Goal: Task Accomplishment & Management: Complete application form

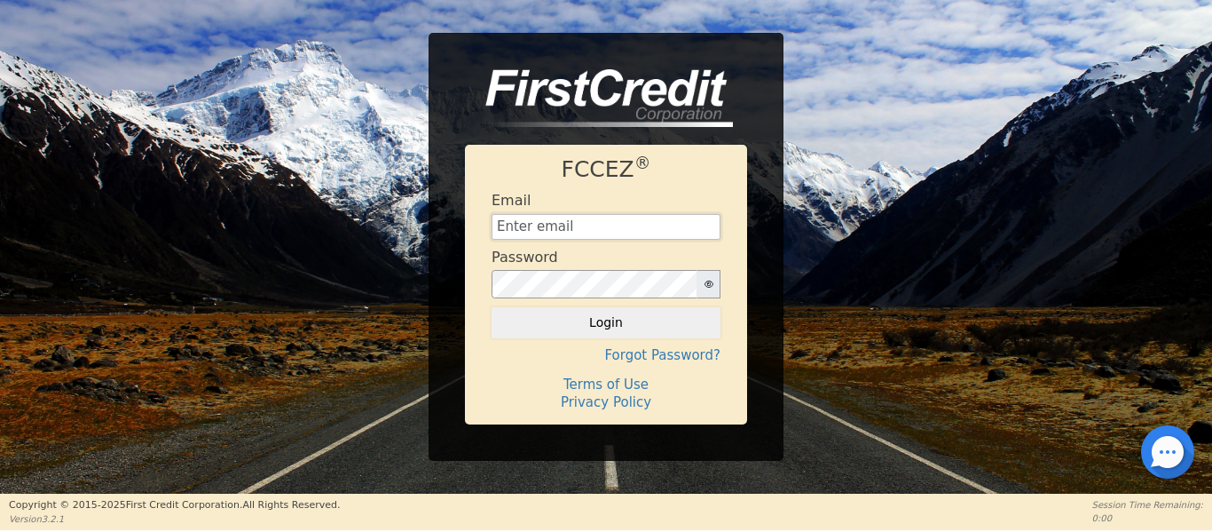
type input "Management@EnvyLuxeVacations.com"
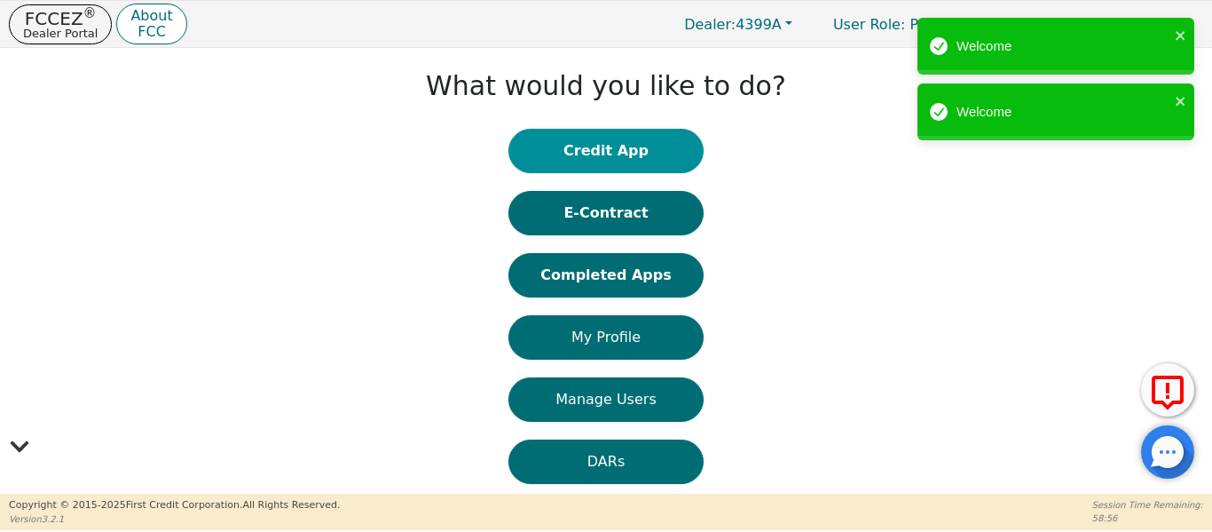
click at [603, 166] on button "Credit App" at bounding box center [605, 151] width 195 height 44
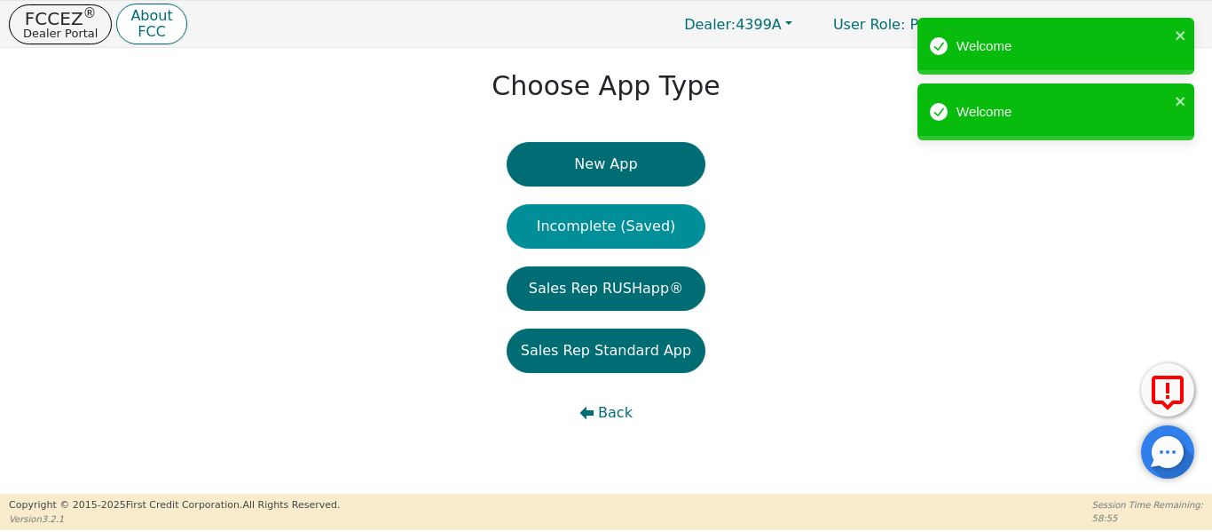
click at [604, 231] on button "Incomplete (Saved)" at bounding box center [606, 226] width 199 height 44
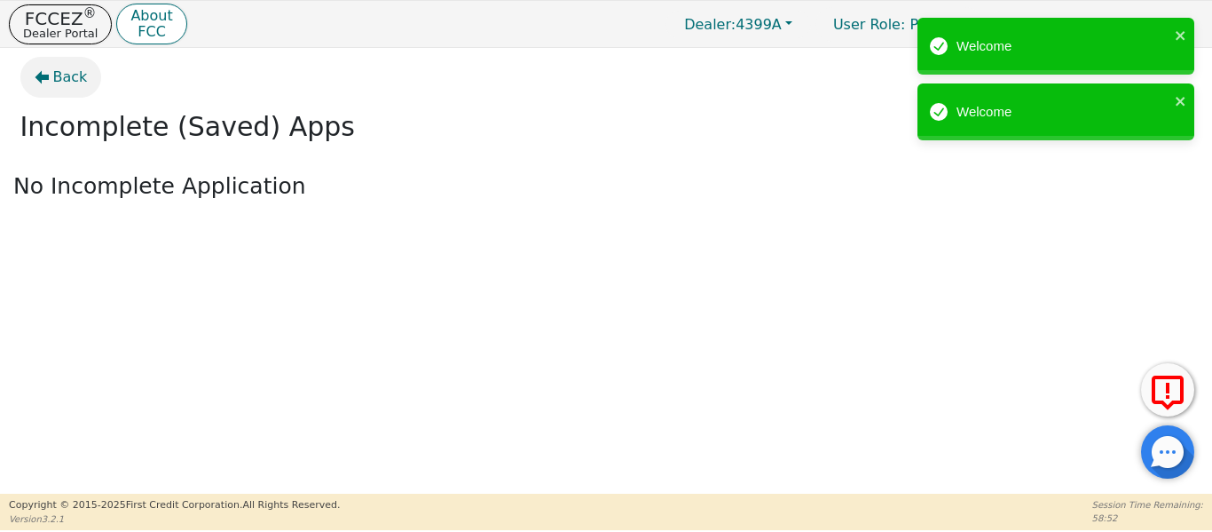
click at [78, 84] on span "Back" at bounding box center [70, 77] width 35 height 21
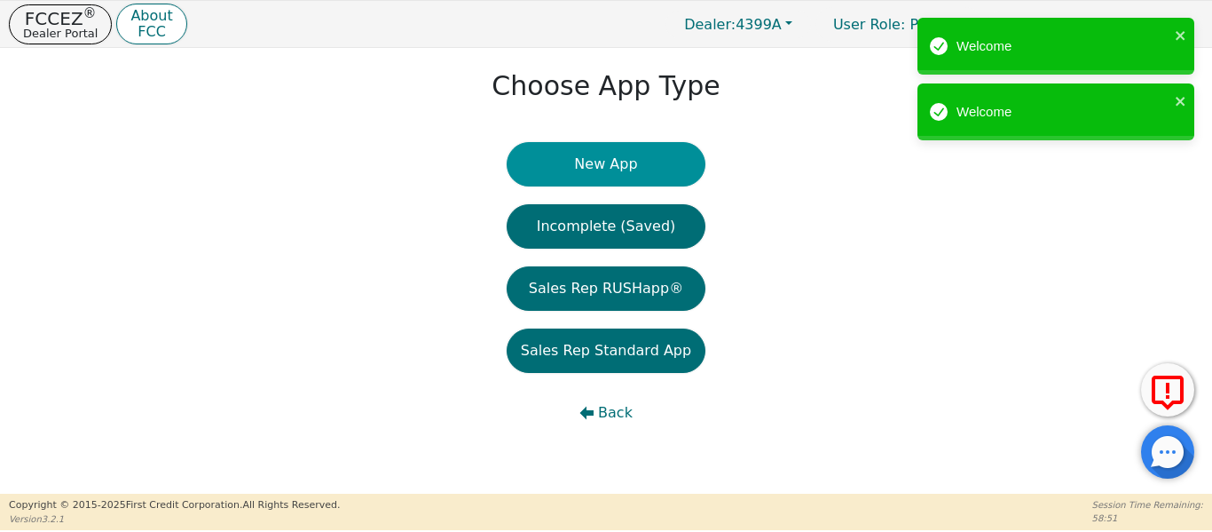
click at [573, 166] on button "New App" at bounding box center [606, 164] width 199 height 44
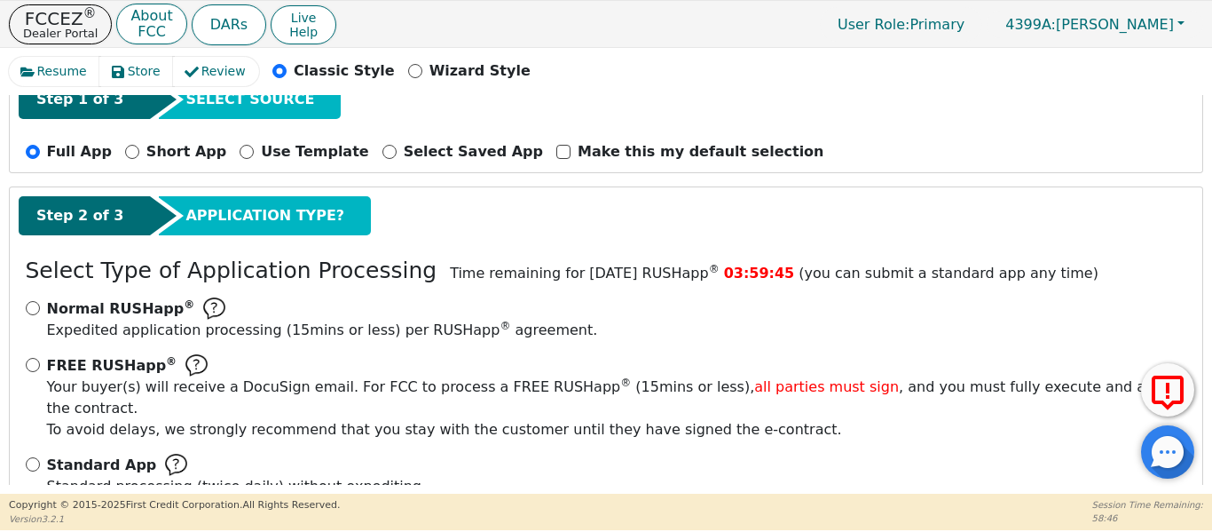
scroll to position [196, 0]
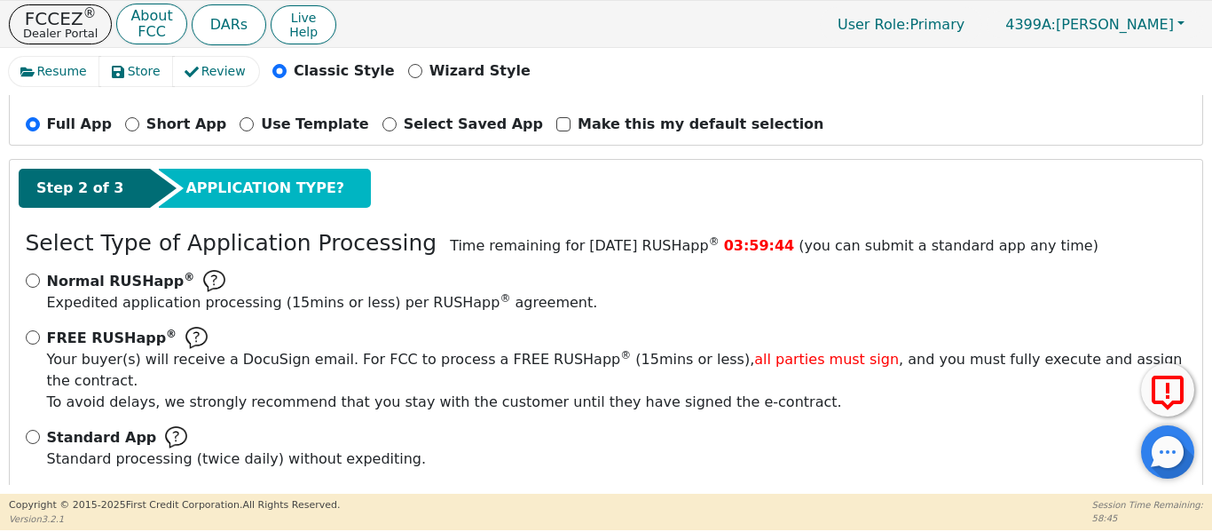
click at [30, 343] on input "FREE RUSHapp ® Your buyer(s) will receive a DocuSign email. For FCC to process …" at bounding box center [33, 337] width 14 height 14
radio input "true"
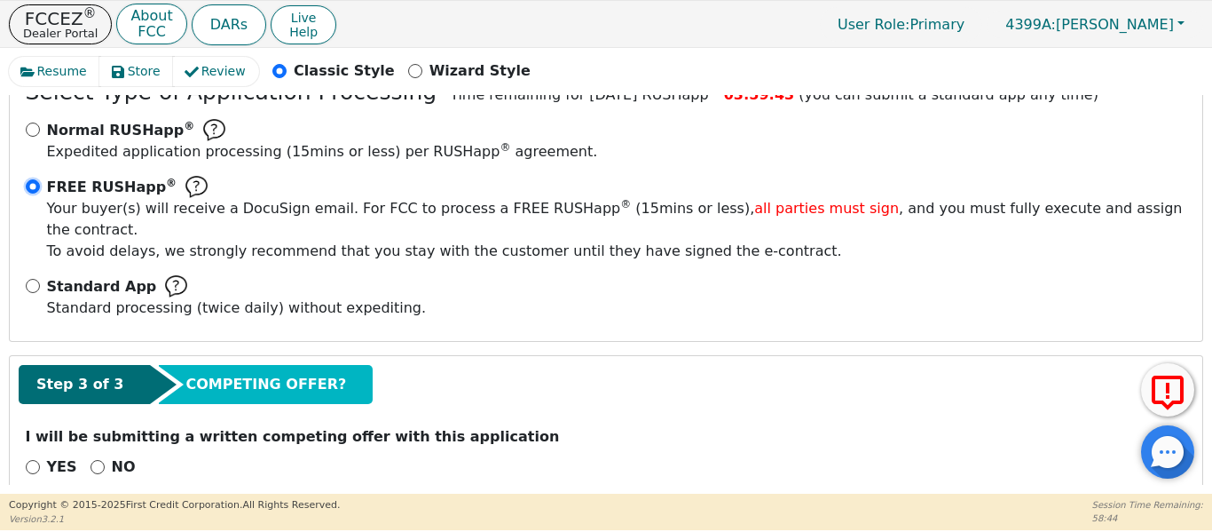
scroll to position [357, 0]
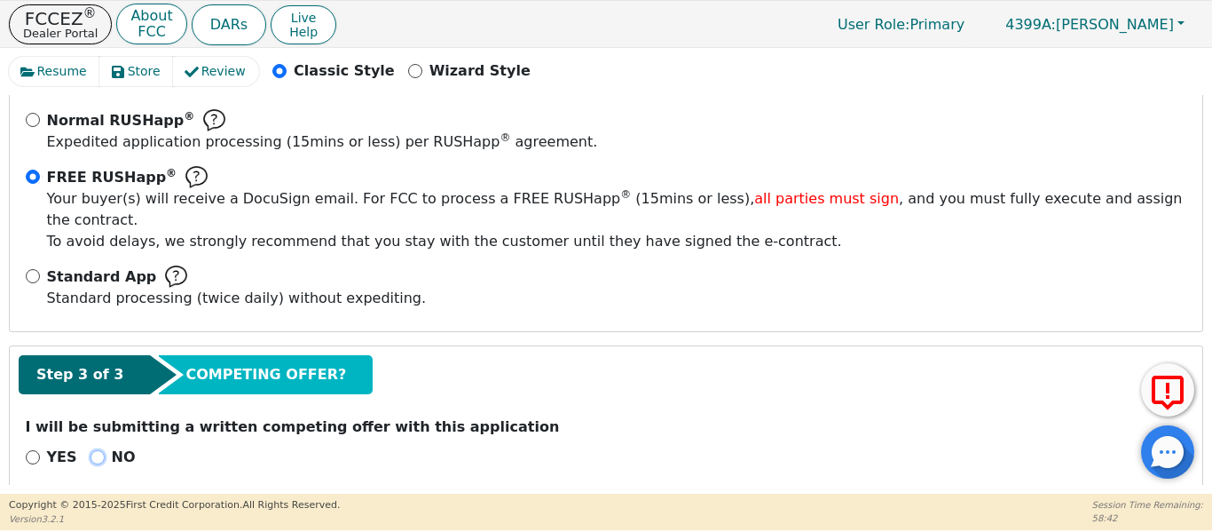
click at [95, 450] on input "NO" at bounding box center [98, 457] width 14 height 14
radio input "true"
click at [95, 450] on input "NO" at bounding box center [98, 457] width 14 height 14
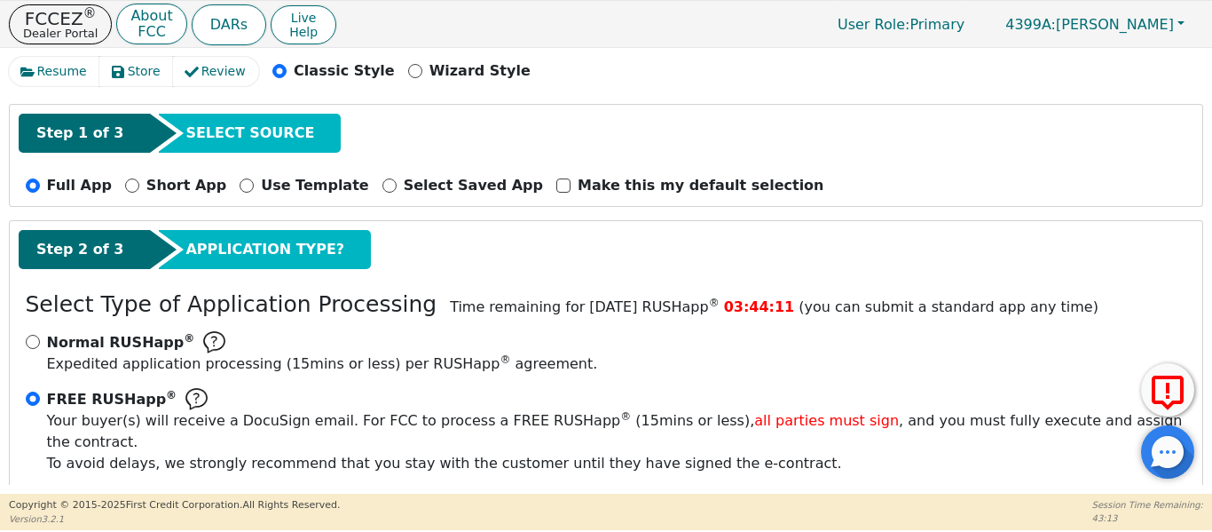
scroll to position [85, 0]
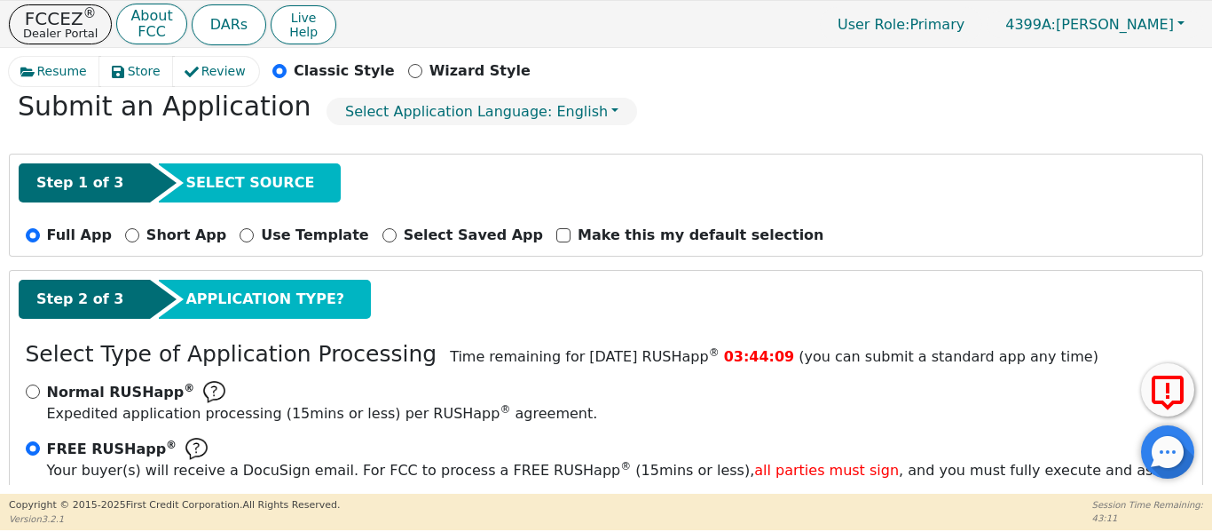
click at [1197, 130] on div "Submit an Application Select Application Language: English" at bounding box center [606, 111] width 1194 height 59
drag, startPoint x: 1197, startPoint y: 130, endPoint x: 1207, endPoint y: 142, distance: 15.8
click at [1207, 142] on div "Resume Store Review Classic Style Wizard Style Back Submit an Application Selec…" at bounding box center [606, 270] width 1212 height 445
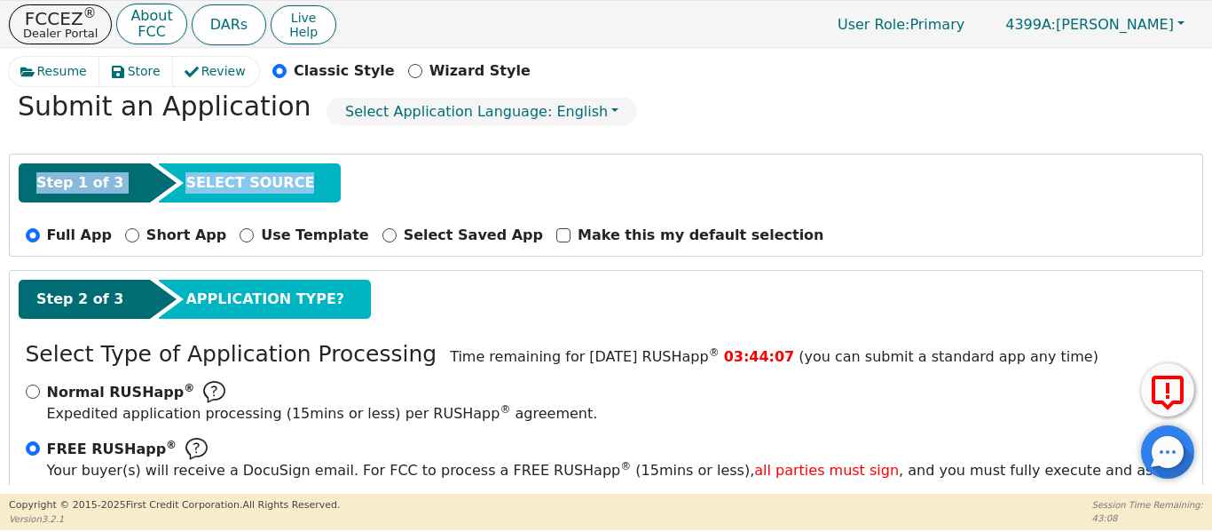
scroll to position [0, 0]
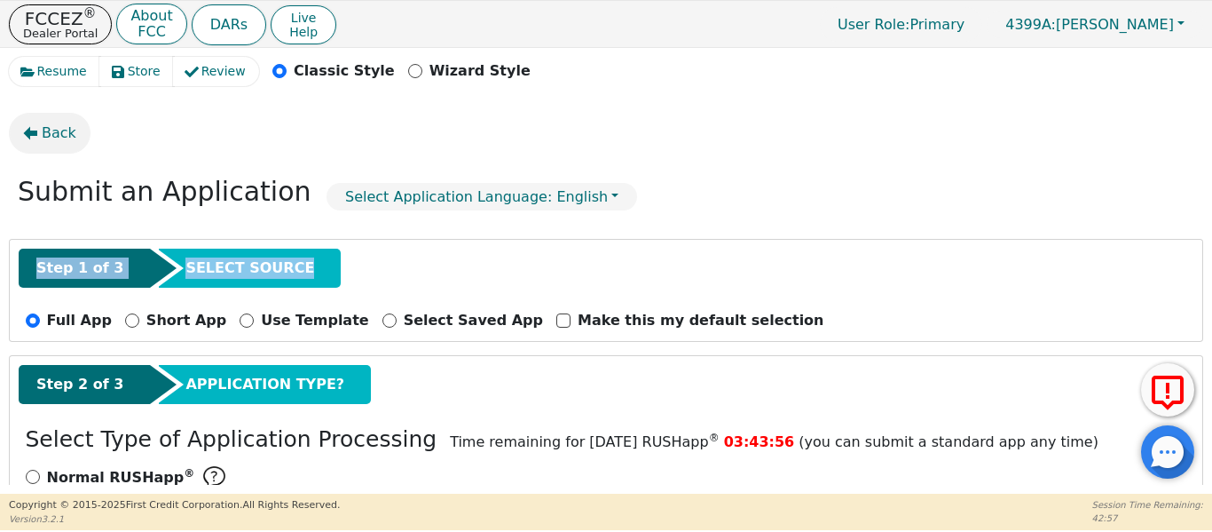
click at [31, 136] on icon "button" at bounding box center [31, 133] width 14 height 13
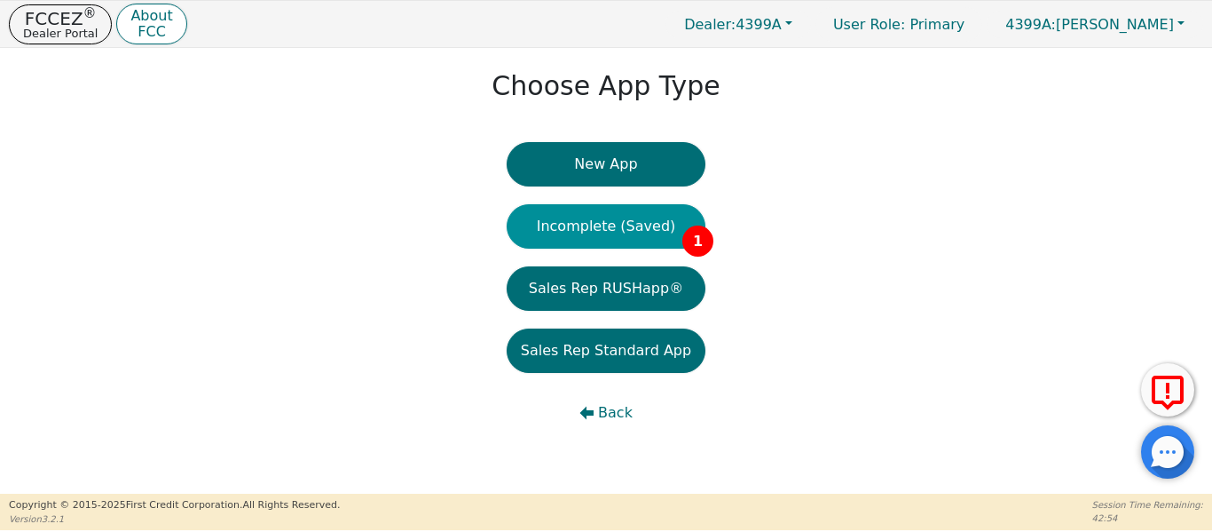
click at [570, 230] on button "Incomplete (Saved) 1" at bounding box center [606, 226] width 199 height 44
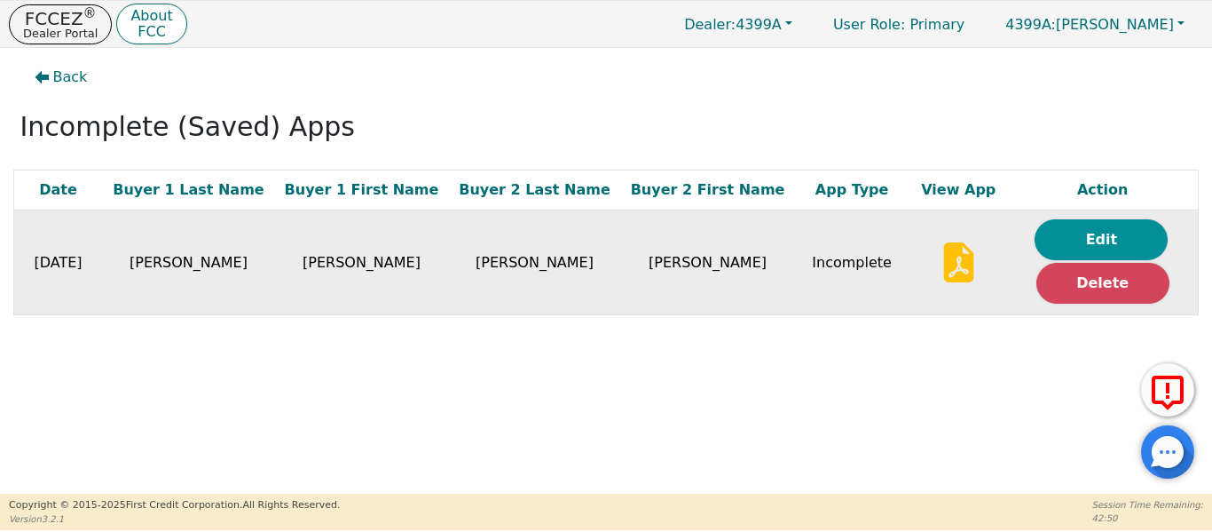
click at [1065, 242] on button "Edit" at bounding box center [1101, 239] width 133 height 41
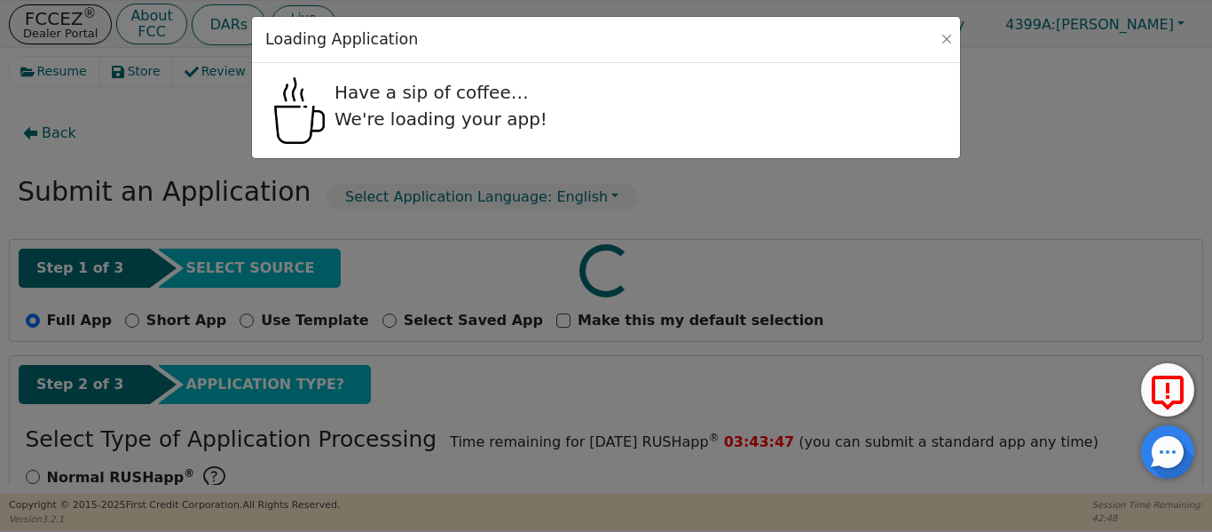
radio input "false"
radio input "true"
select select "TX"
select select "n"
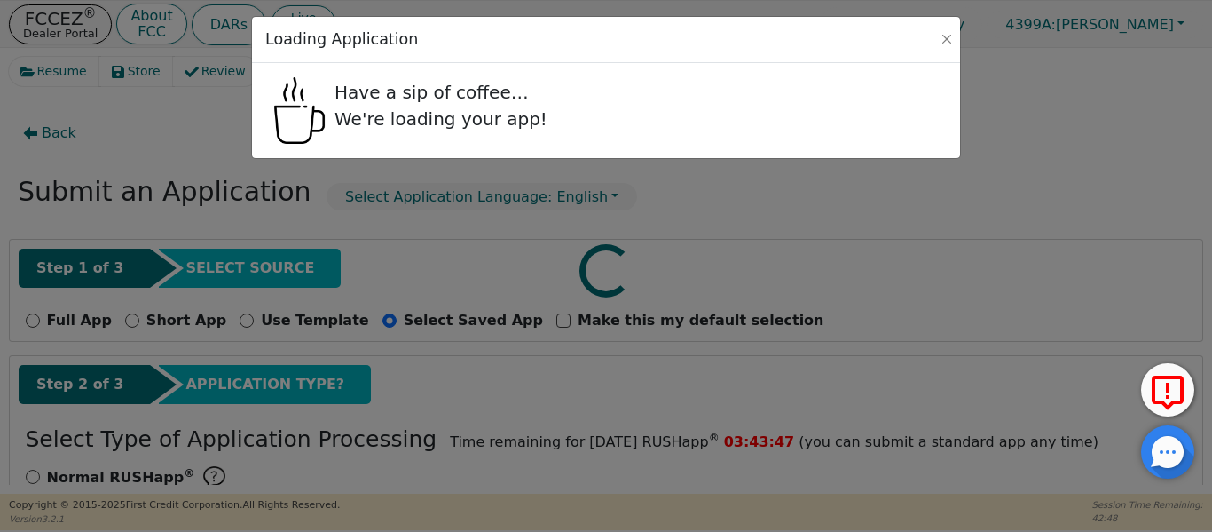
select select "TX"
select select "y"
select select "n"
select select "TX"
select select "y"
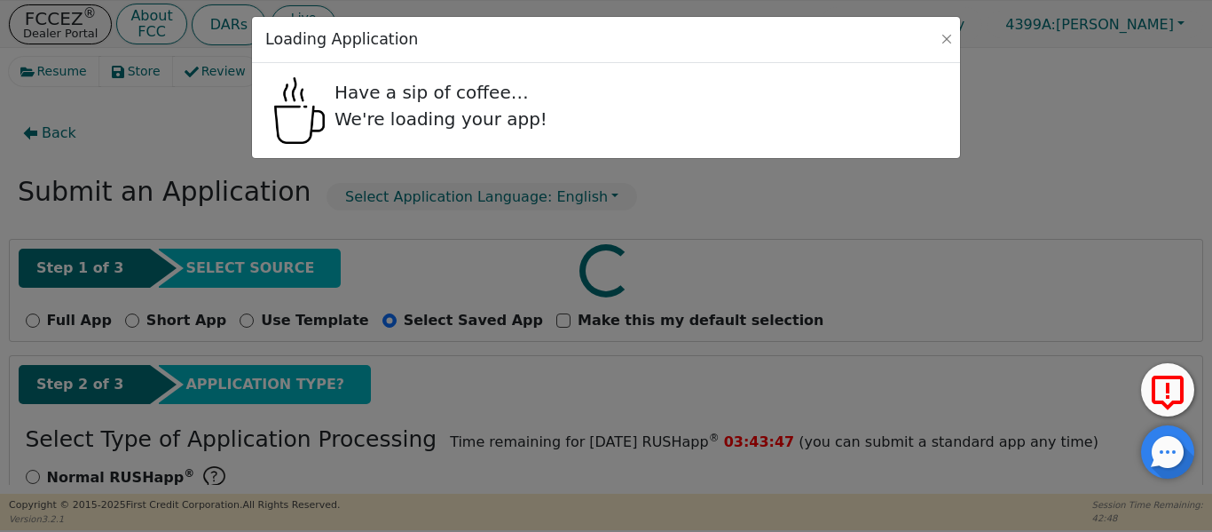
select select "n"
select select "TX"
select select "y"
select select "n"
select select "TX"
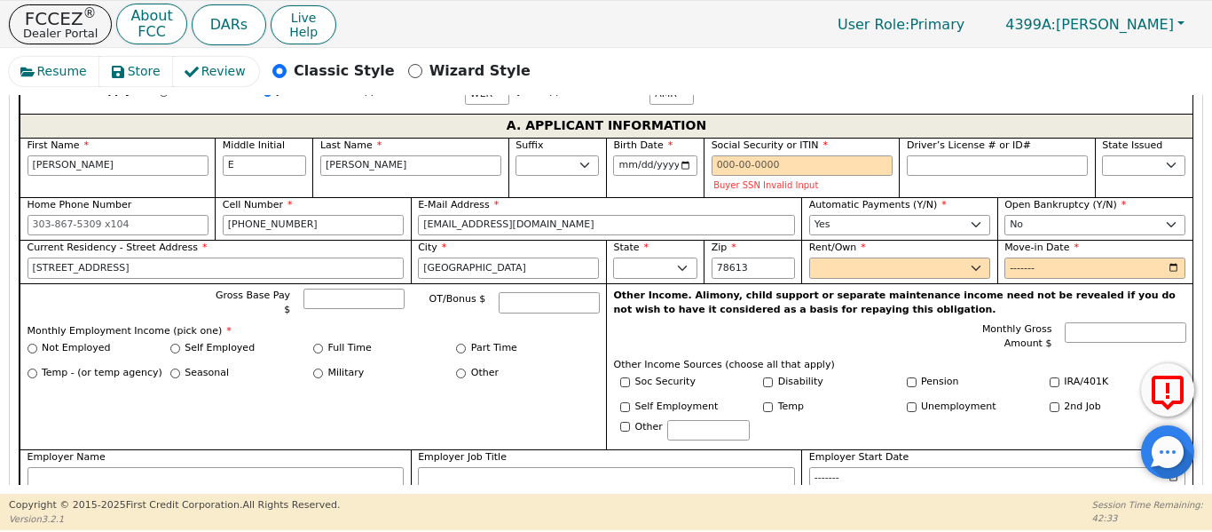
scroll to position [1065, 0]
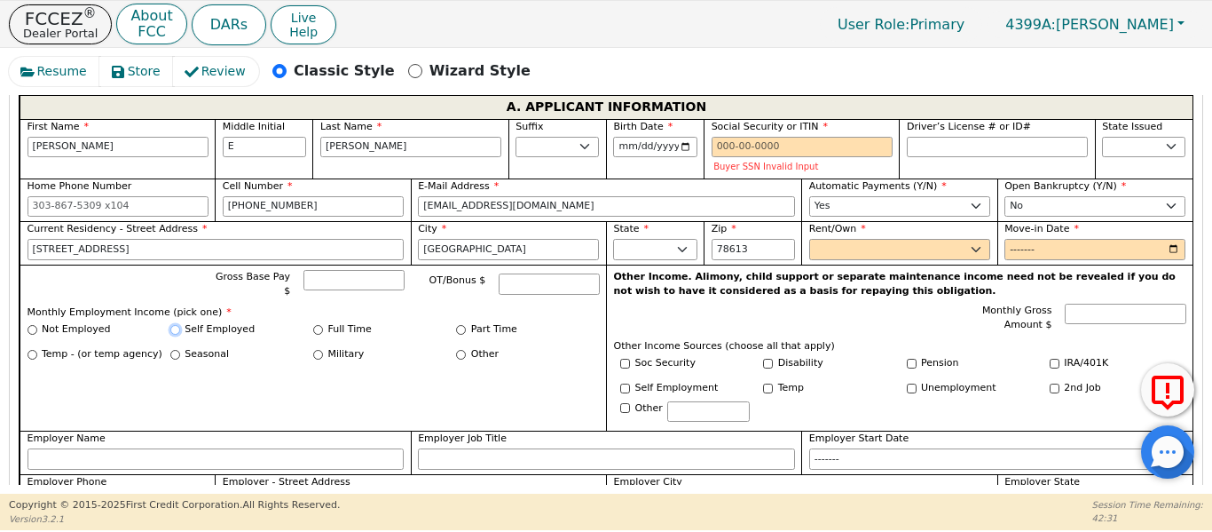
click at [173, 325] on input "Self Employed" at bounding box center [175, 330] width 10 height 10
radio input "true"
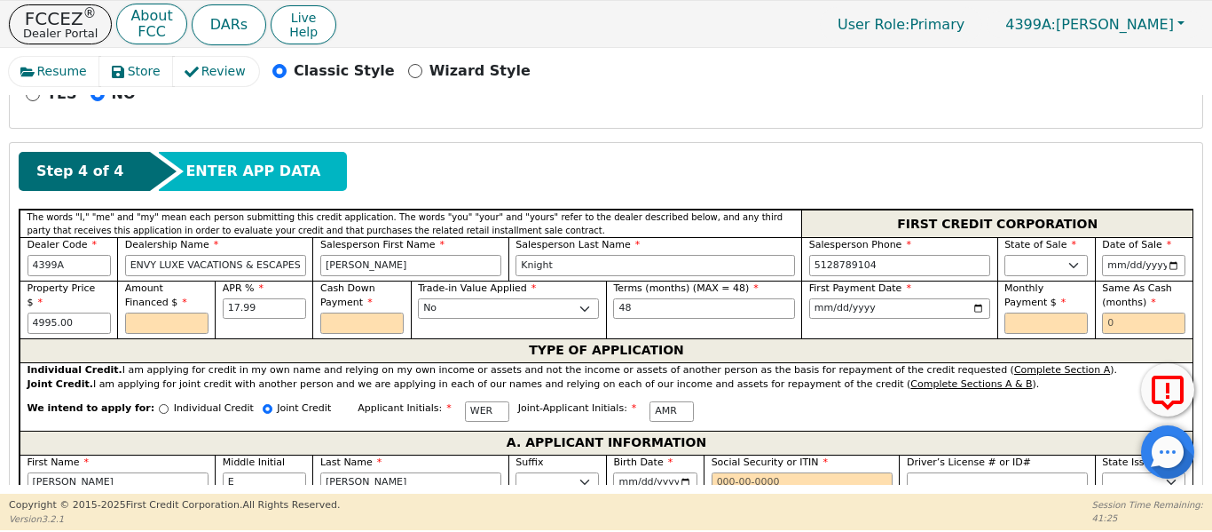
scroll to position [739, 0]
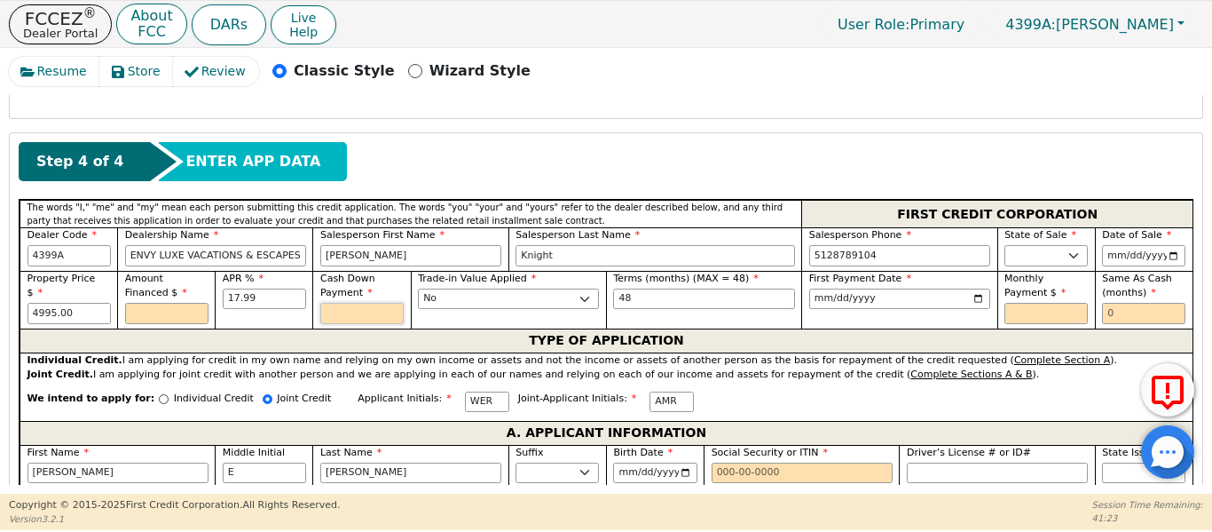
click at [346, 303] on input "text" at bounding box center [361, 313] width 83 height 21
type input "500.00"
click at [150, 303] on input "text" at bounding box center [166, 313] width 83 height 21
type input "4495.00"
drag, startPoint x: 1018, startPoint y: 293, endPoint x: 1004, endPoint y: 288, distance: 15.2
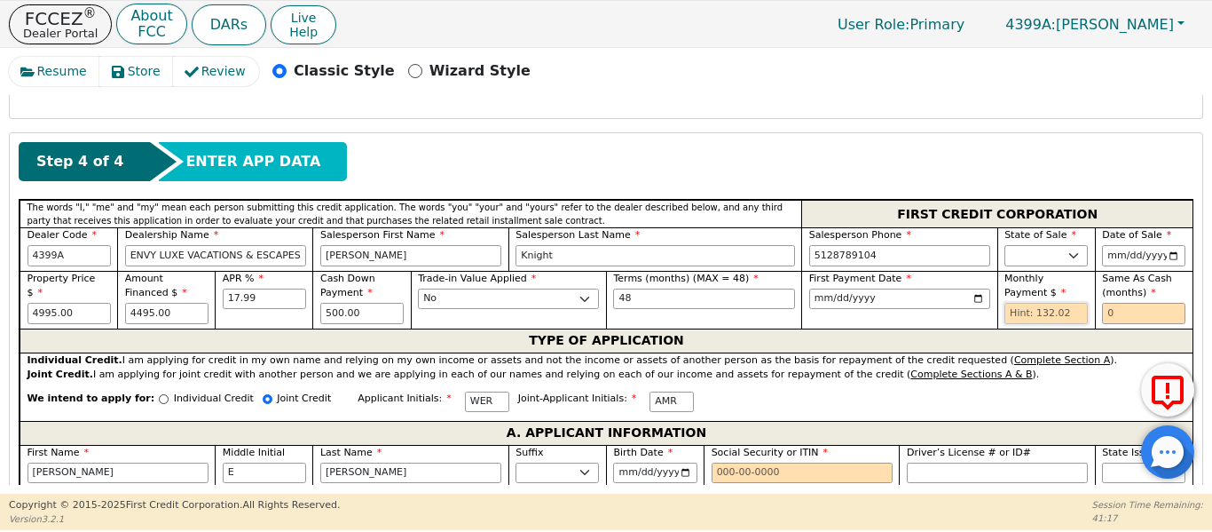
click at [1015, 303] on input "text" at bounding box center [1046, 313] width 83 height 21
type input "132.02"
drag, startPoint x: 1122, startPoint y: 295, endPoint x: 1020, endPoint y: 273, distance: 103.4
click at [1027, 283] on div "Property Price $ 4995.00 Amount Financed $ 4495.00 APR % 17.99 Cash Down Paymen…" at bounding box center [606, 300] width 1173 height 58
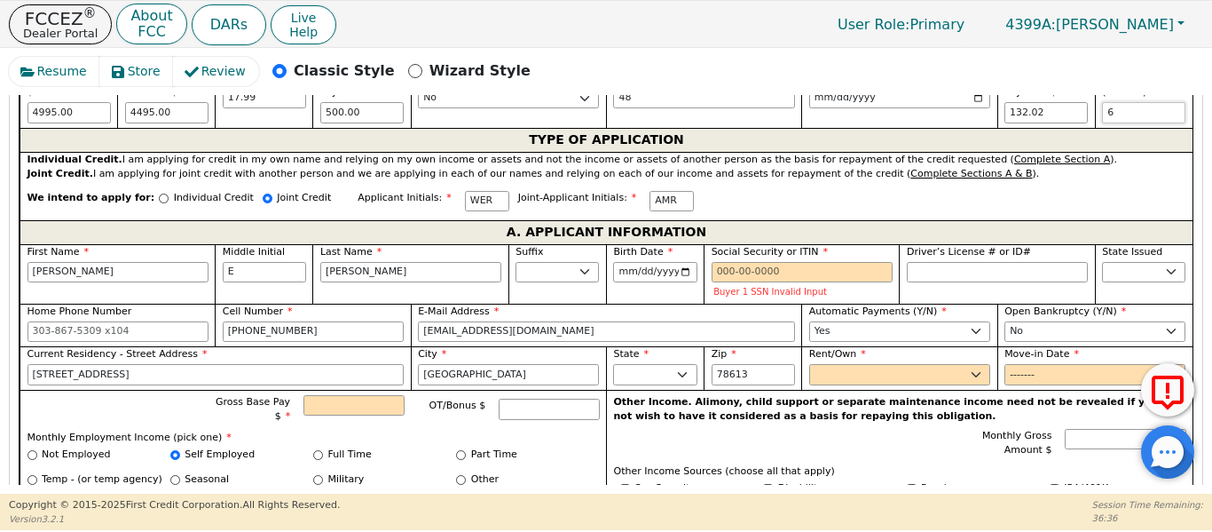
scroll to position [947, 0]
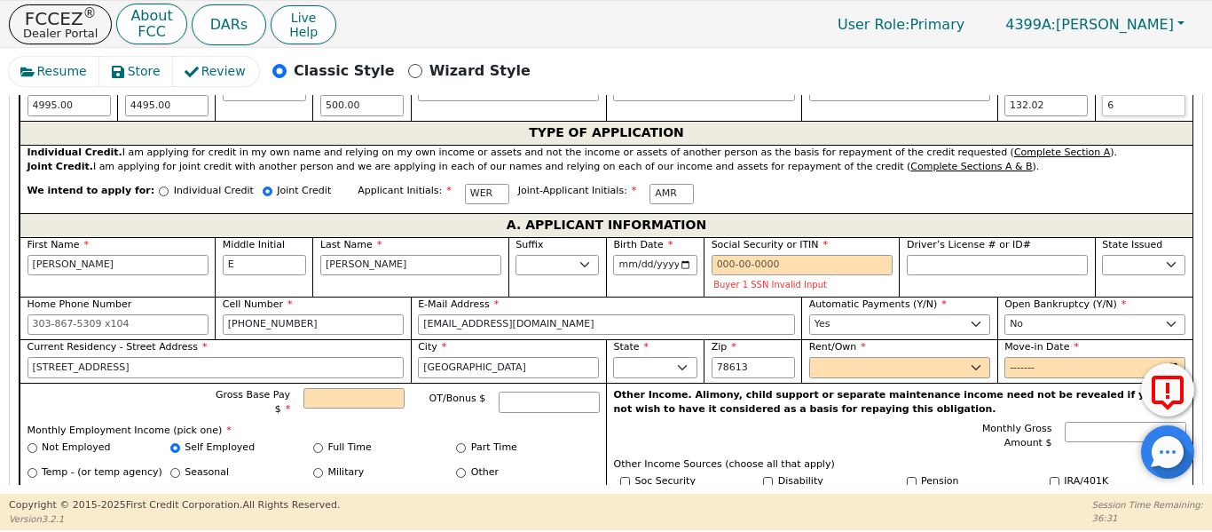
type input "6"
drag, startPoint x: 902, startPoint y: 248, endPoint x: 909, endPoint y: 256, distance: 10.1
click at [907, 255] on input "Driver’s License # or ID#" at bounding box center [997, 265] width 181 height 21
click at [911, 255] on div "Driver’s License # or ID#" at bounding box center [996, 266] width 195 height 59
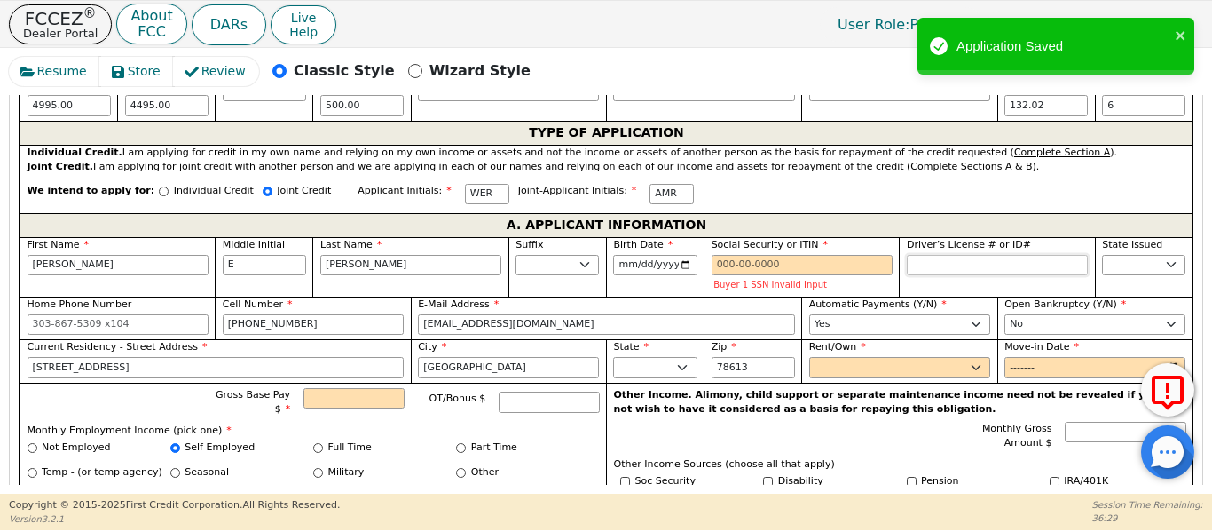
click at [934, 255] on input "Driver’s License # or ID#" at bounding box center [997, 265] width 181 height 21
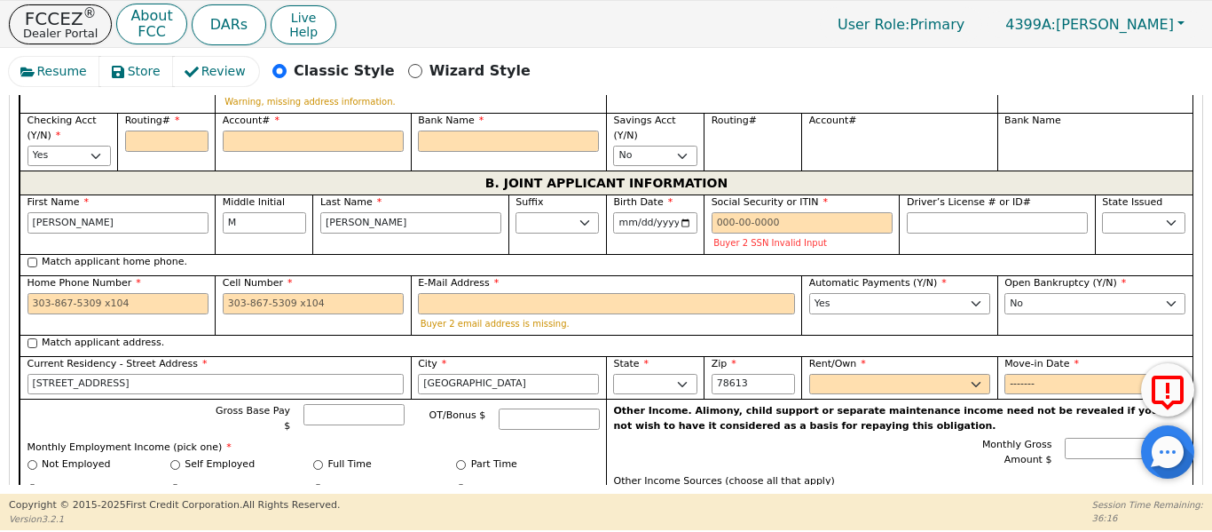
scroll to position [1538, 0]
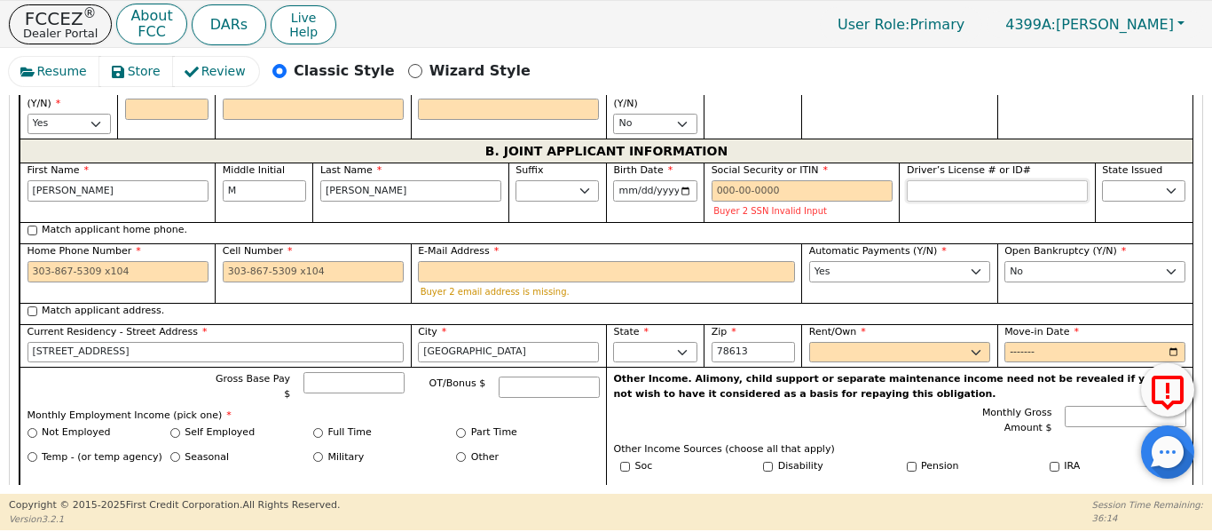
type input "********"
click at [919, 180] on input "Driver’s License # or ID#" at bounding box center [997, 190] width 181 height 21
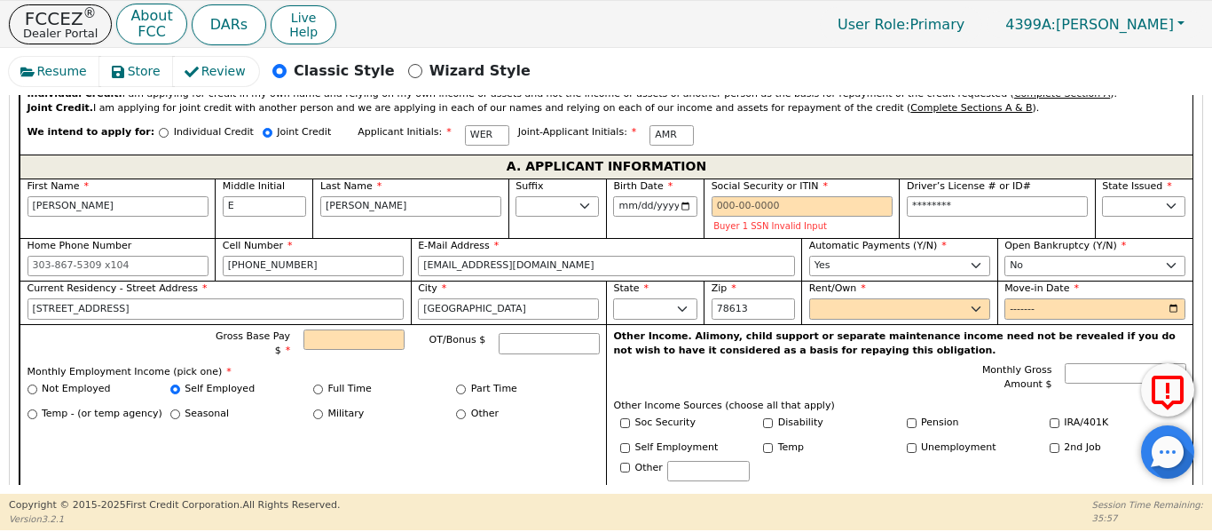
scroll to position [1036, 0]
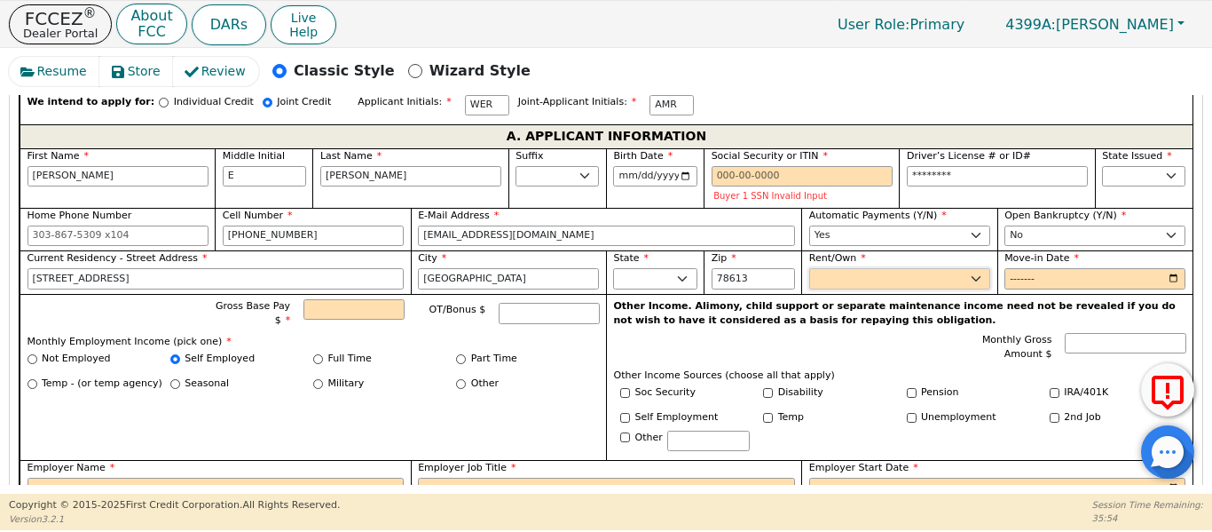
type input "********"
click at [895, 268] on select "Rent Own" at bounding box center [899, 278] width 181 height 21
select select "Own"
click at [809, 268] on select "Rent Own" at bounding box center [899, 278] width 181 height 21
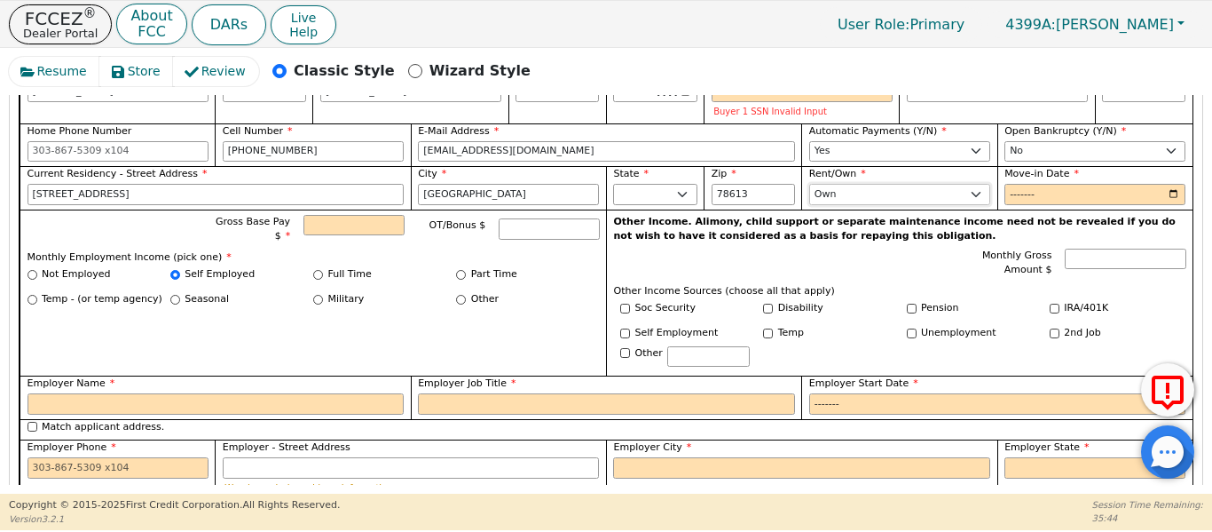
scroll to position [1124, 0]
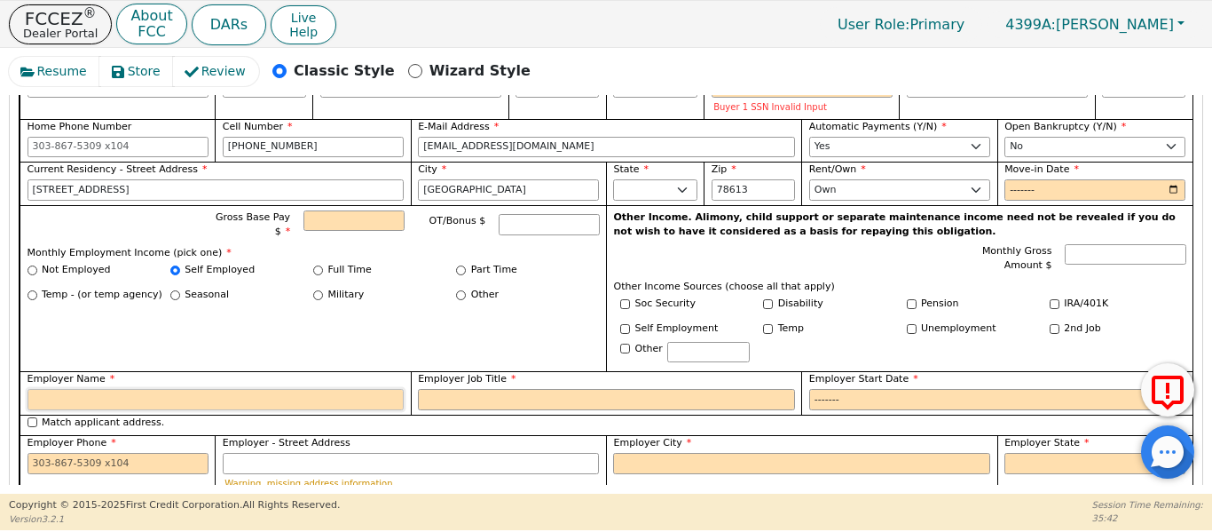
click at [133, 389] on input "Employer Name" at bounding box center [216, 399] width 377 height 21
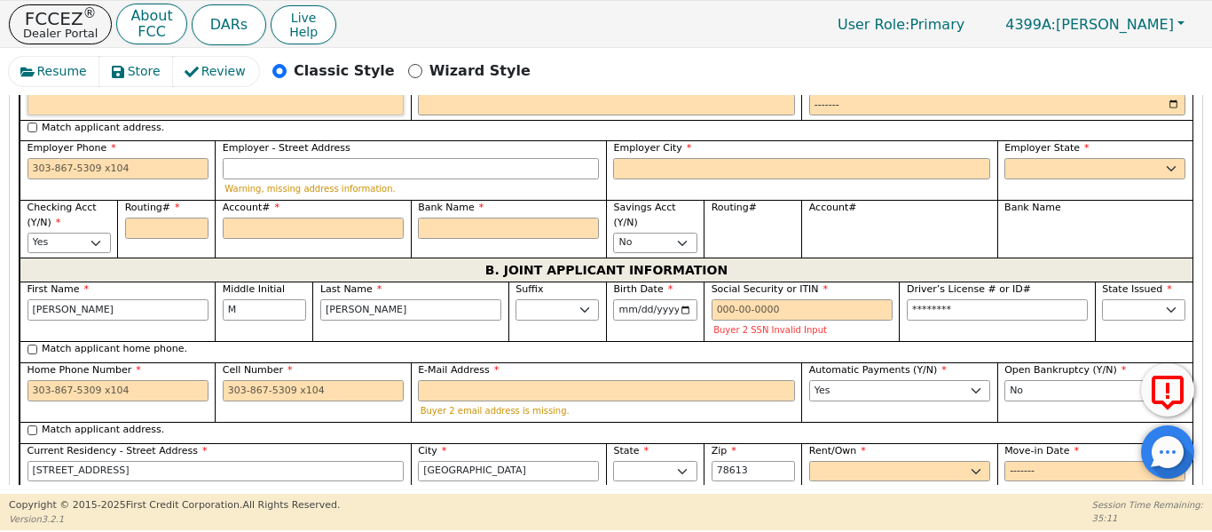
scroll to position [1420, 0]
click at [366, 379] on input "Cell Number" at bounding box center [313, 389] width 181 height 21
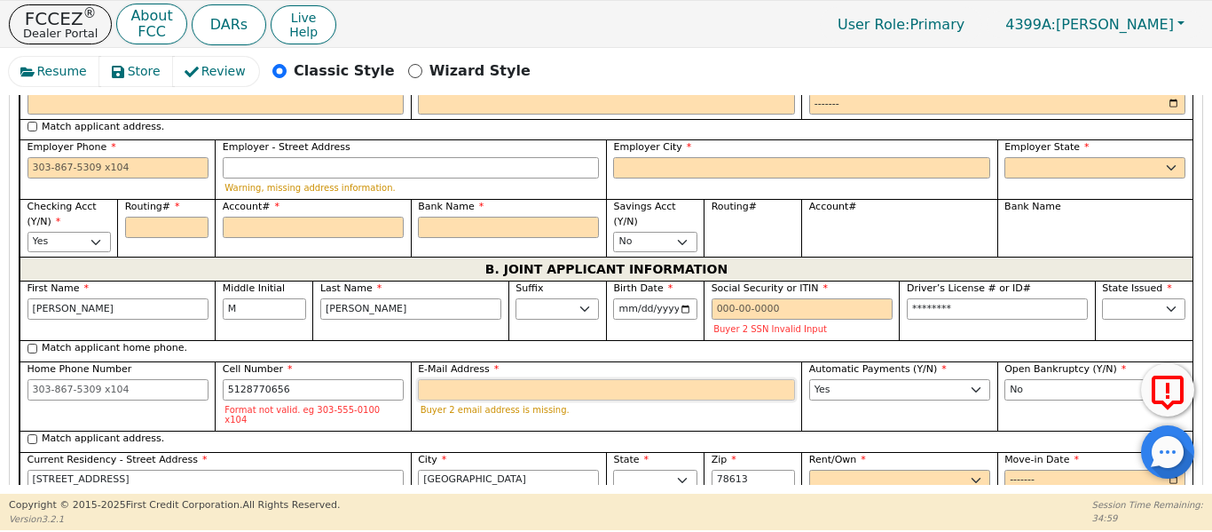
type input "512-877-0656"
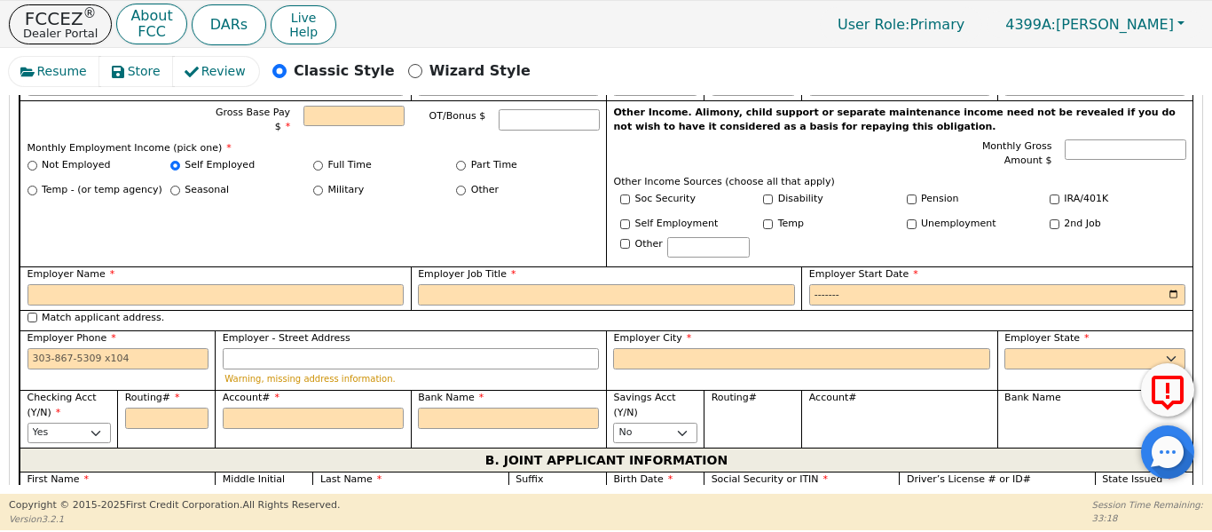
scroll to position [1237, 0]
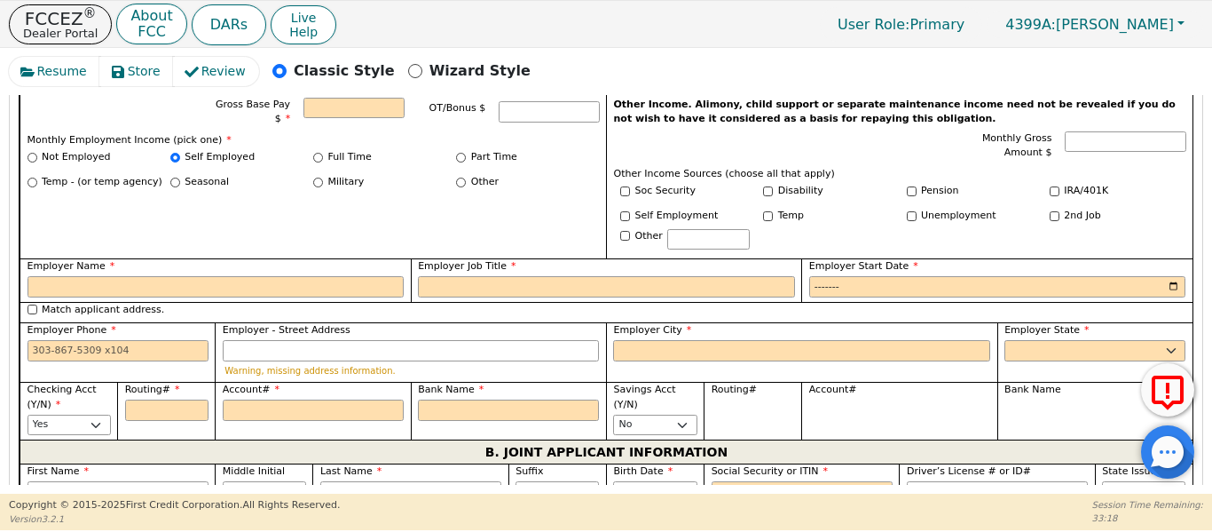
type input "sanluis23@yahoo.com"
click at [270, 276] on input "Employer Name" at bounding box center [216, 286] width 377 height 21
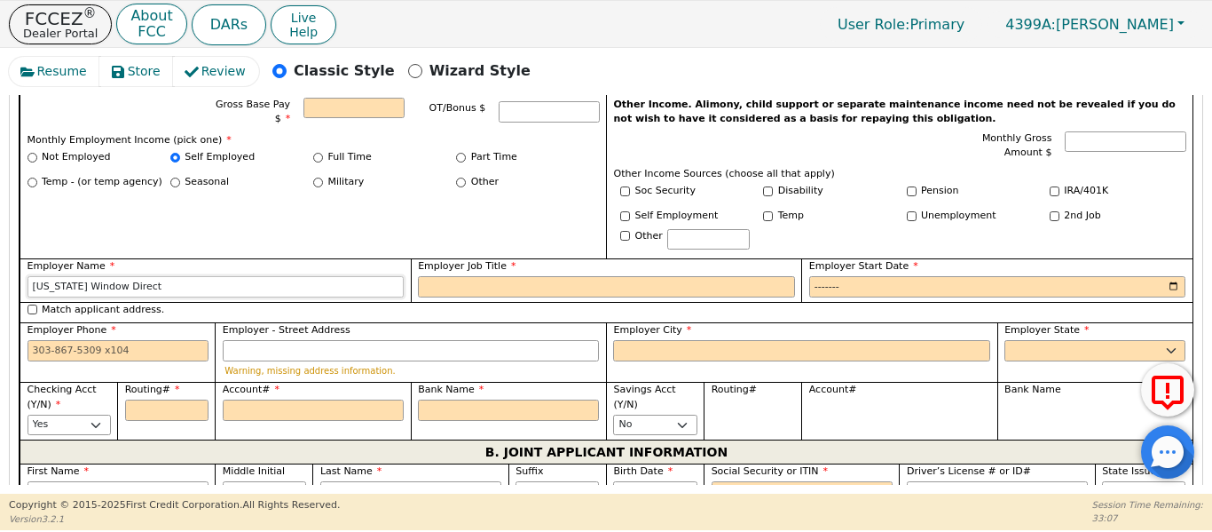
type input "Texas Window Direct"
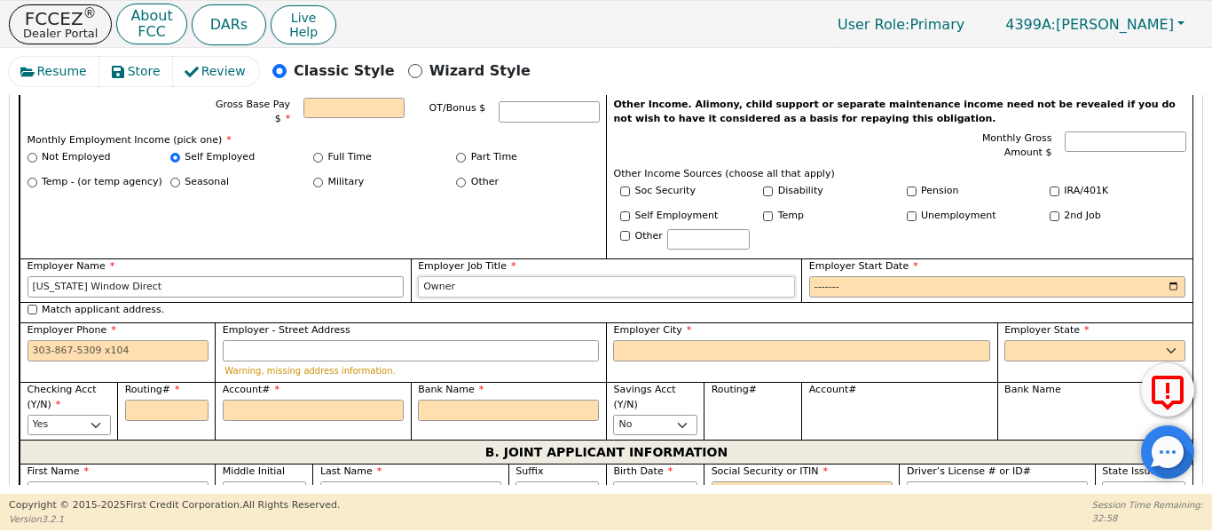
type input "Owner"
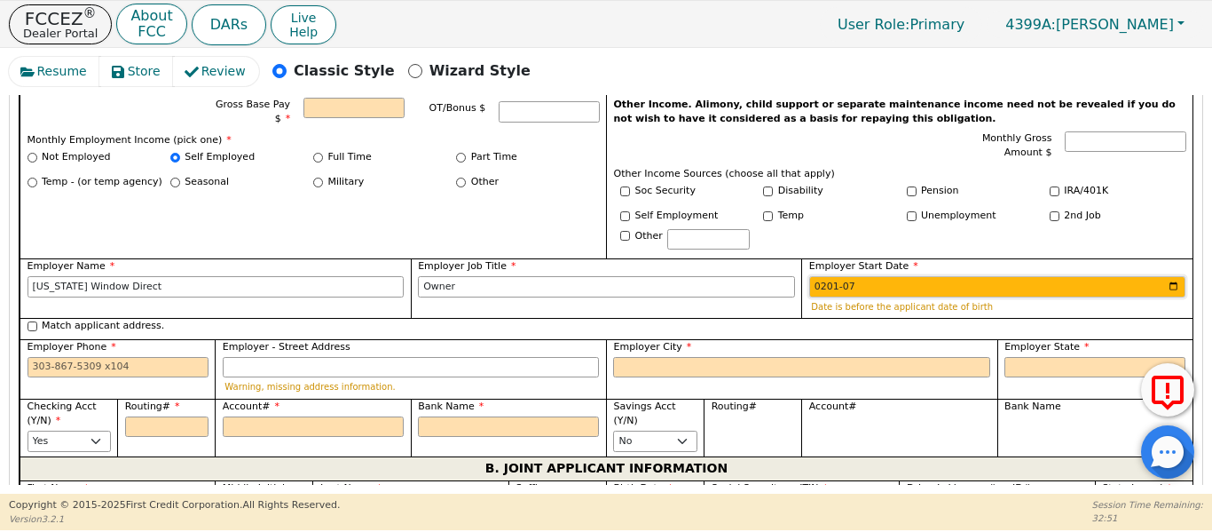
type input "2018-07"
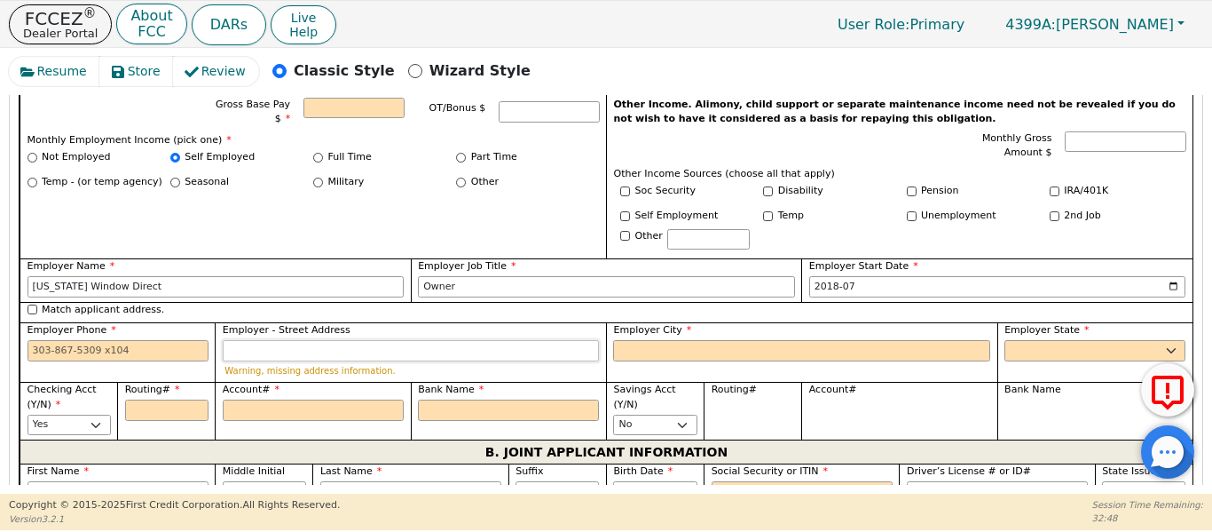
click at [261, 340] on input "Employer - Street Address" at bounding box center [411, 350] width 377 height 21
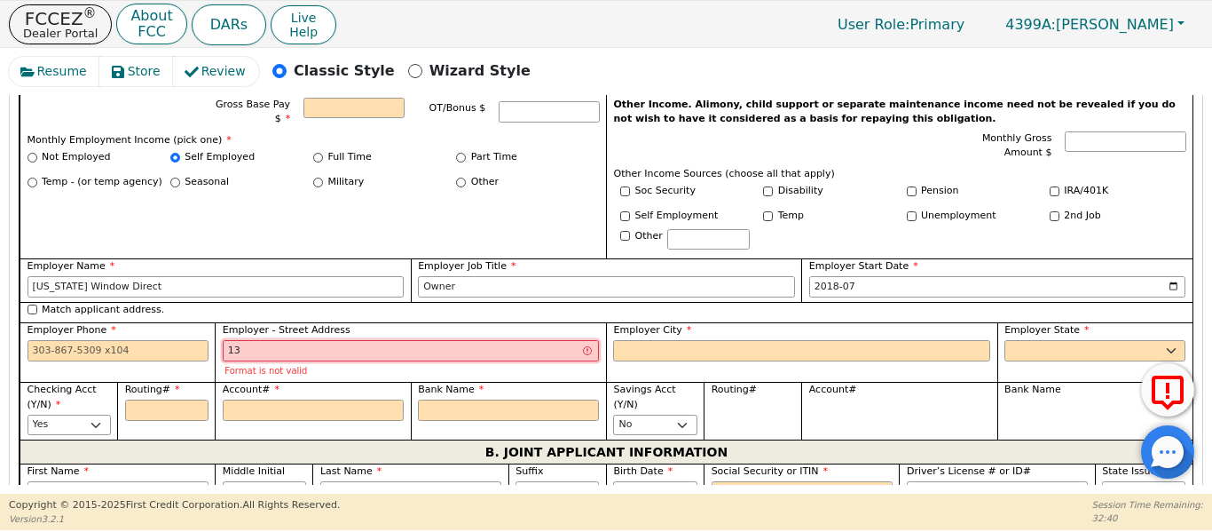
type input "1"
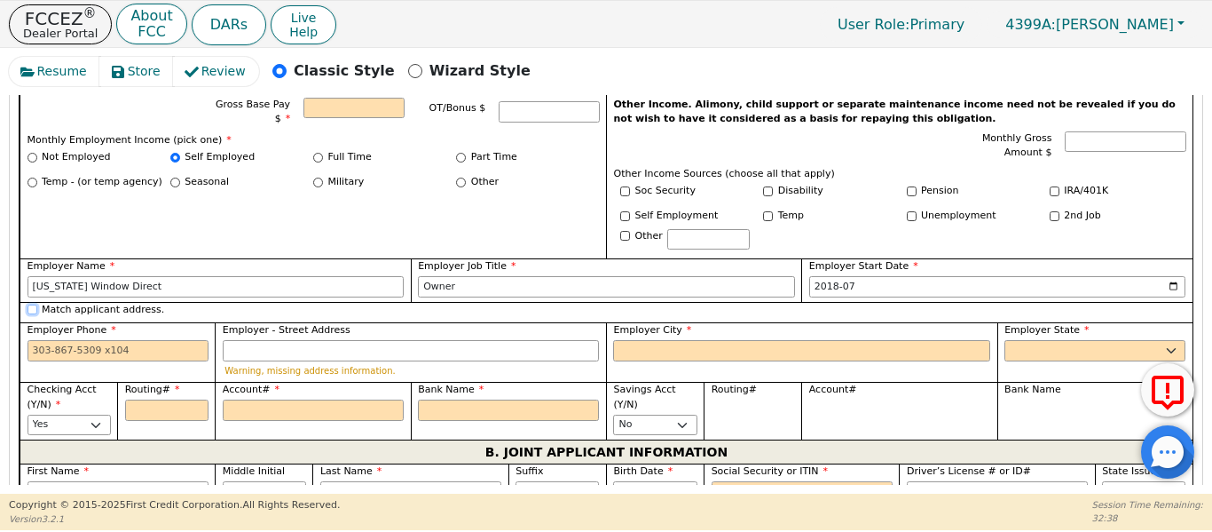
click at [31, 304] on input "Match applicant address." at bounding box center [33, 309] width 10 height 10
checkbox input "true"
type input "1710 Atlas Rd"
type input "Cedar Park"
select select "TX"
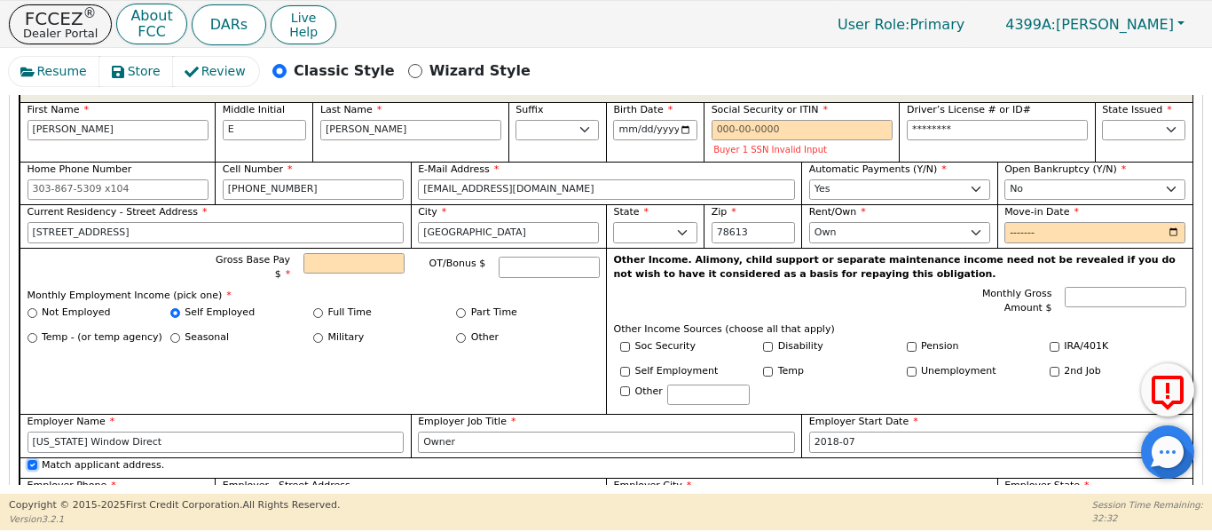
scroll to position [1089, 0]
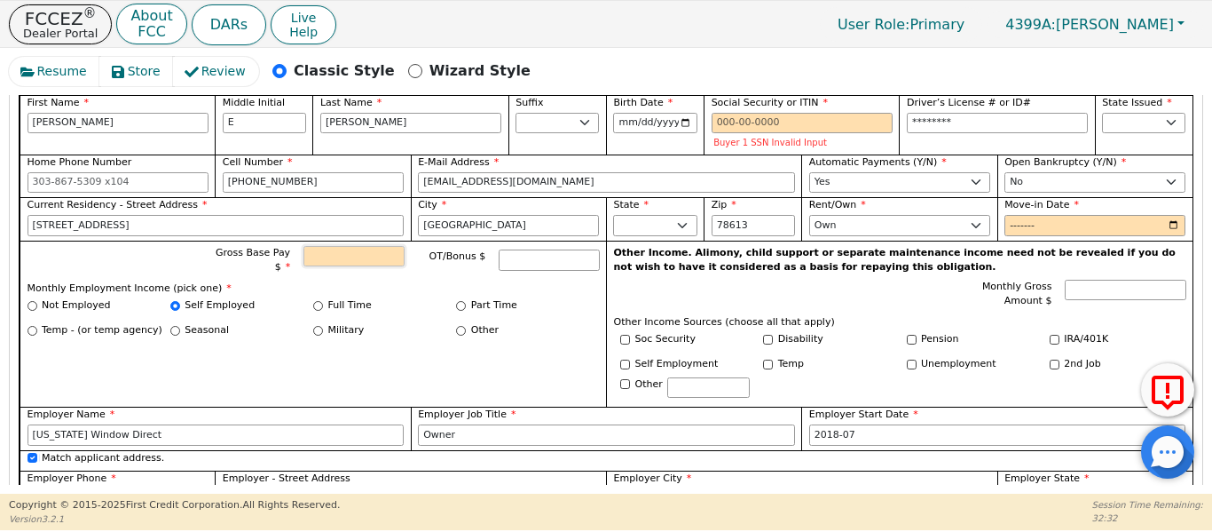
click at [341, 246] on input "Gross Base Pay $" at bounding box center [353, 256] width 100 height 21
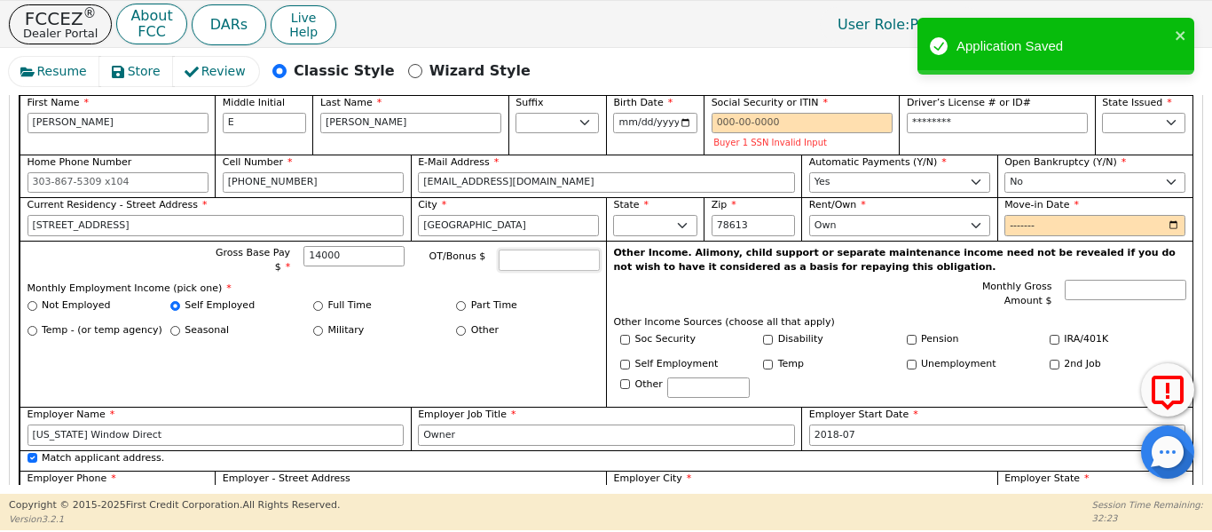
type input "14000.00"
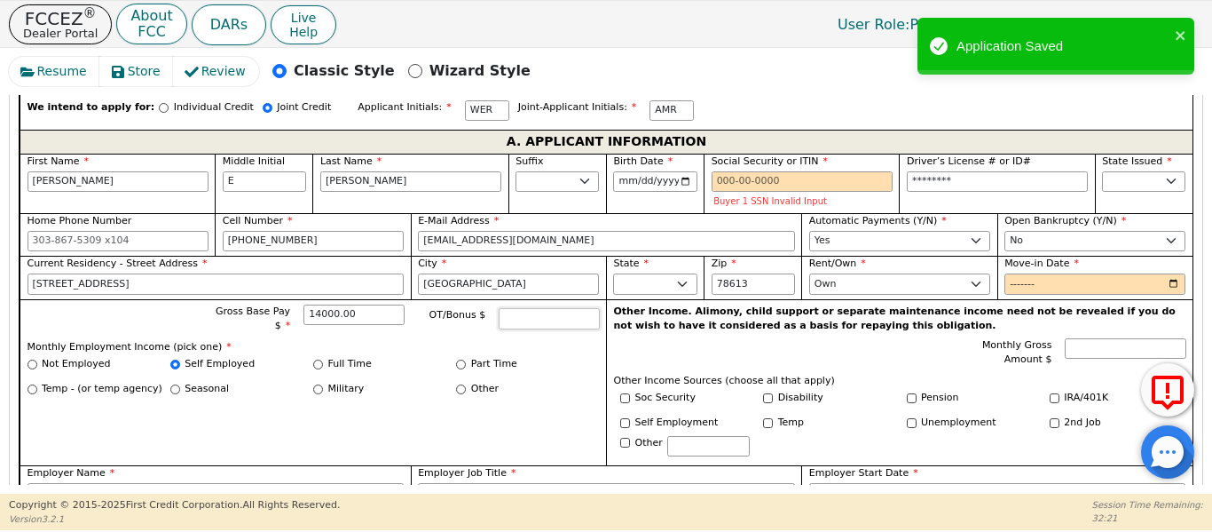
scroll to position [1029, 0]
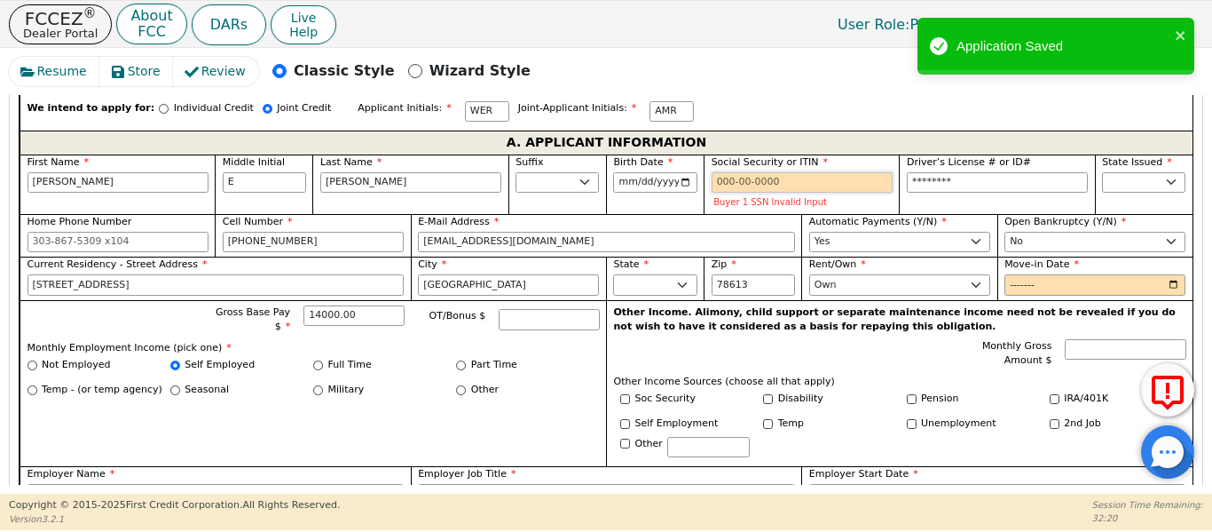
click at [734, 172] on input "Social Security or ITIN" at bounding box center [802, 182] width 181 height 21
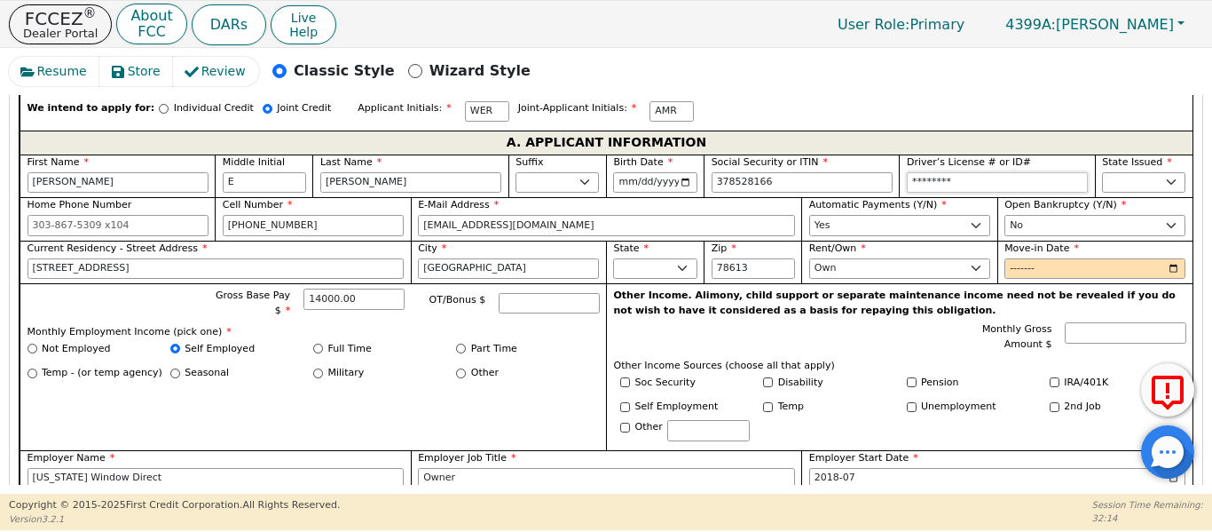
type input "***-**-8166"
type input "********"
click at [1010, 258] on input "Move-in Date" at bounding box center [1095, 268] width 181 height 21
click at [1016, 258] on input "Move-in Date" at bounding box center [1095, 268] width 181 height 21
type input "2021-01"
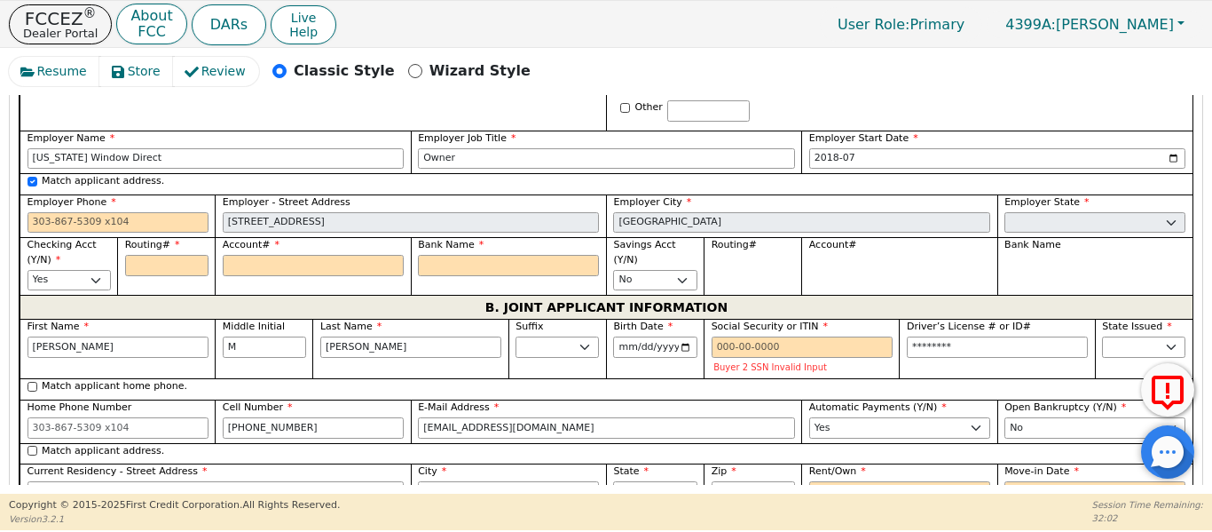
scroll to position [1355, 0]
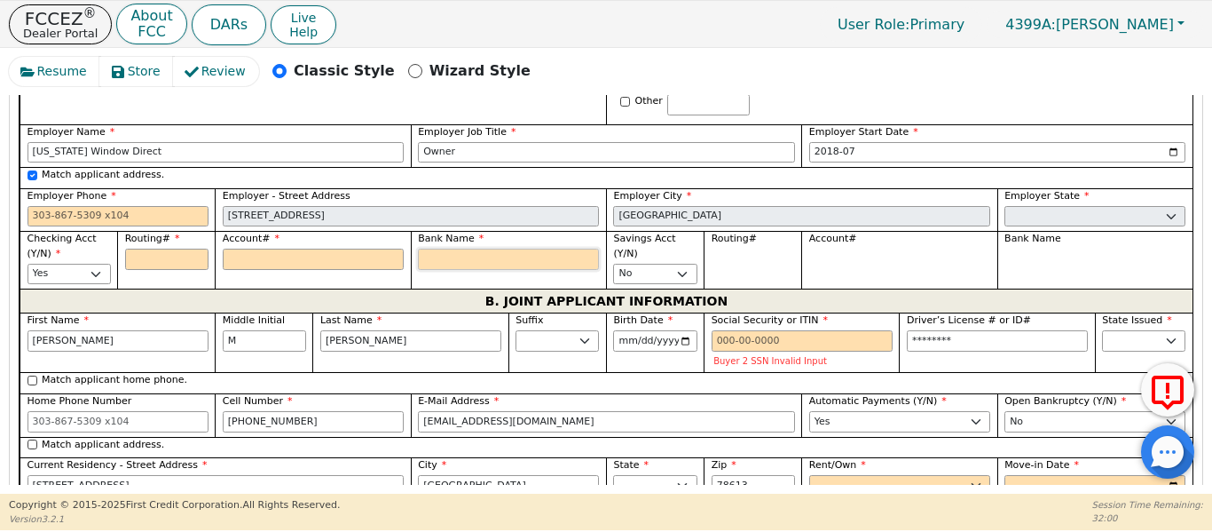
click at [445, 248] on input "Bank Name" at bounding box center [508, 258] width 181 height 21
type input "W"
type input "We"
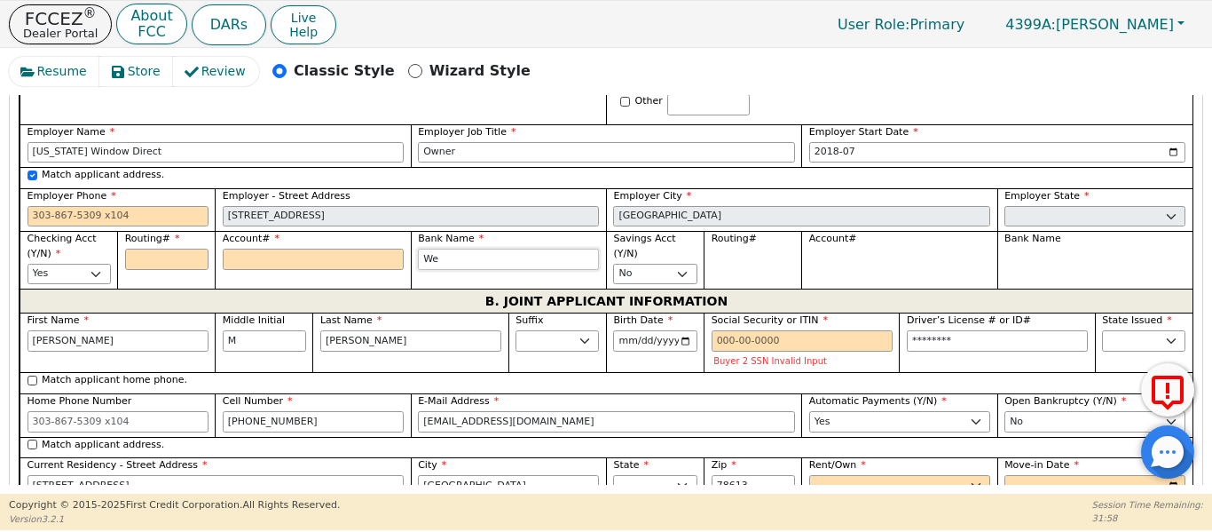
type input "Wel"
type input "Well"
type input "Wells"
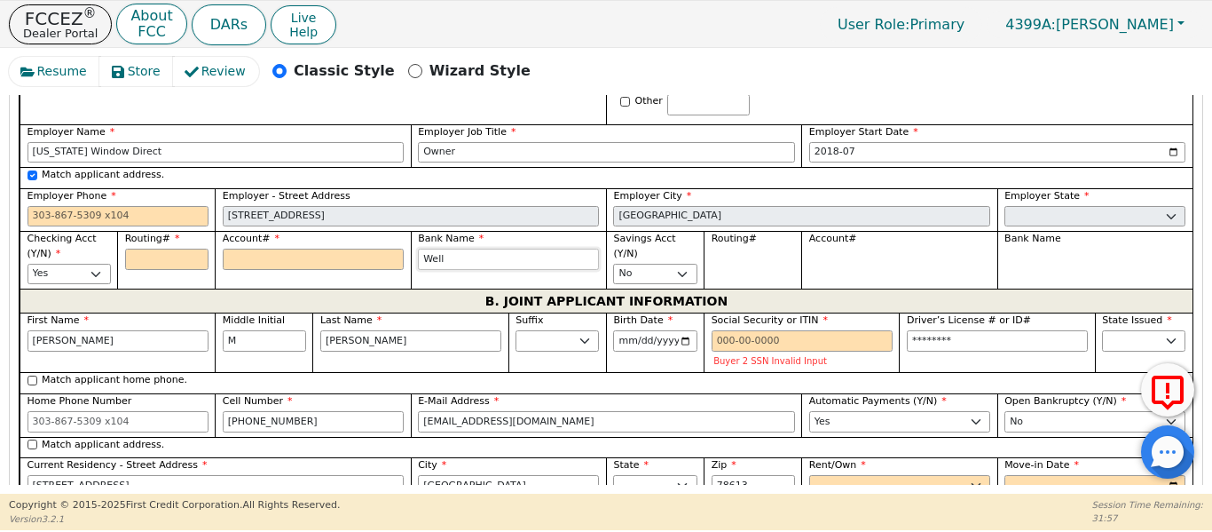
type input "Wells"
type input "Wells F"
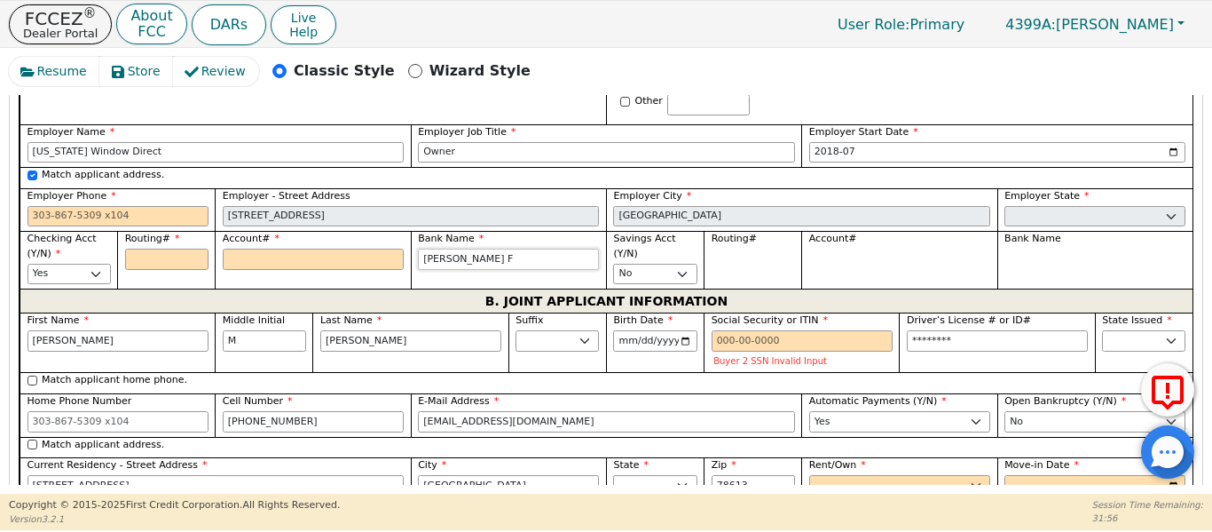
type input "Wells Fa"
type input "Wells Far"
type input "Wells Farg"
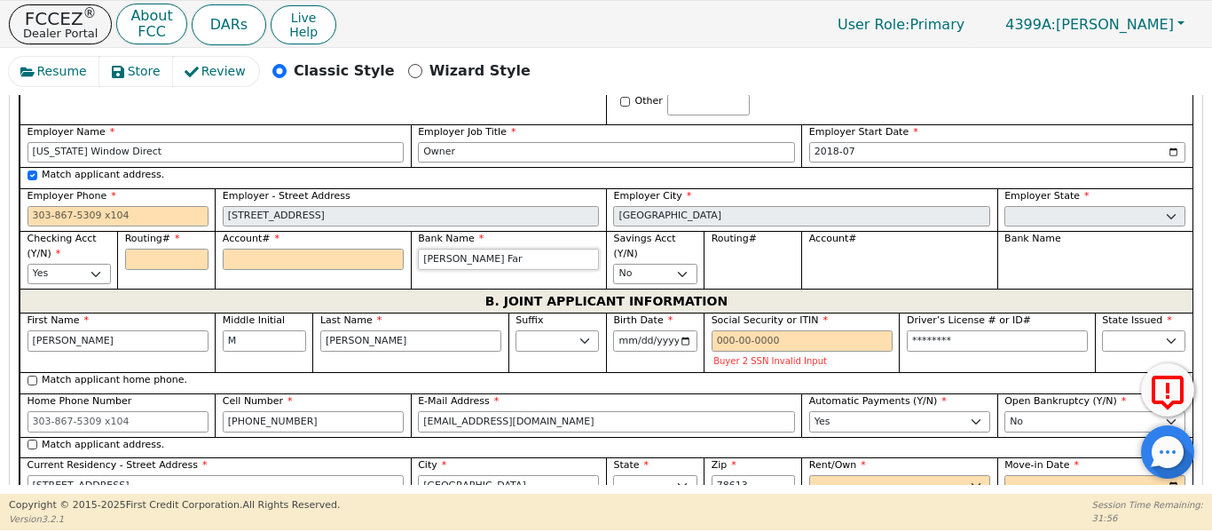
type input "Wells Farg"
type input "Wells Fargo"
click at [526, 346] on div "Suffix Jr. Sr. II III IV" at bounding box center [557, 341] width 98 height 59
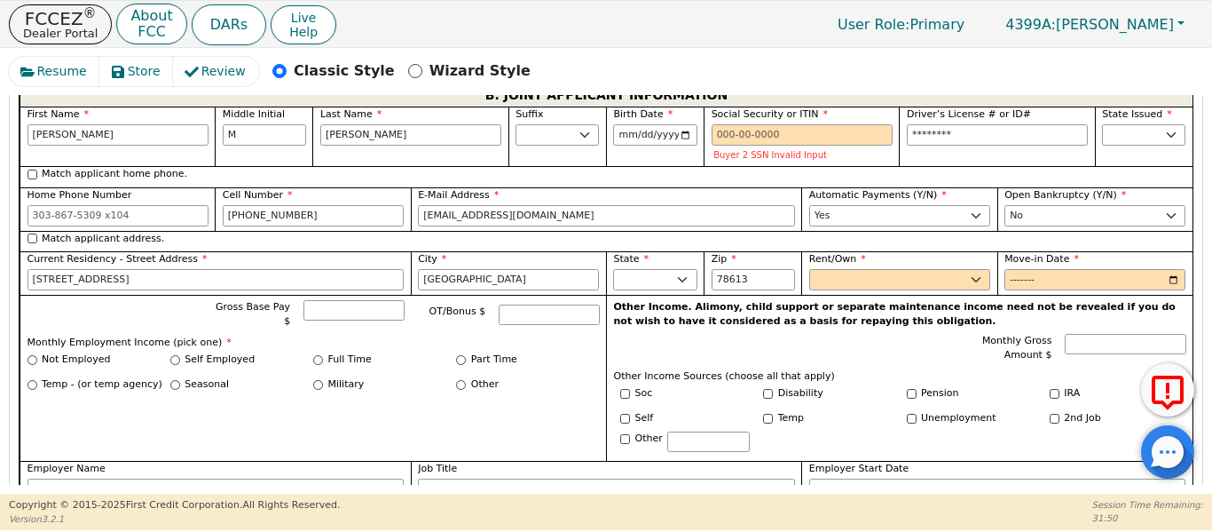
scroll to position [1592, 0]
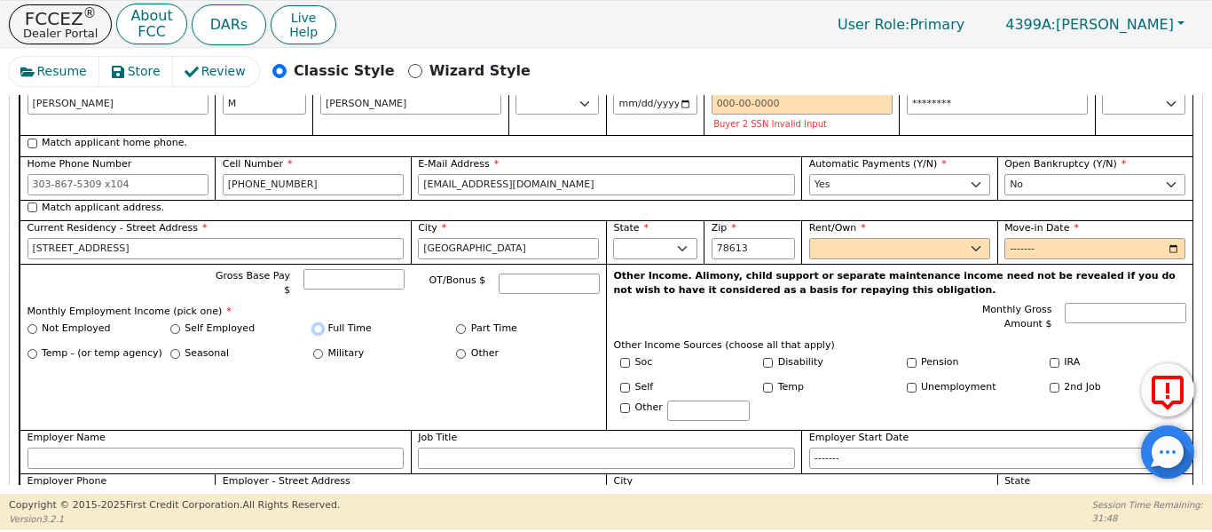
click at [315, 324] on input "Full Time" at bounding box center [318, 329] width 10 height 10
radio input "true"
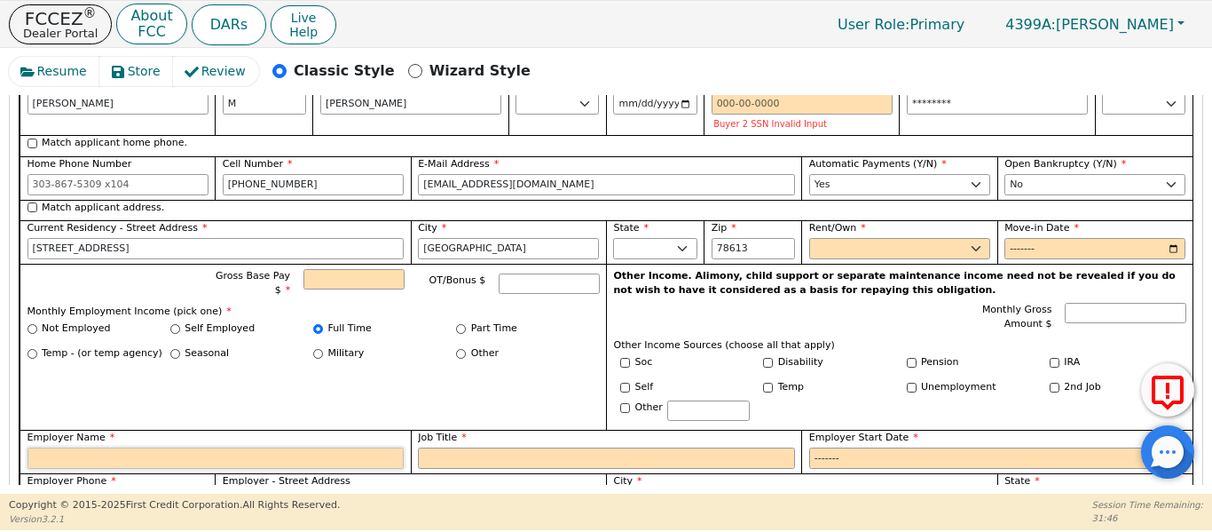
click at [221, 447] on input "Employer Name" at bounding box center [216, 457] width 377 height 21
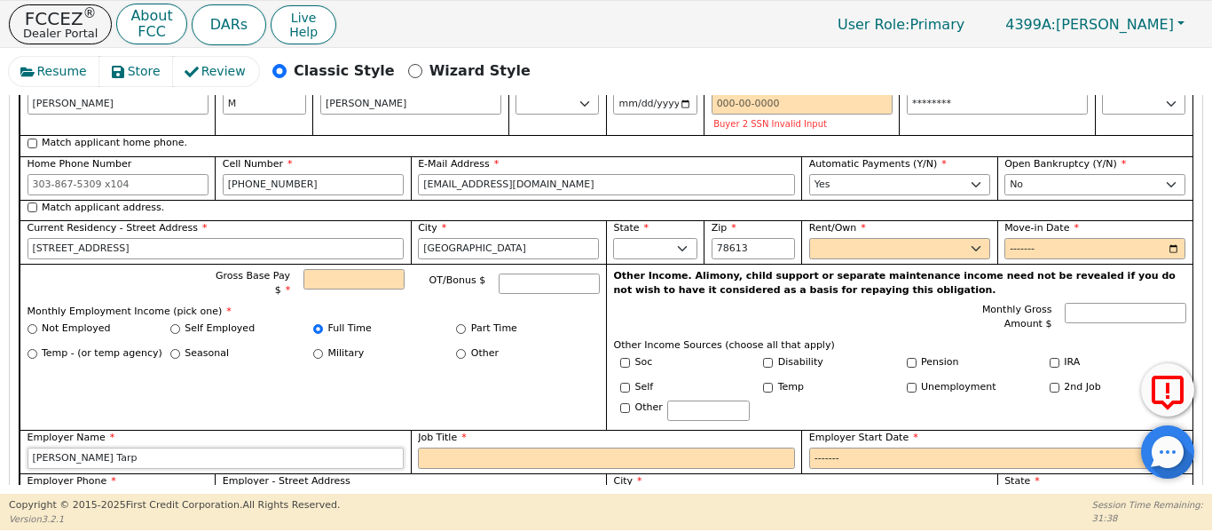
type input "Gayle Tarp"
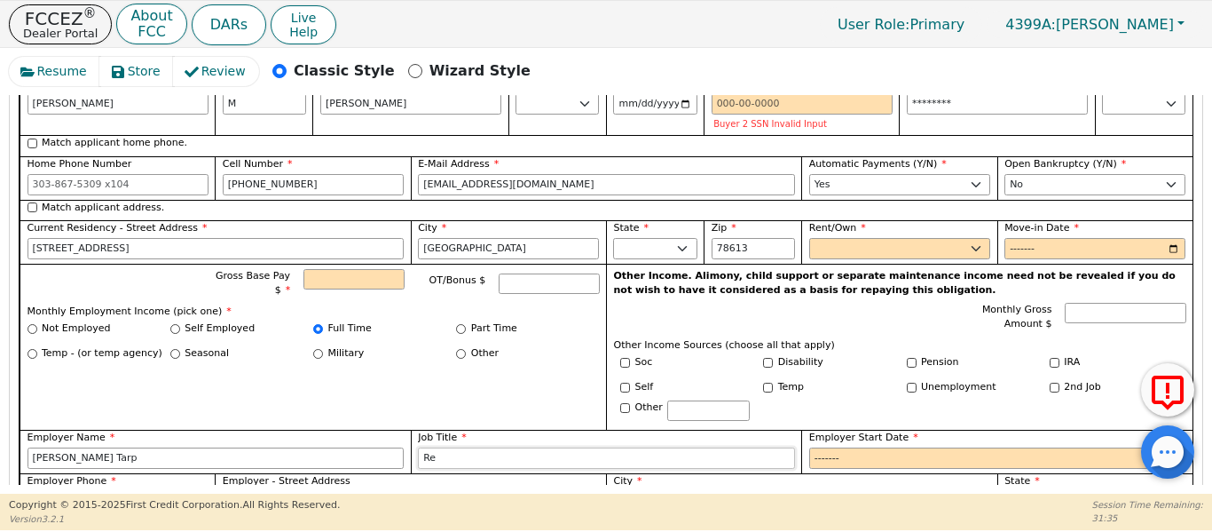
type input "R"
type input "Nurse"
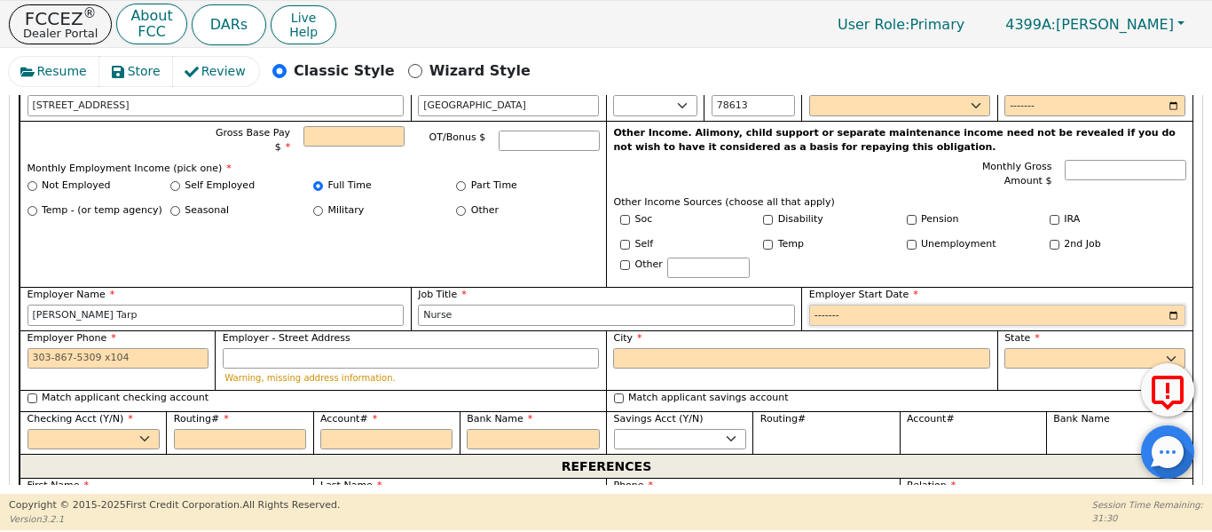
scroll to position [1769, 0]
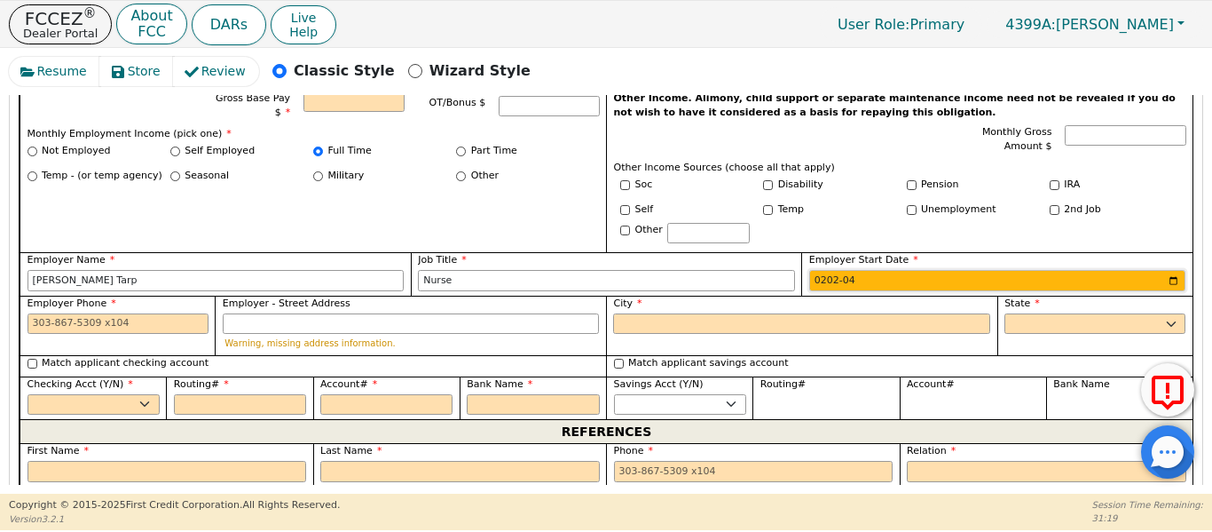
type input "2025-04"
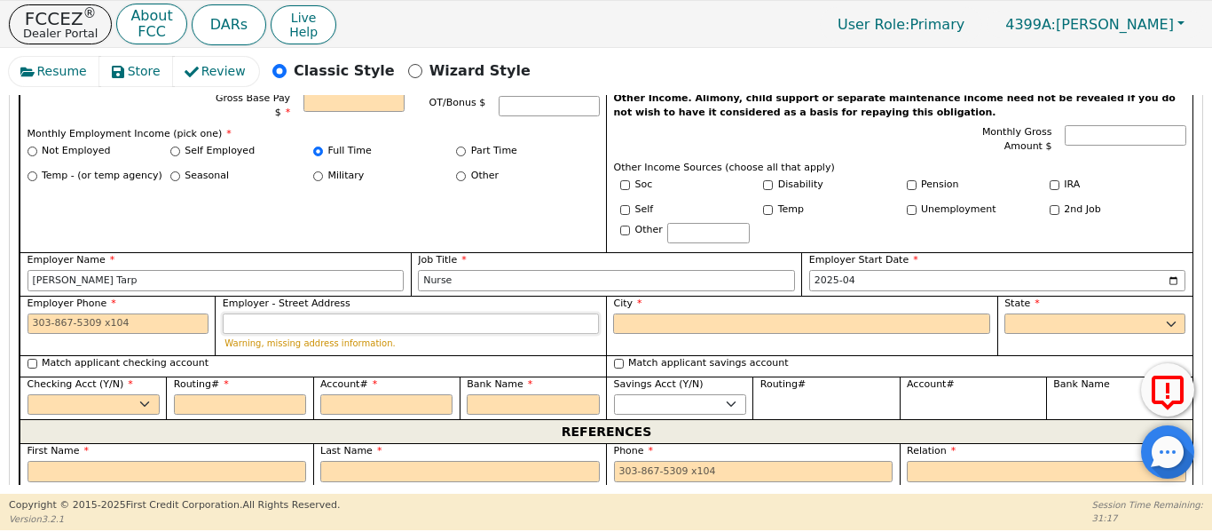
click at [231, 313] on input "Employer - Street Address" at bounding box center [411, 323] width 377 height 21
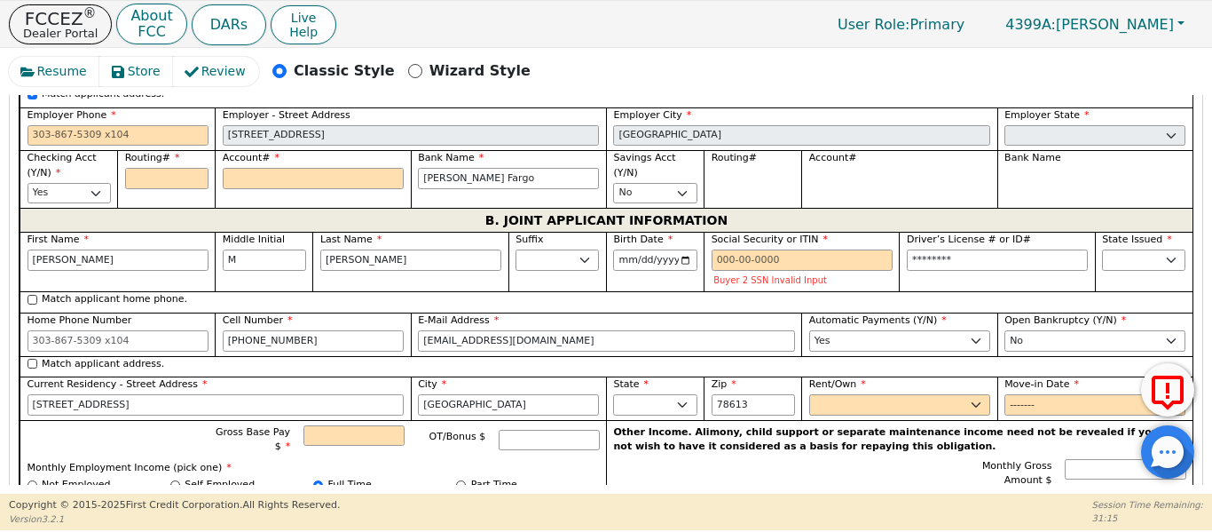
scroll to position [1414, 0]
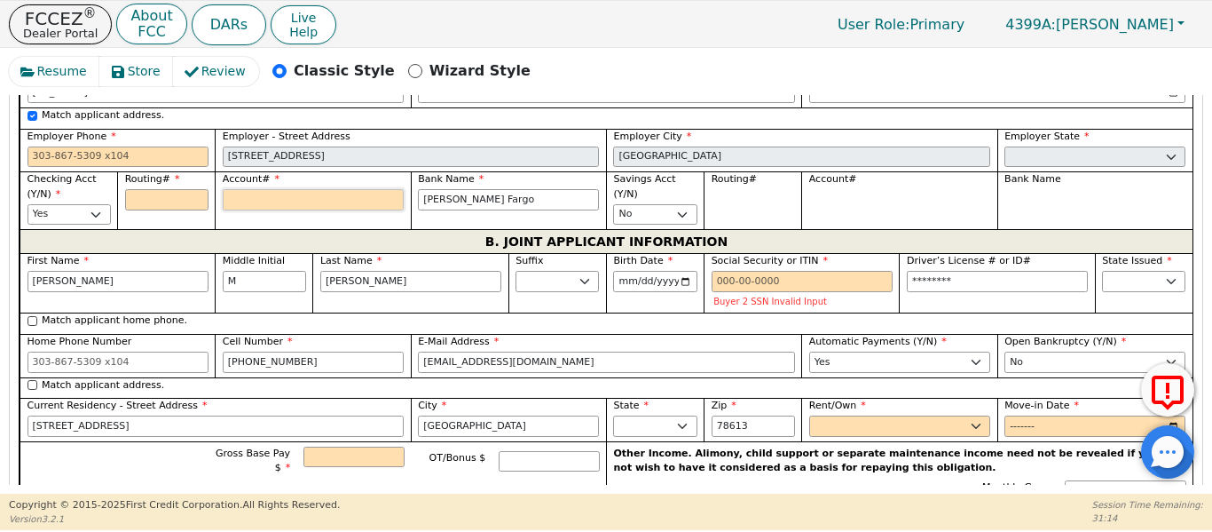
drag, startPoint x: 266, startPoint y: 179, endPoint x: 257, endPoint y: 177, distance: 9.3
click at [259, 189] on input "Account#" at bounding box center [313, 199] width 181 height 21
click at [161, 189] on input "Routing#" at bounding box center [166, 199] width 83 height 21
type input "1"
type input "*"
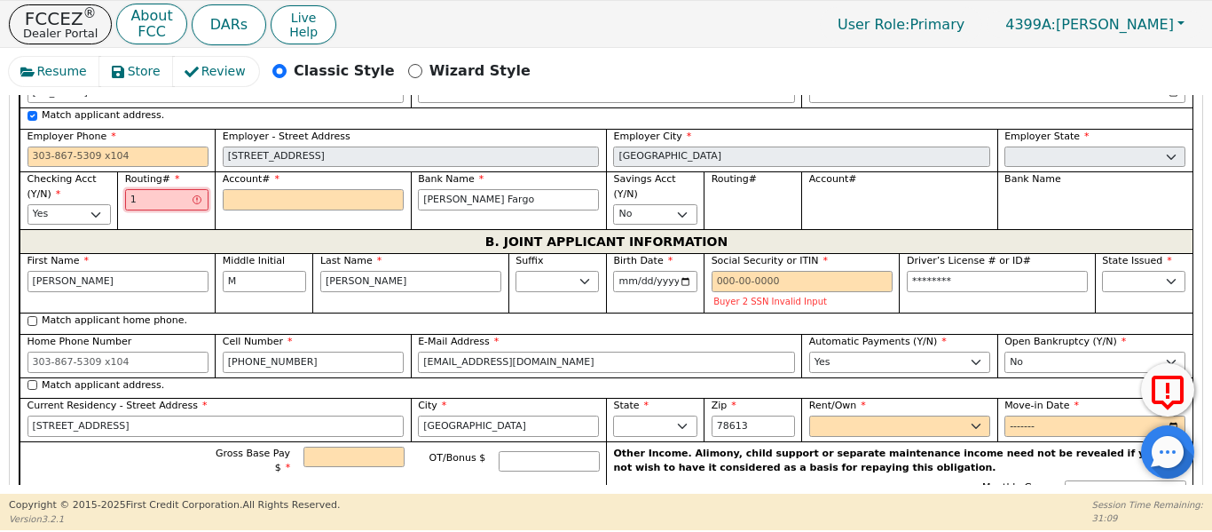
type input "10"
type input "**"
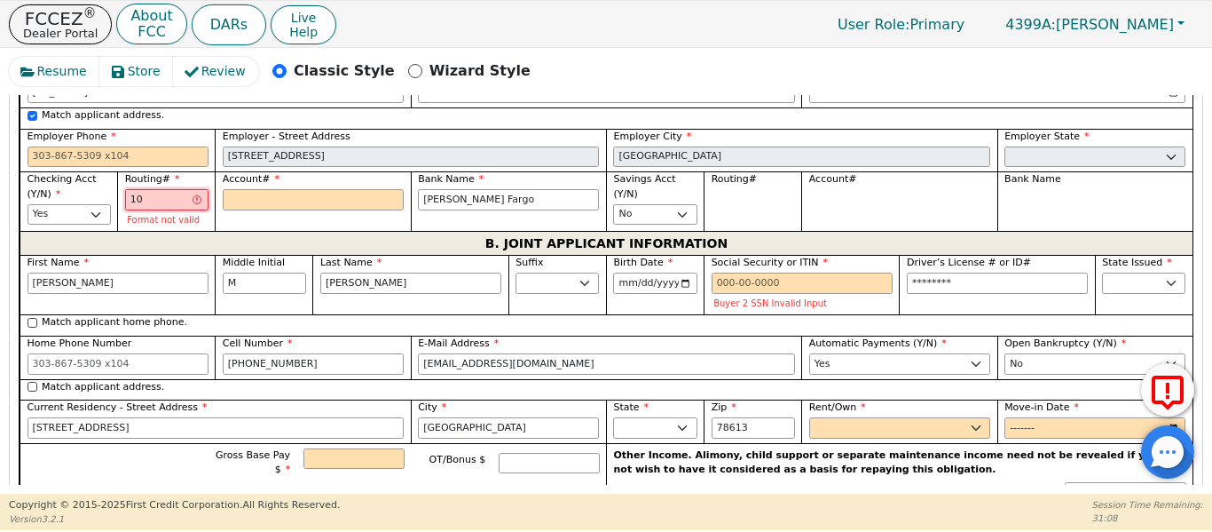
type input "104"
type input "***"
type input "1040"
type input "****"
type input "10400"
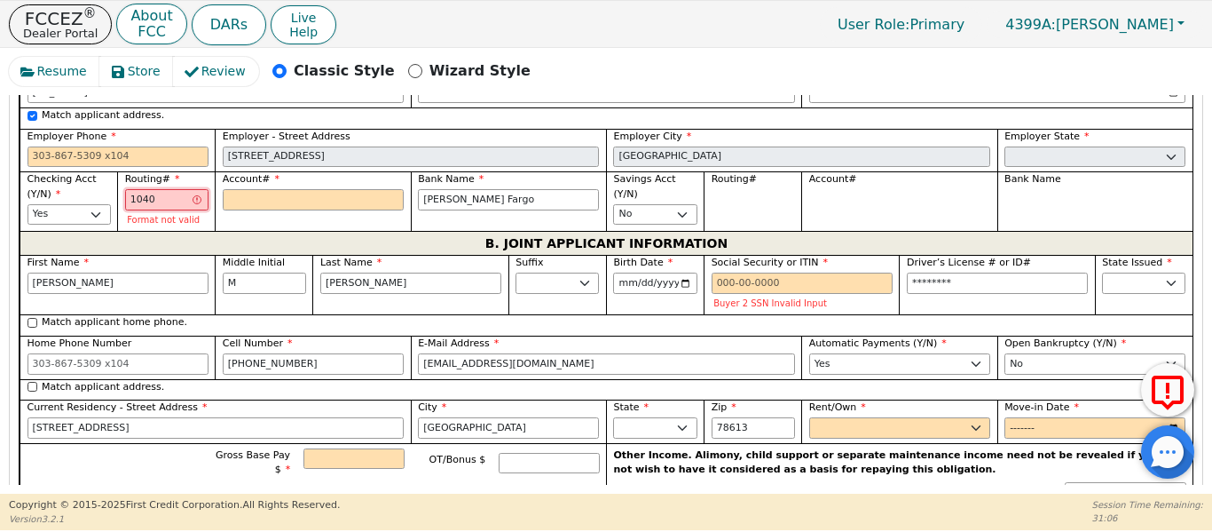
type input "*****"
type input "104000"
type input "******"
type input "1040000"
type input "*******"
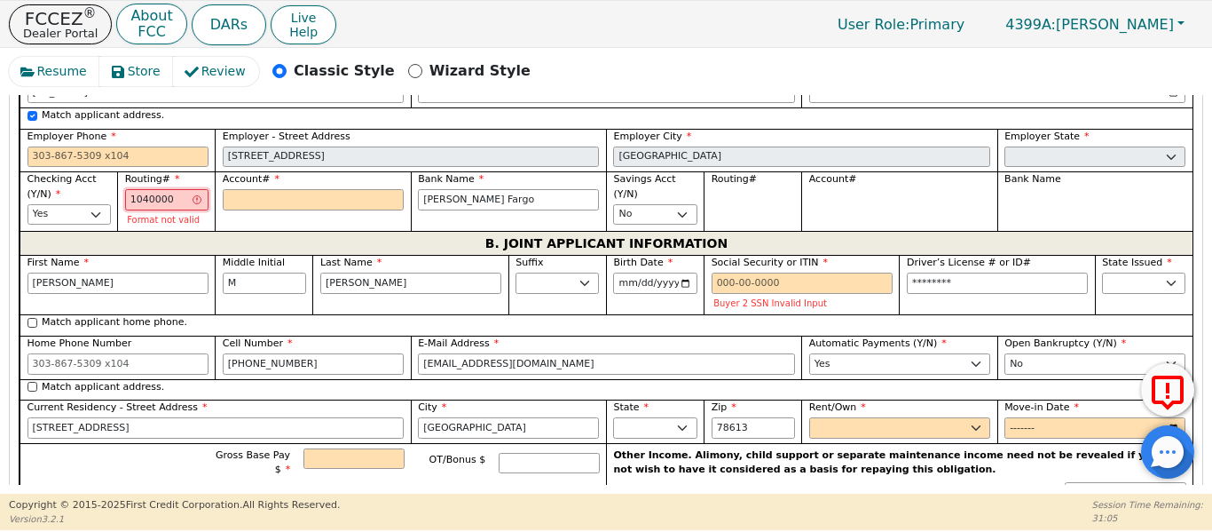
type input "10400005"
type input "********"
type input "104000058"
type input "*********"
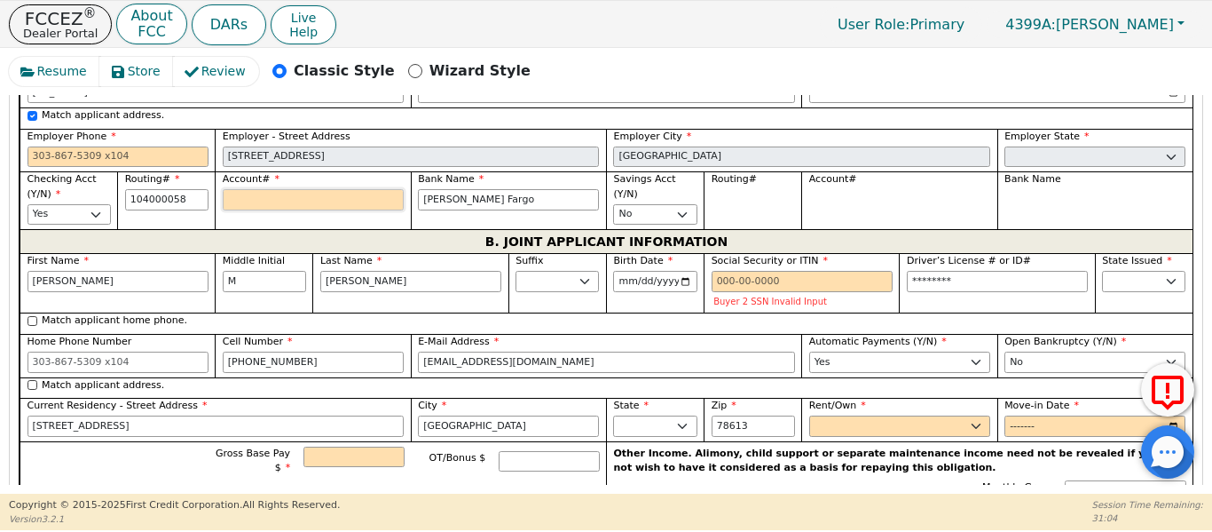
type input "*********"
type input "2"
type input "*"
type input "29"
type input "**"
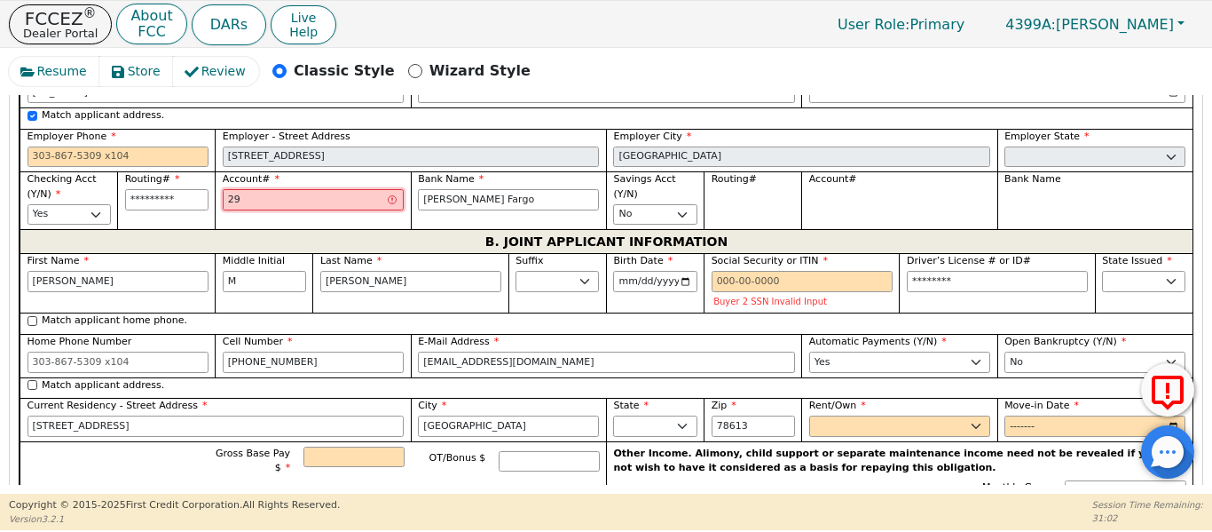
type input "297"
type input "***"
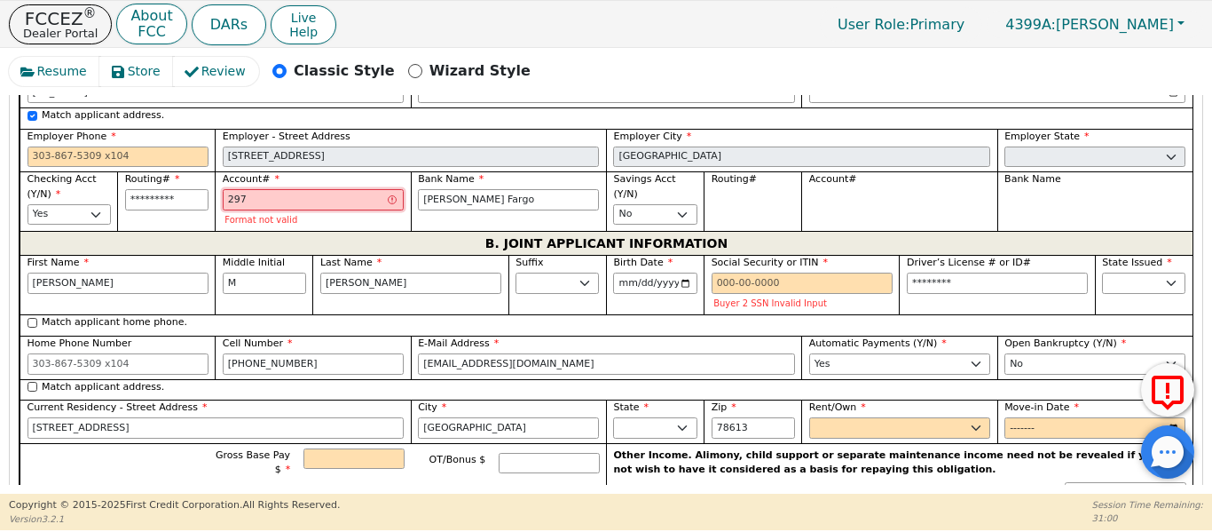
type input "2971"
type input "****"
type input "29713"
type input "*****"
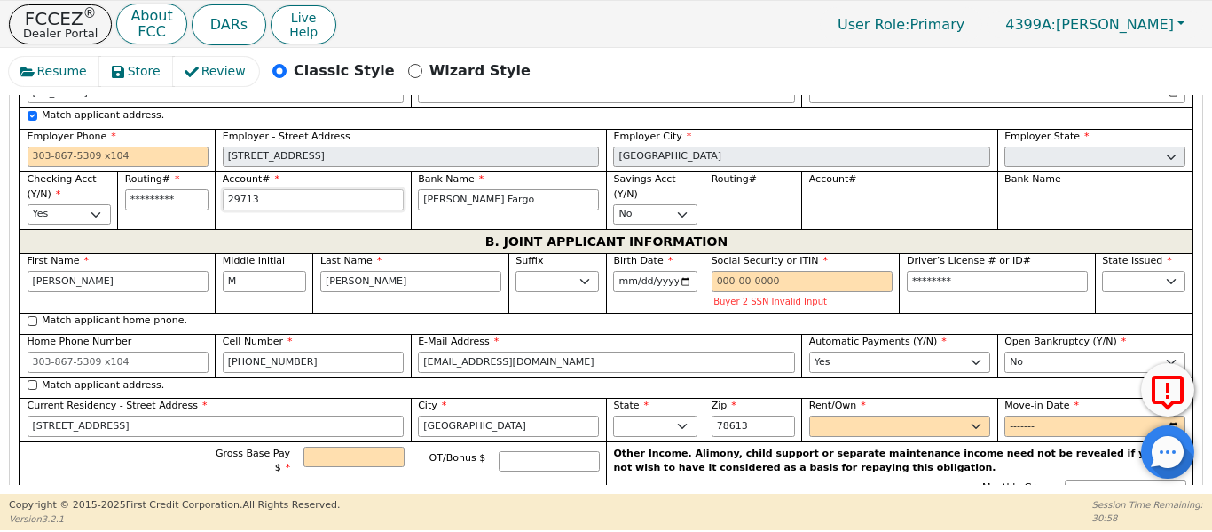
type input "297134"
type input "******"
type input "2971341"
type input "*******"
type input "29713418"
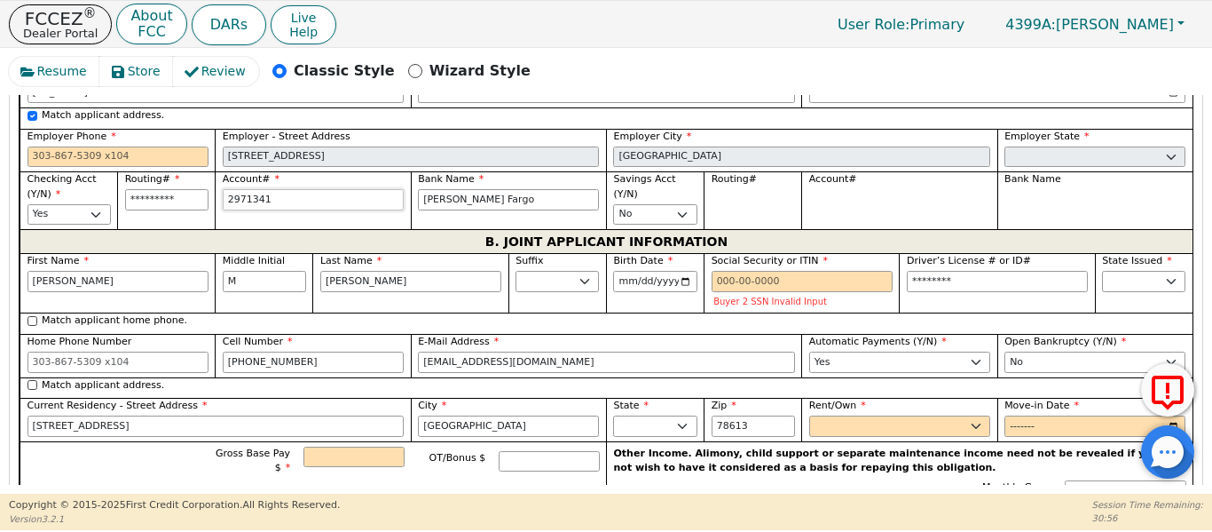
type input "********"
type input "297134184"
type input "*********"
type input "2971341843"
type input "**********"
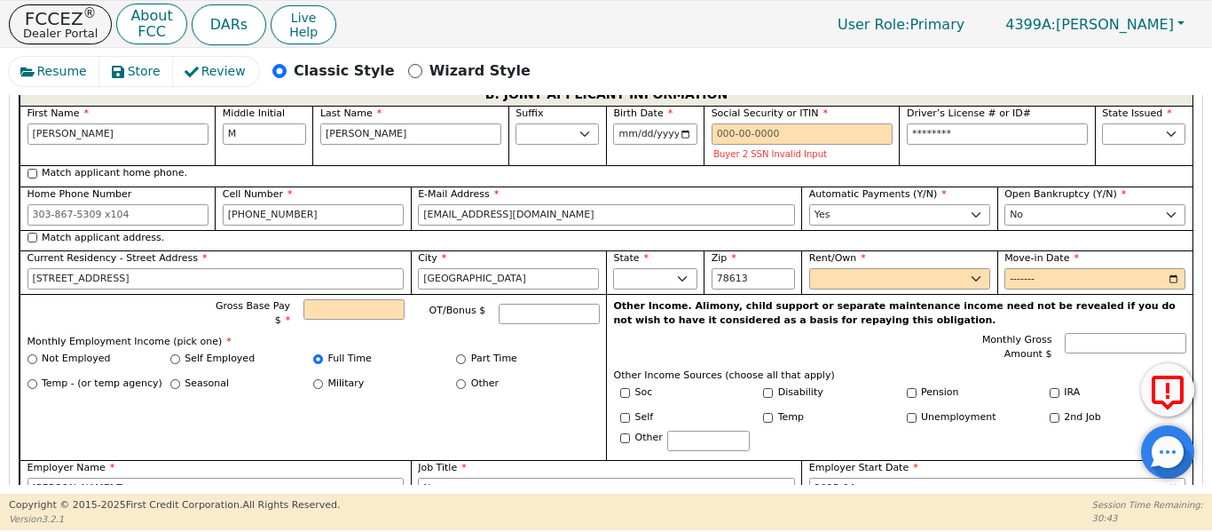
scroll to position [1592, 0]
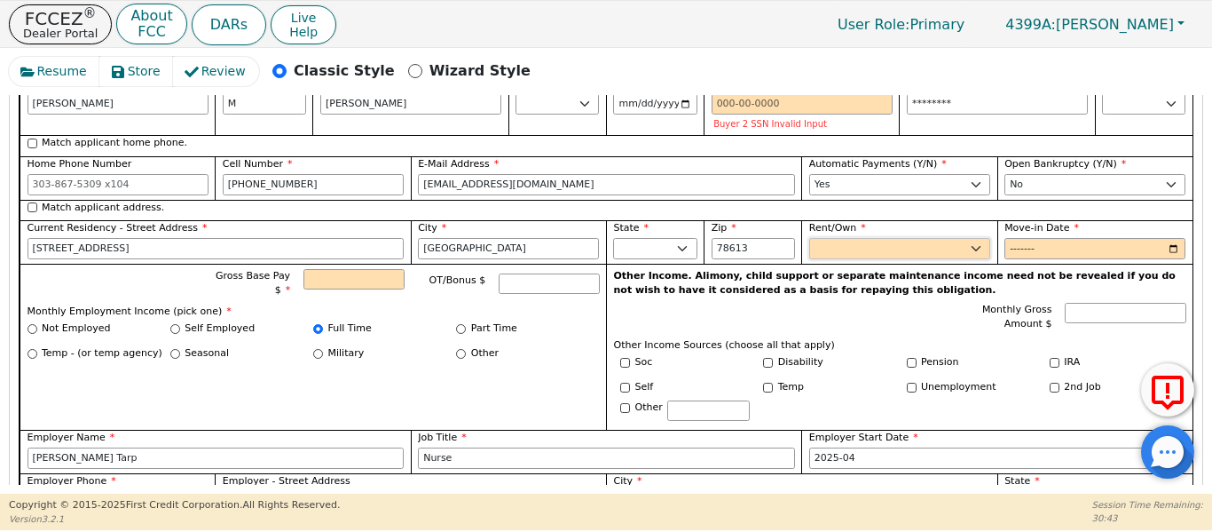
type input "**********"
click at [827, 238] on select "Rent Own" at bounding box center [899, 248] width 181 height 21
select select "Own"
click at [809, 238] on select "Rent Own" at bounding box center [899, 248] width 181 height 21
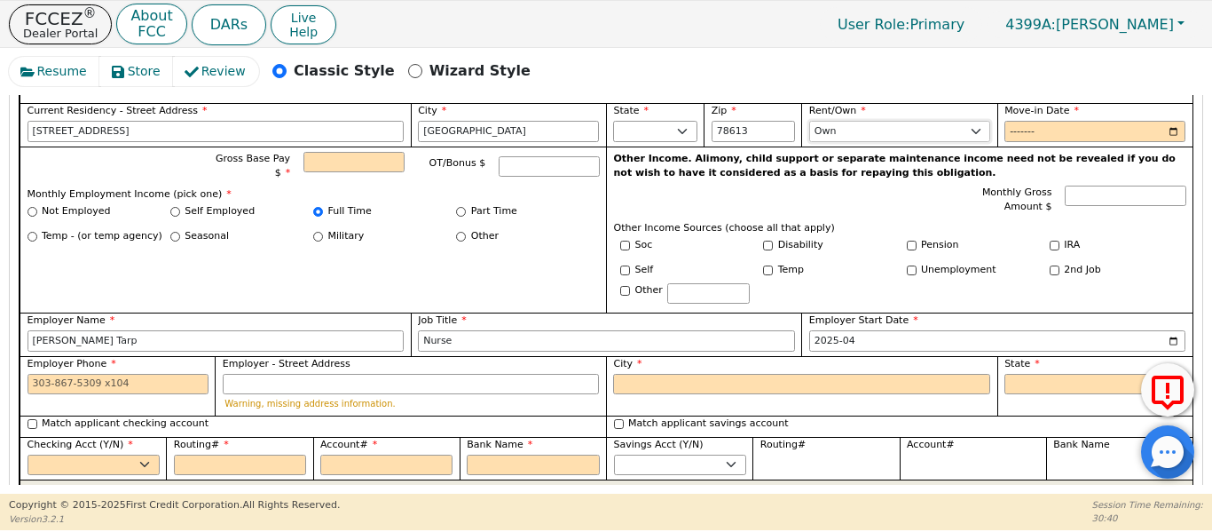
scroll to position [1710, 0]
click at [29, 418] on input "Match applicant checking account" at bounding box center [33, 423] width 10 height 10
checkbox input "true"
select select "y"
type input "*********"
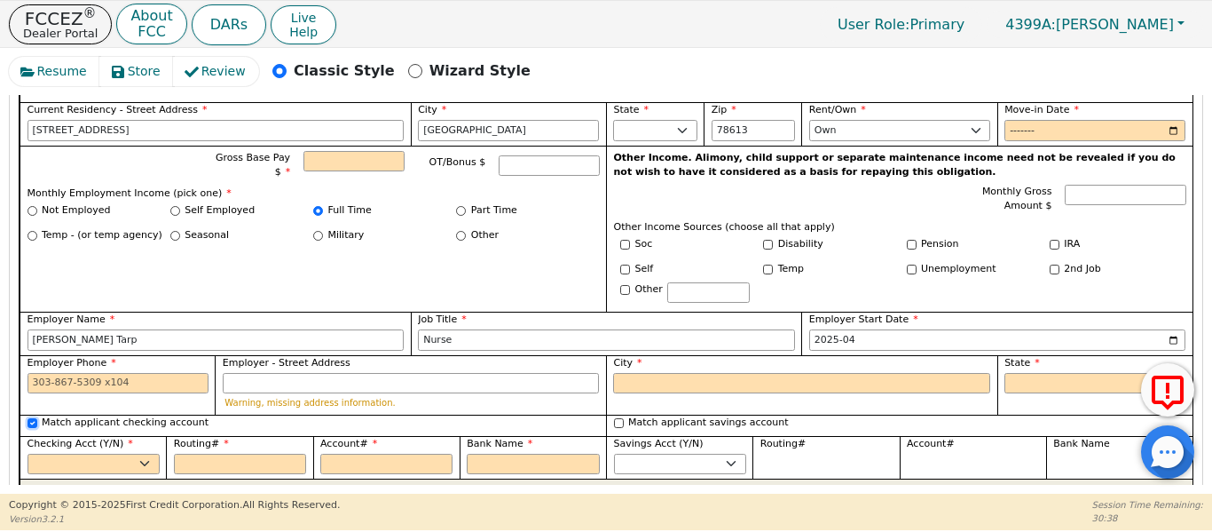
type input "**********"
type input "Wells Fargo"
type input "*********"
type input "**********"
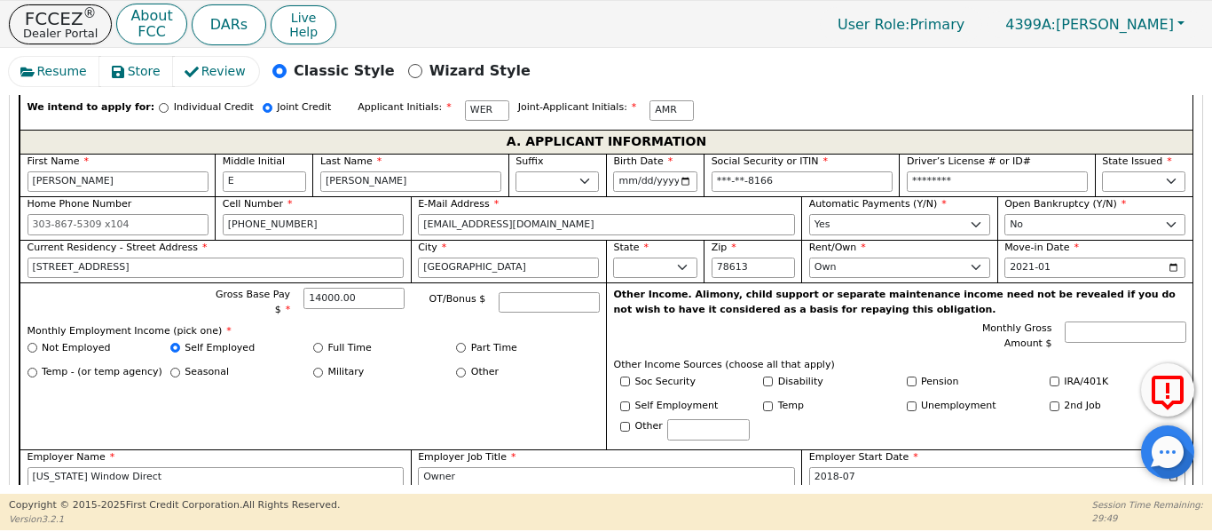
scroll to position [1029, 0]
drag, startPoint x: 303, startPoint y: 204, endPoint x: 213, endPoint y: 204, distance: 90.5
click at [159, 203] on div "First Name William Middle Initial E Last Name Roeser Suffix Jr. Sr. II III IV B…" at bounding box center [606, 384] width 1173 height 461
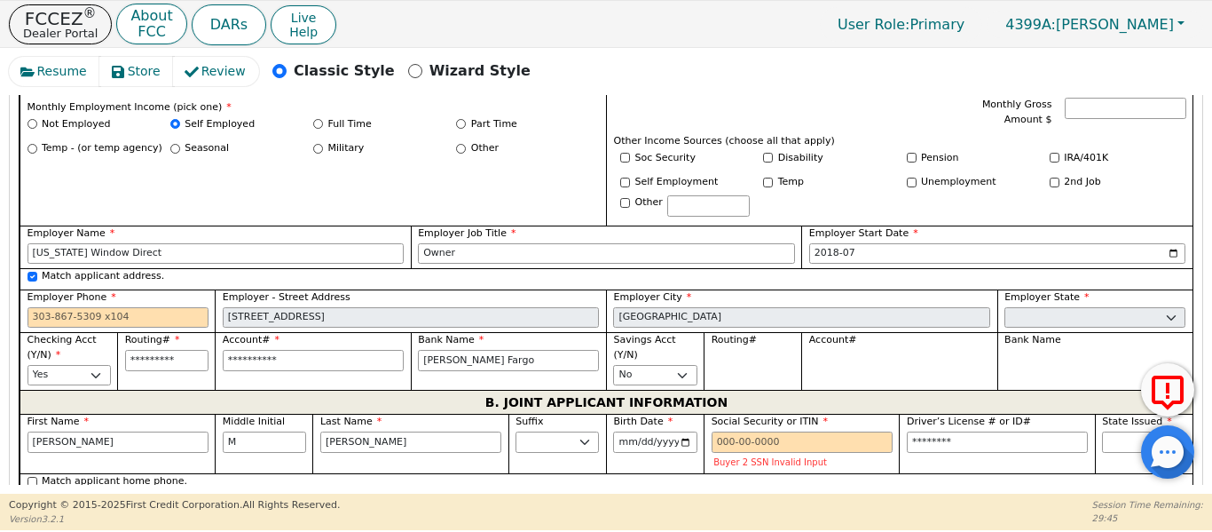
scroll to position [1326, 0]
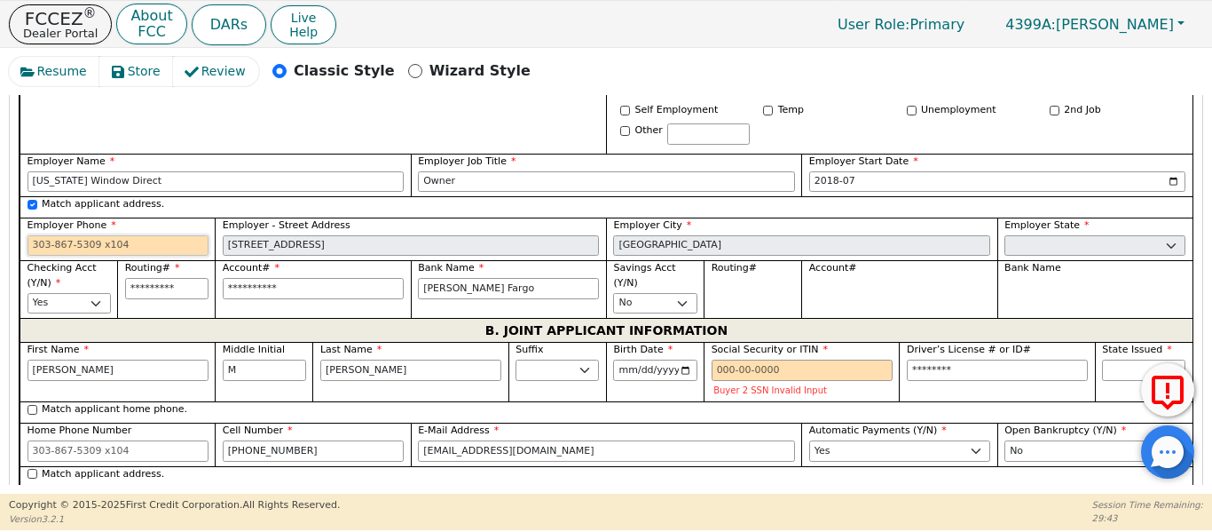
paste input "512-529-8612"
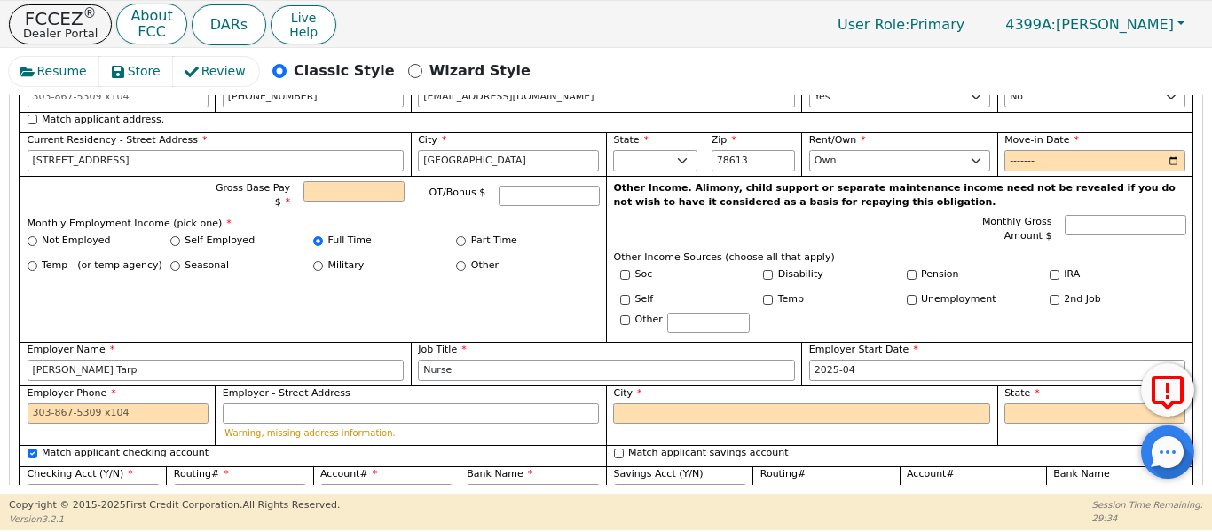
scroll to position [1681, 0]
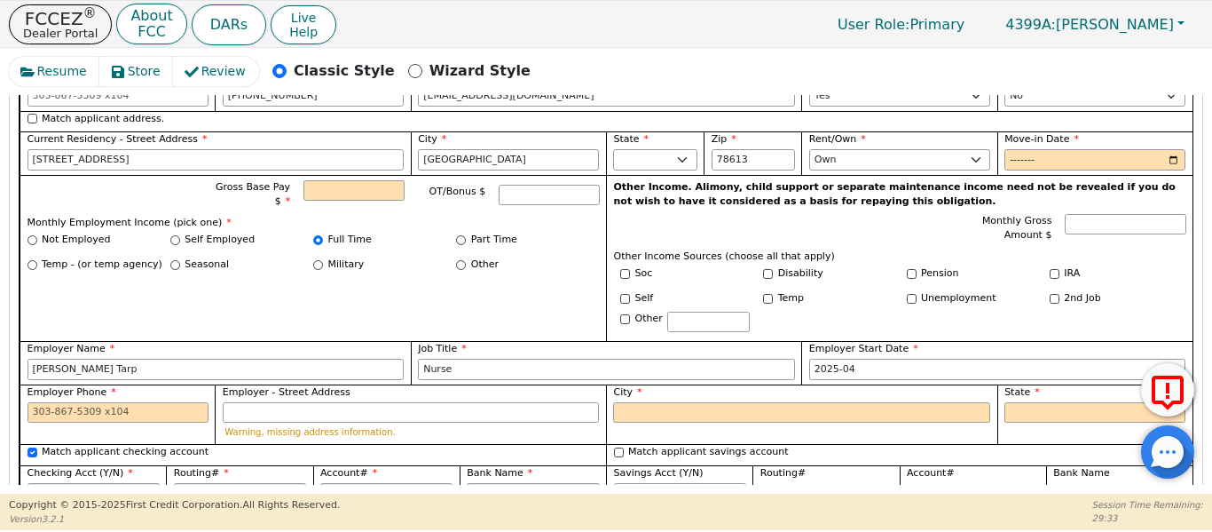
type input "512-529-8612"
click at [353, 402] on input "Employer - Street Address" at bounding box center [411, 412] width 377 height 21
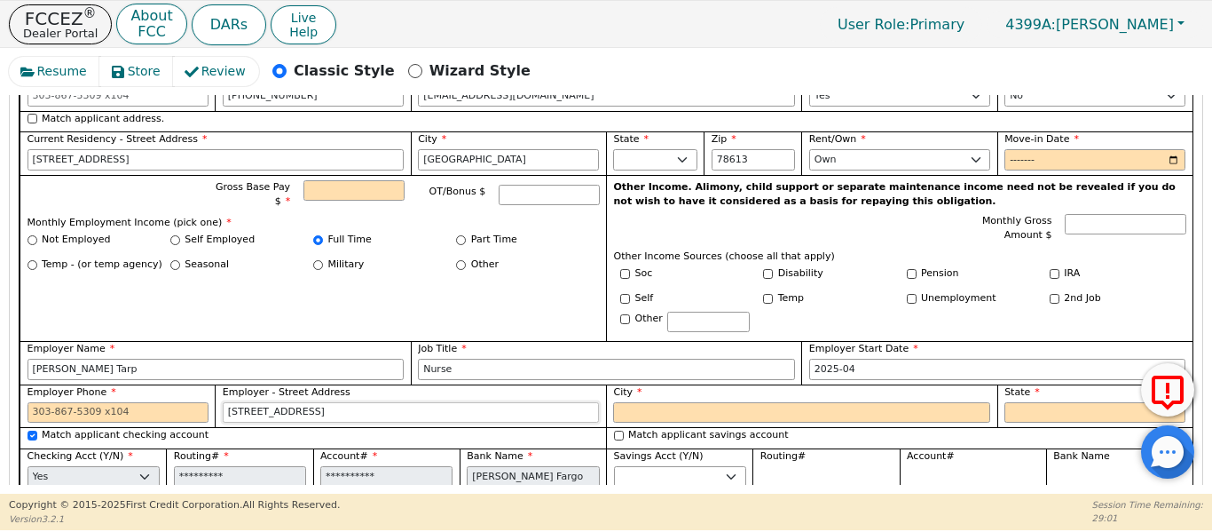
type input "5009 Lodge View Ln"
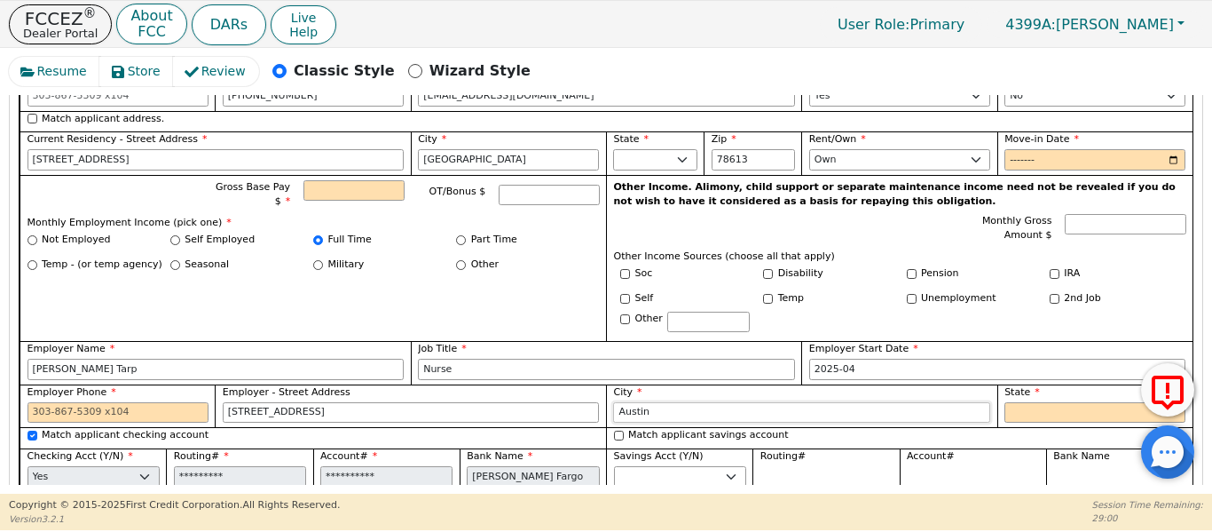
type input "Austin"
select select "TX"
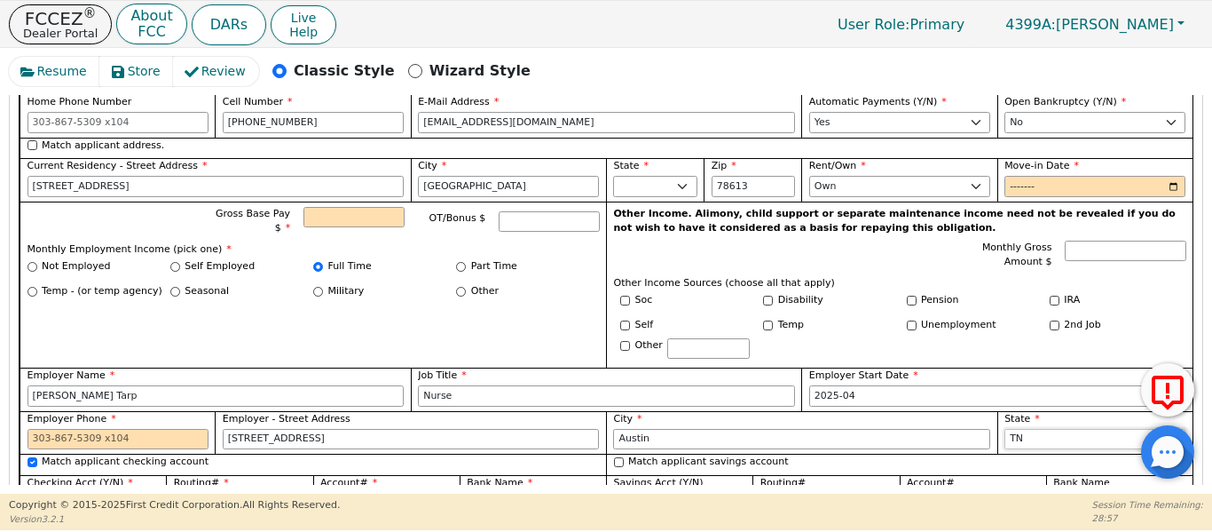
scroll to position [1651, 0]
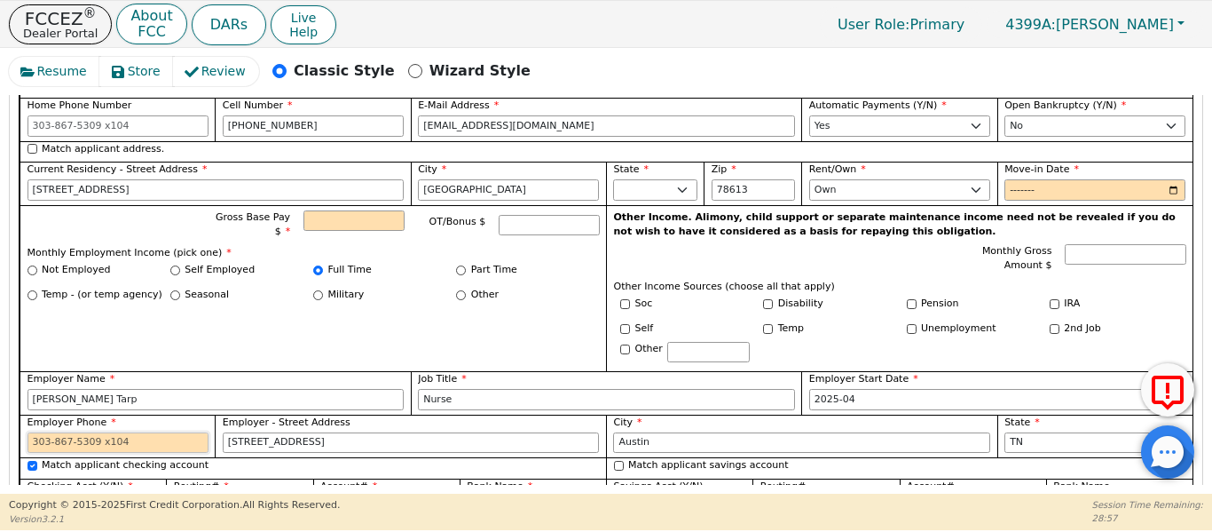
click at [100, 432] on input "Employer Phone" at bounding box center [118, 442] width 181 height 21
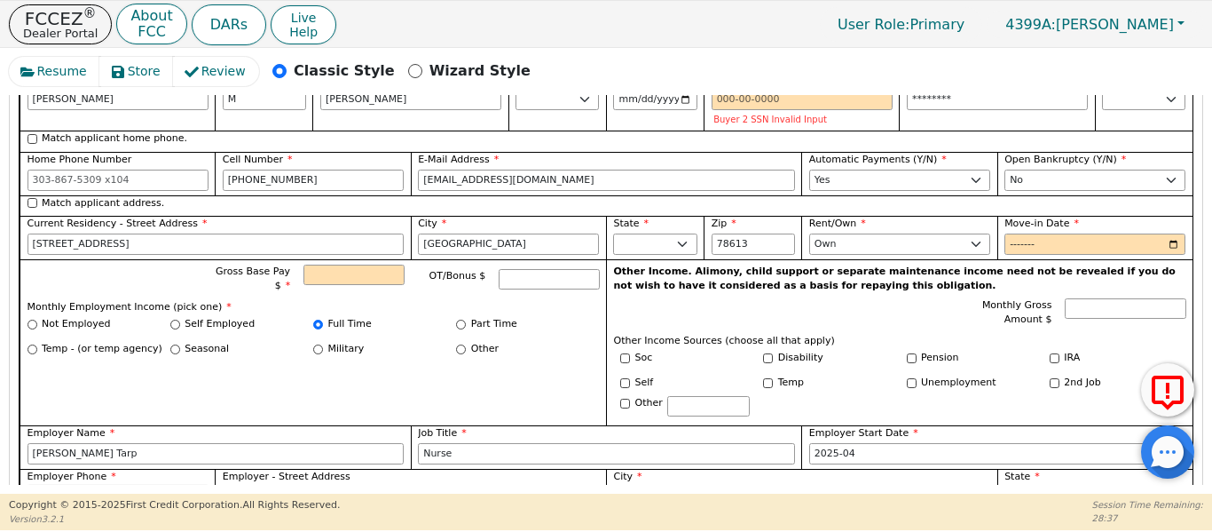
scroll to position [1592, 0]
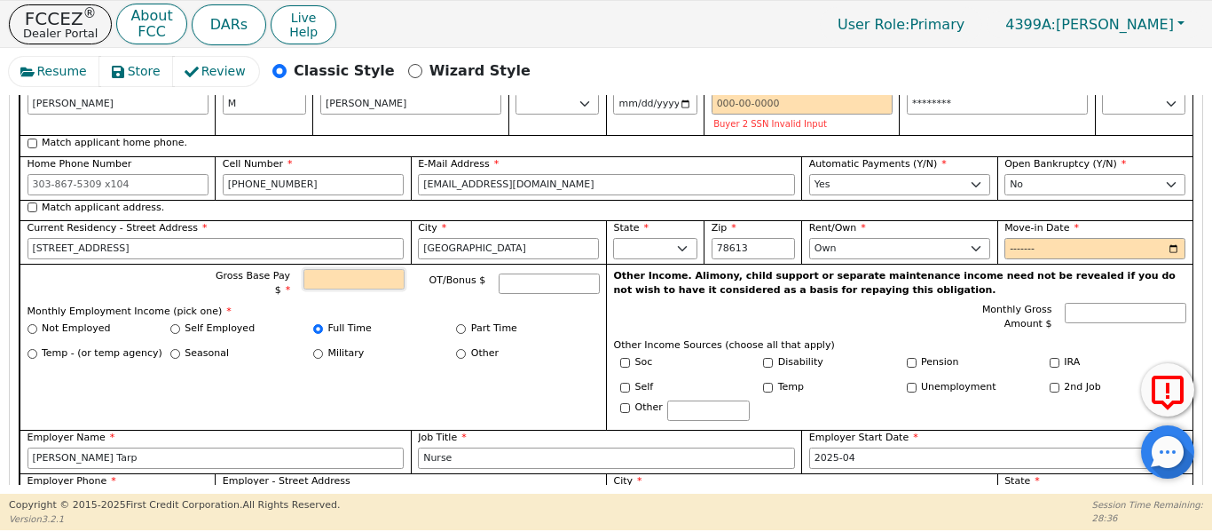
type input "512-789-3486"
click at [340, 269] on input "Gross Base Pay $" at bounding box center [353, 279] width 100 height 21
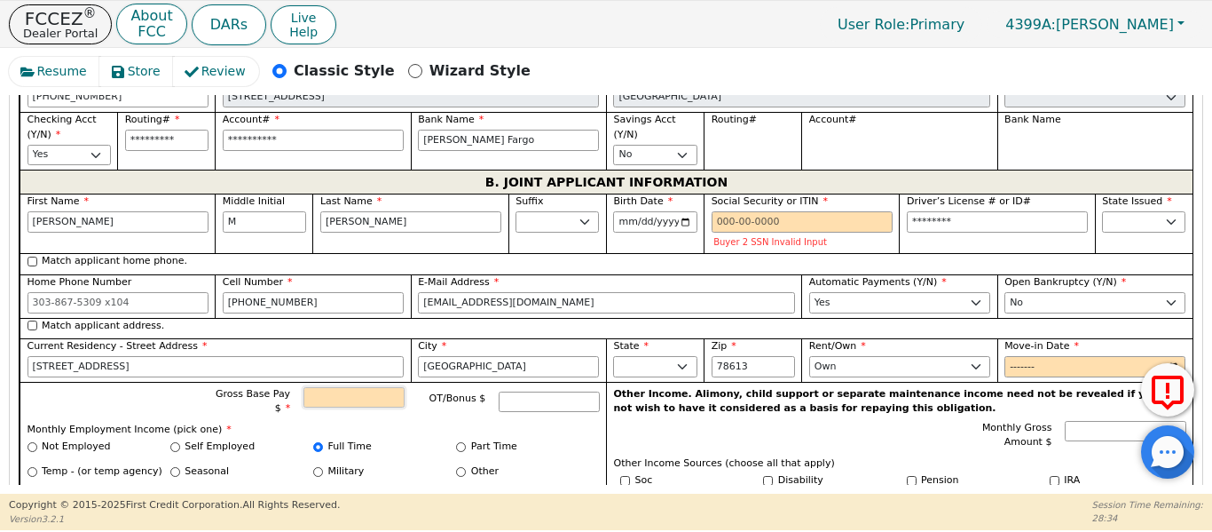
scroll to position [1473, 0]
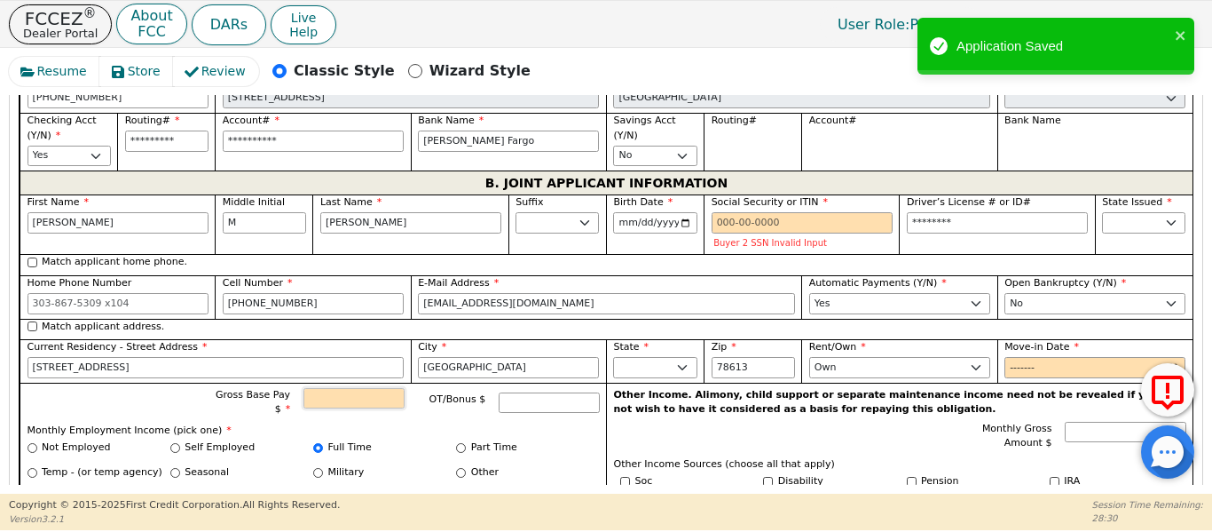
click at [348, 388] on input "Gross Base Pay $" at bounding box center [353, 398] width 100 height 21
type input "6000.00"
click at [745, 212] on input "Social Security or ITIN" at bounding box center [802, 222] width 181 height 21
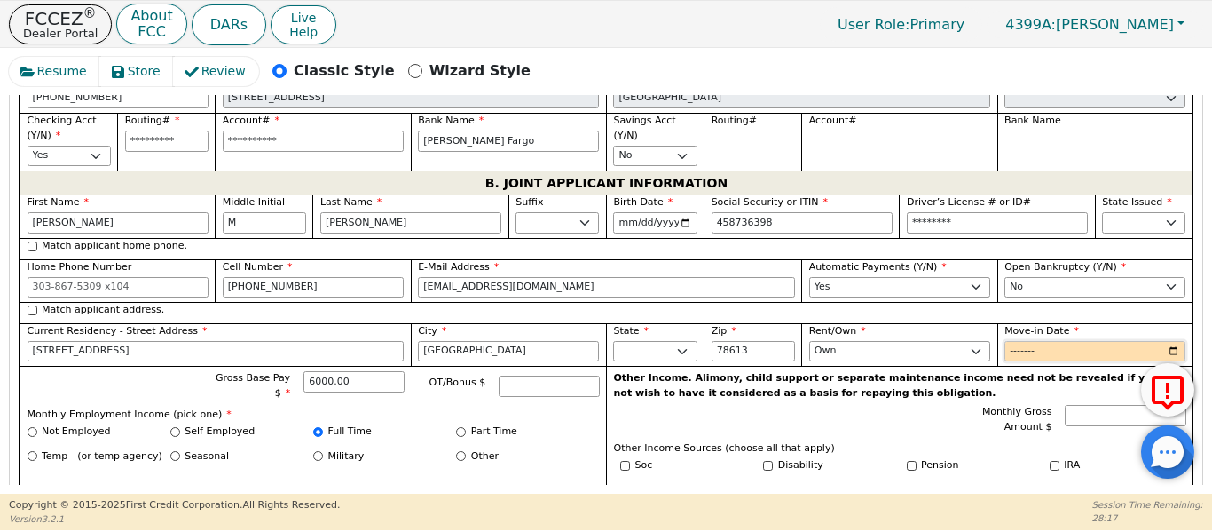
type input "***-**-6398"
click at [1017, 341] on input "Move-in Date" at bounding box center [1095, 351] width 181 height 21
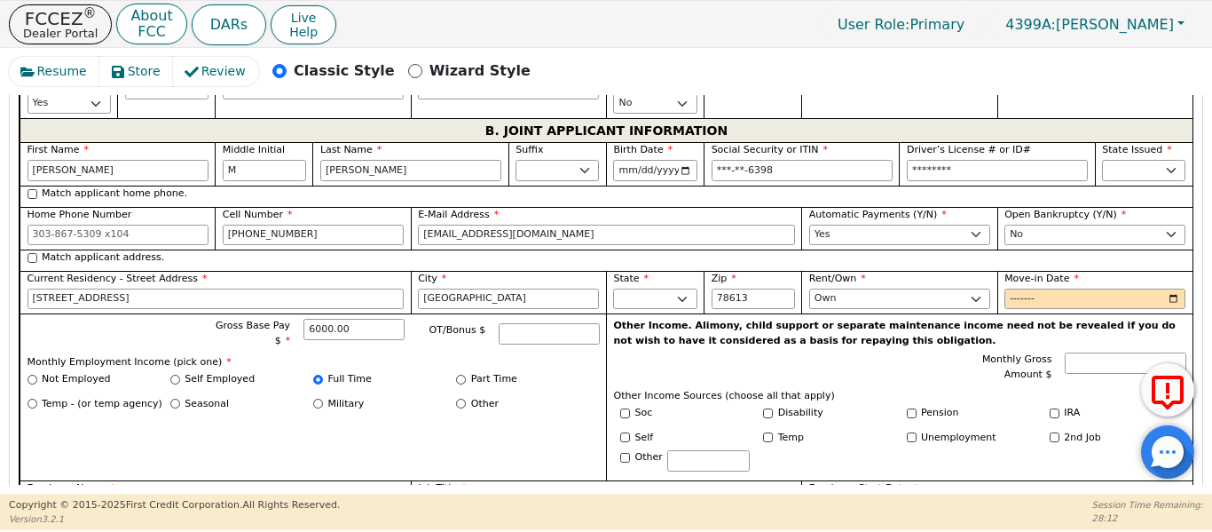
scroll to position [1530, 0]
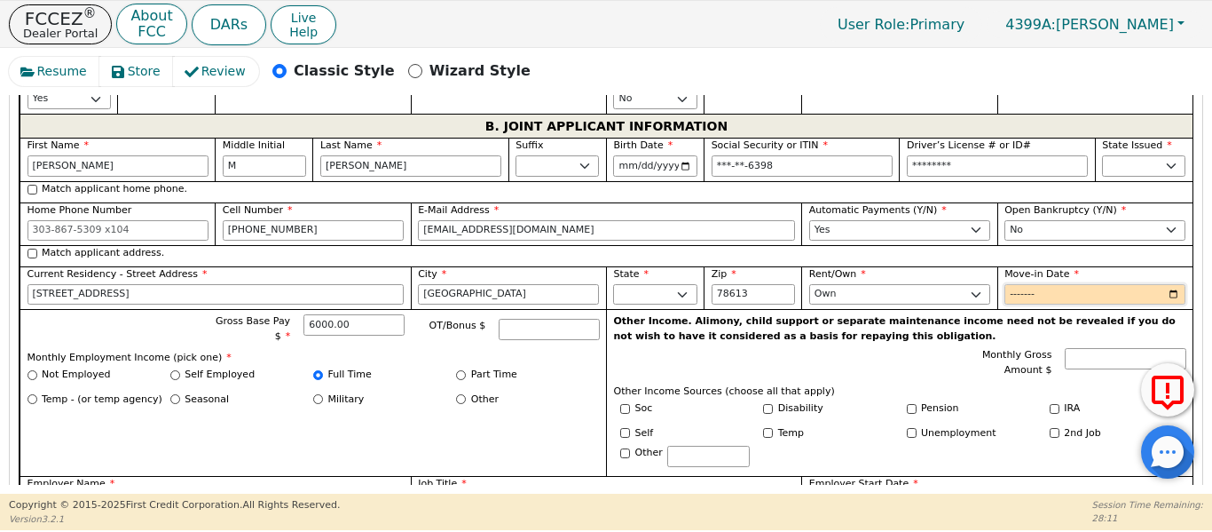
click at [1005, 284] on input "Move-in Date" at bounding box center [1095, 294] width 181 height 21
type input "2021-01"
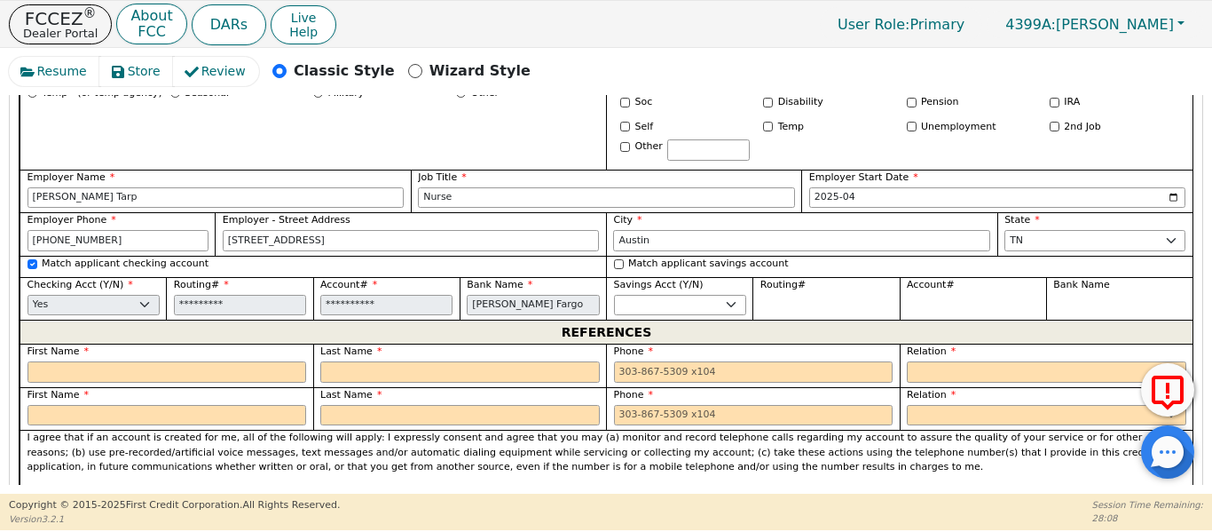
scroll to position [1855, 0]
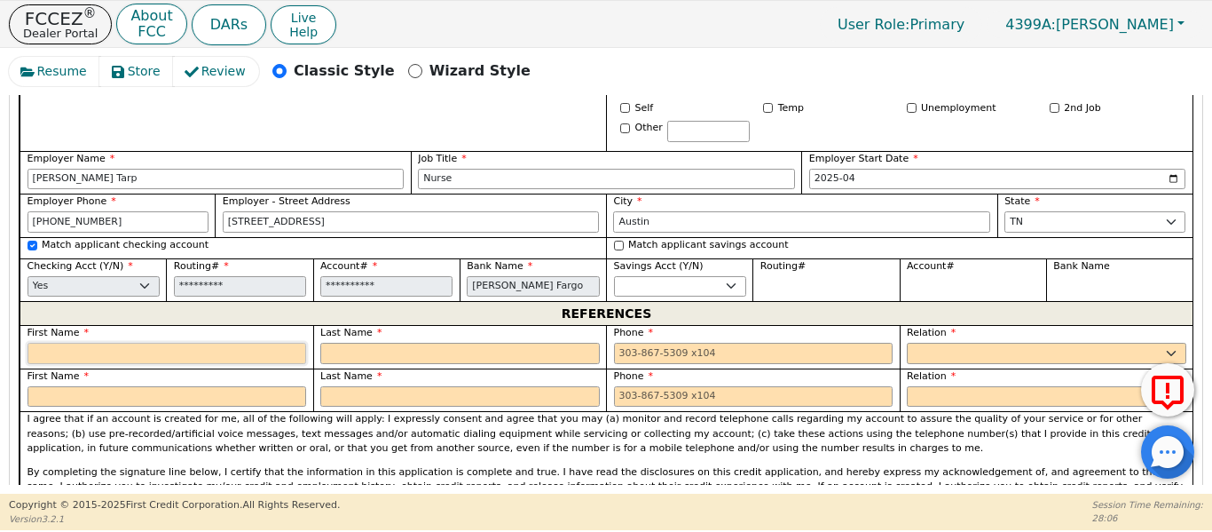
click at [104, 343] on input "text" at bounding box center [168, 353] width 280 height 21
click at [634, 276] on select "Yes No" at bounding box center [680, 286] width 132 height 21
select select "n"
click at [614, 276] on select "Yes No" at bounding box center [680, 286] width 132 height 21
click at [244, 343] on input "text" at bounding box center [168, 353] width 280 height 21
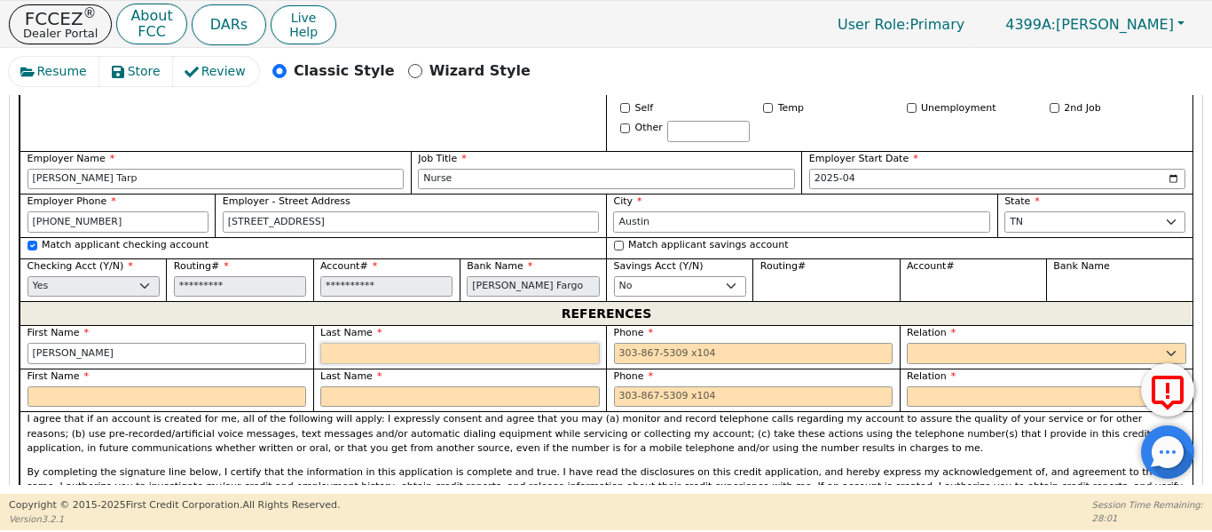
type input "Kimberly"
type input "G"
type input "Tran"
click at [1012, 343] on select "FATHER MOTHER SISTER BROTHER DAUGHTER SON CO-WORKER NEIGHBOR FRIEND COUSIN G-MO…" at bounding box center [1047, 353] width 280 height 21
select select "DAUGHTER"
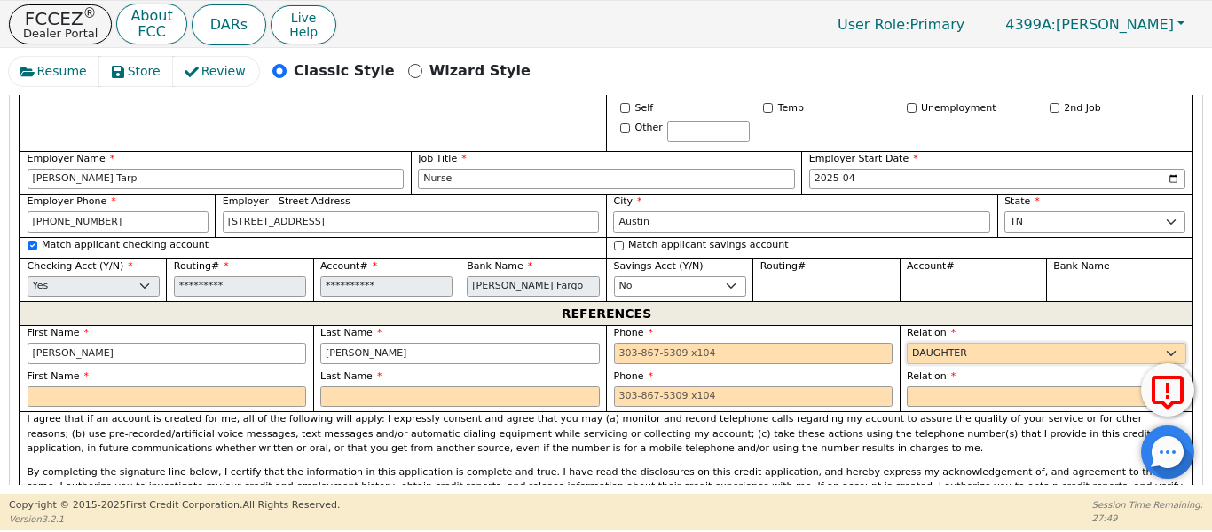
click at [907, 343] on select "FATHER MOTHER SISTER BROTHER DAUGHTER SON CO-WORKER NEIGHBOR FRIEND COUSIN G-MO…" at bounding box center [1047, 353] width 280 height 21
click at [637, 343] on input "tel" at bounding box center [754, 353] width 280 height 21
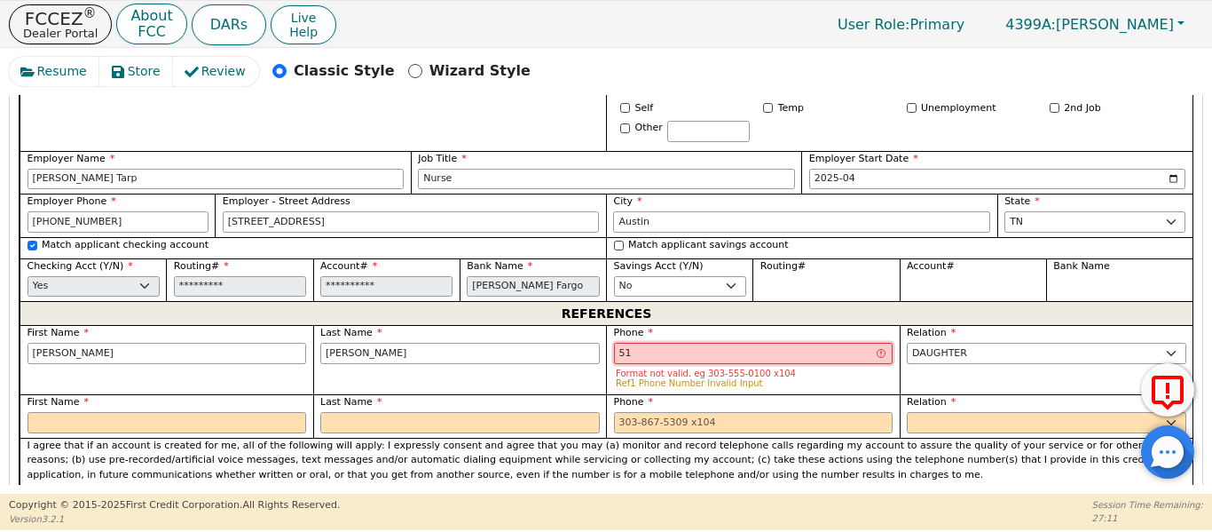
type input "5"
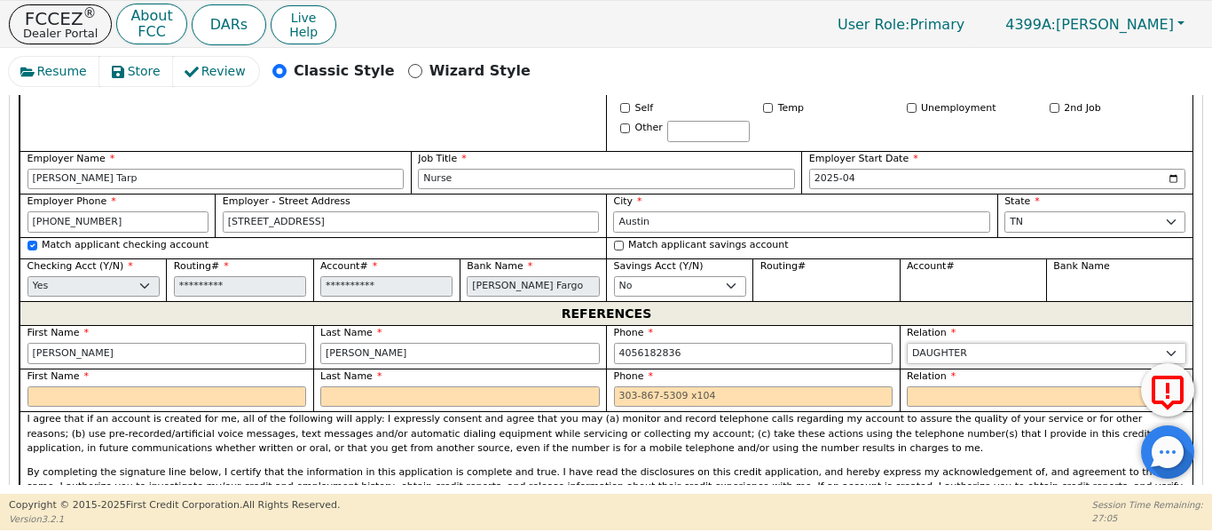
type input "405-618-2836"
click at [225, 386] on input "text" at bounding box center [168, 396] width 280 height 21
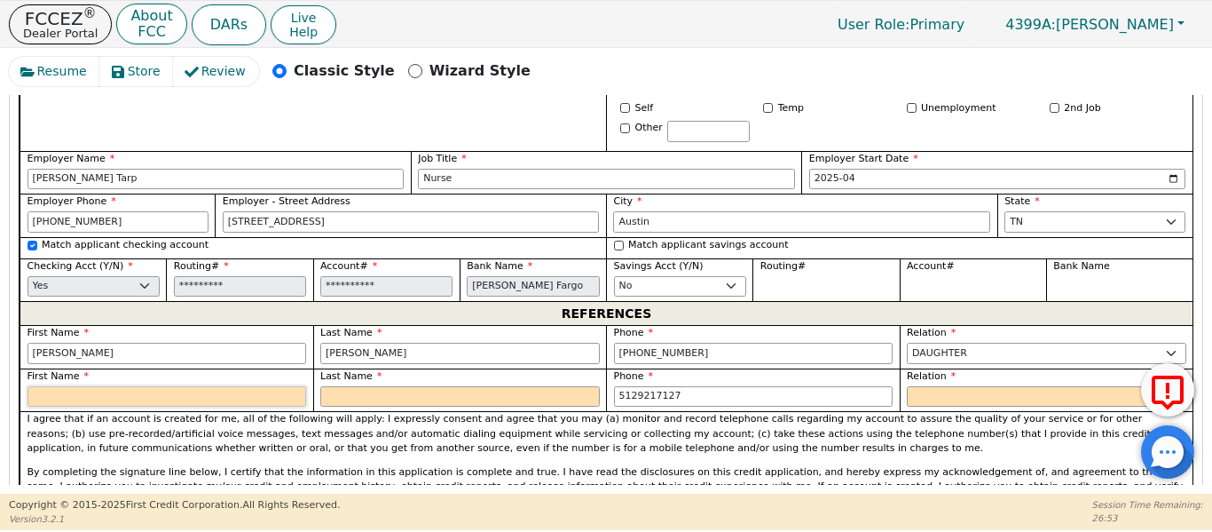
type input "512-921-7127"
click at [87, 386] on input "text" at bounding box center [168, 396] width 280 height 21
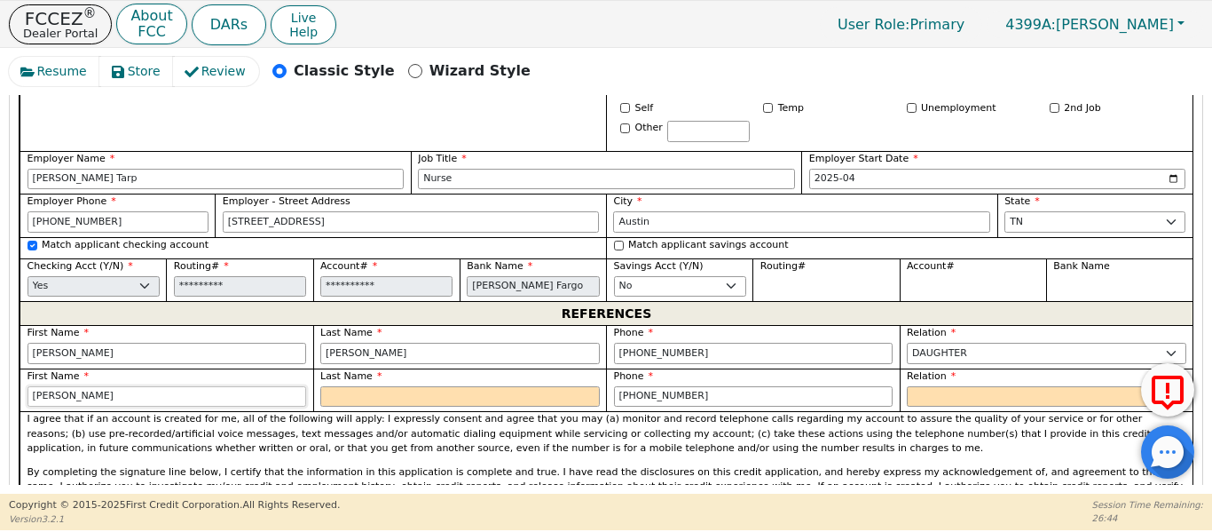
type input "Bethany"
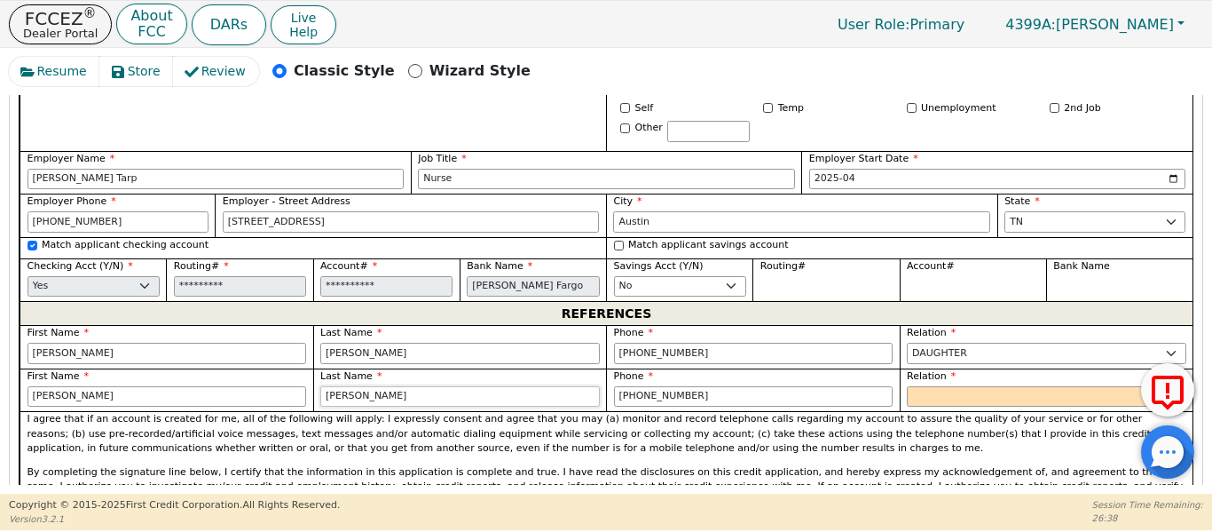
type input "Gaona"
drag, startPoint x: 964, startPoint y: 373, endPoint x: 952, endPoint y: 374, distance: 11.6
click at [963, 386] on select "FATHER MOTHER SISTER BROTHER DAUGHTER SON CO-WORKER NEIGHBOR FRIEND COUSIN G-MO…" at bounding box center [1047, 396] width 280 height 21
select select "DAUGHTER"
click at [907, 386] on select "FATHER MOTHER SISTER BROTHER DAUGHTER SON CO-WORKER NEIGHBOR FRIEND COUSIN G-MO…" at bounding box center [1047, 396] width 280 height 21
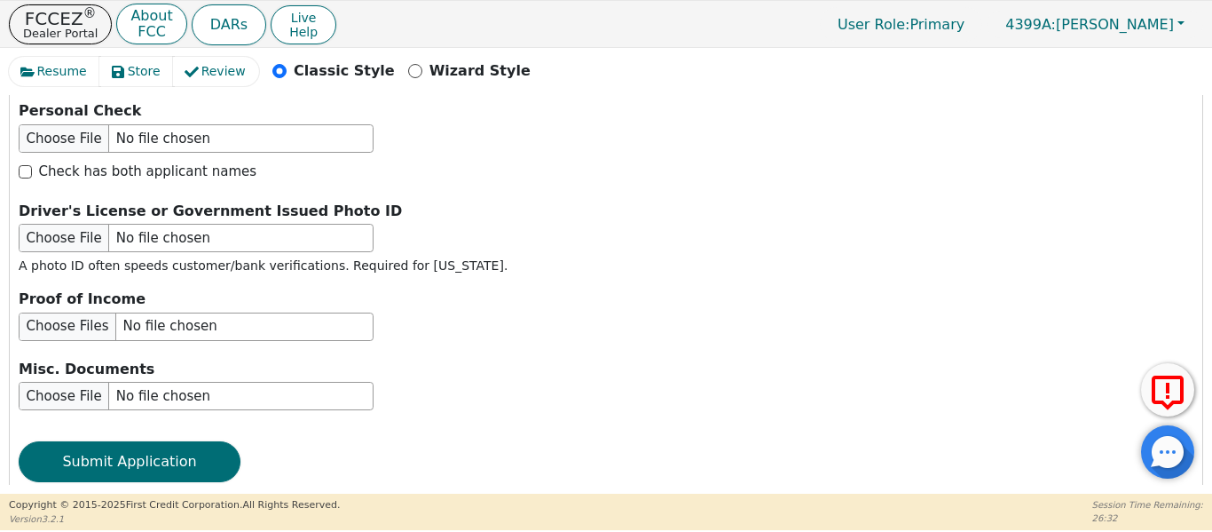
scroll to position [3255, 0]
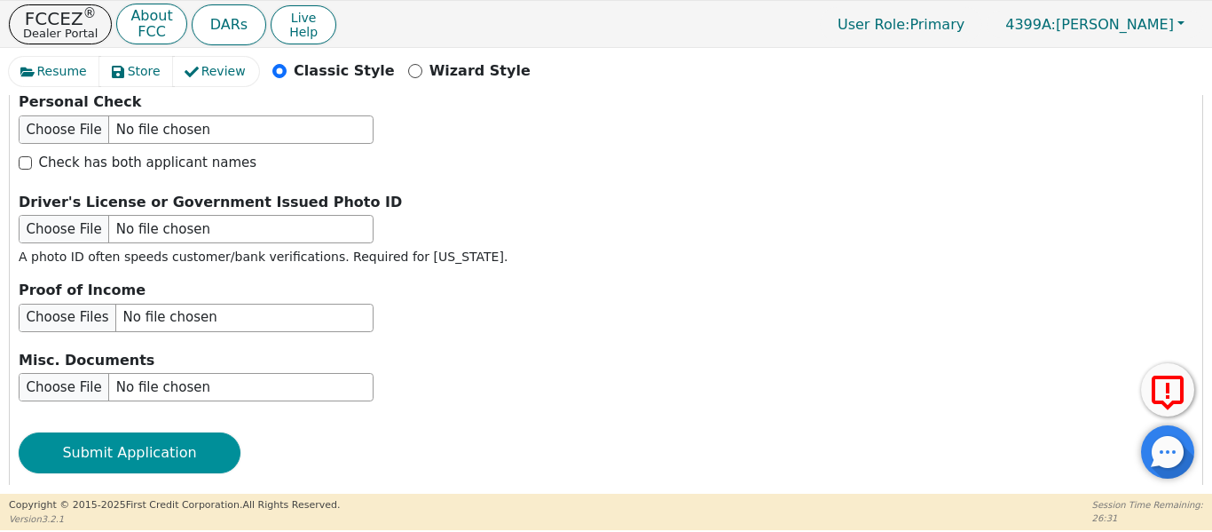
click at [73, 432] on button "Submit Application" at bounding box center [130, 452] width 222 height 41
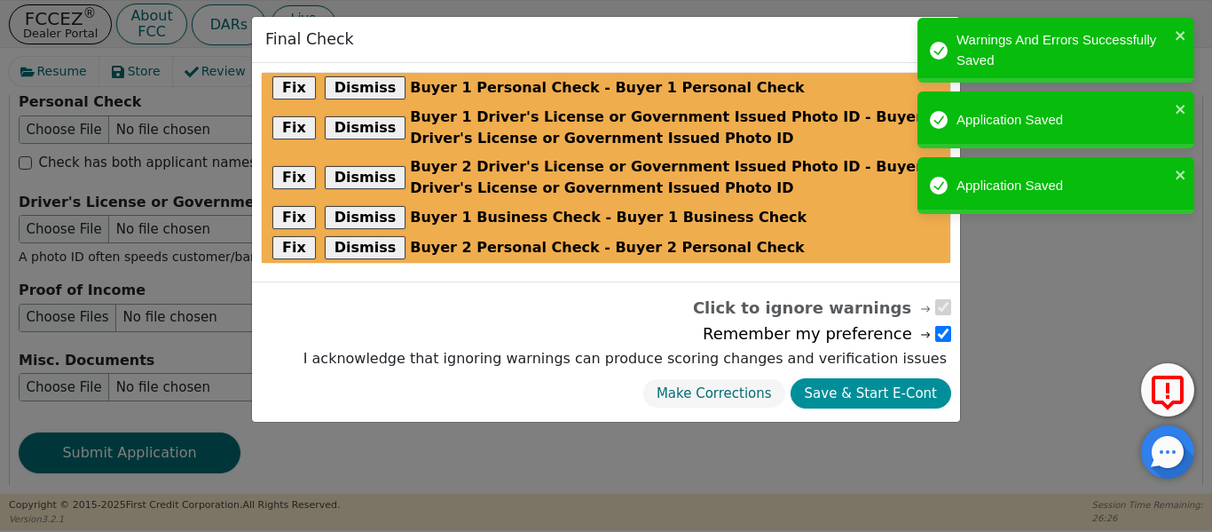
click at [920, 398] on button "Save & Start E-Cont" at bounding box center [871, 393] width 161 height 31
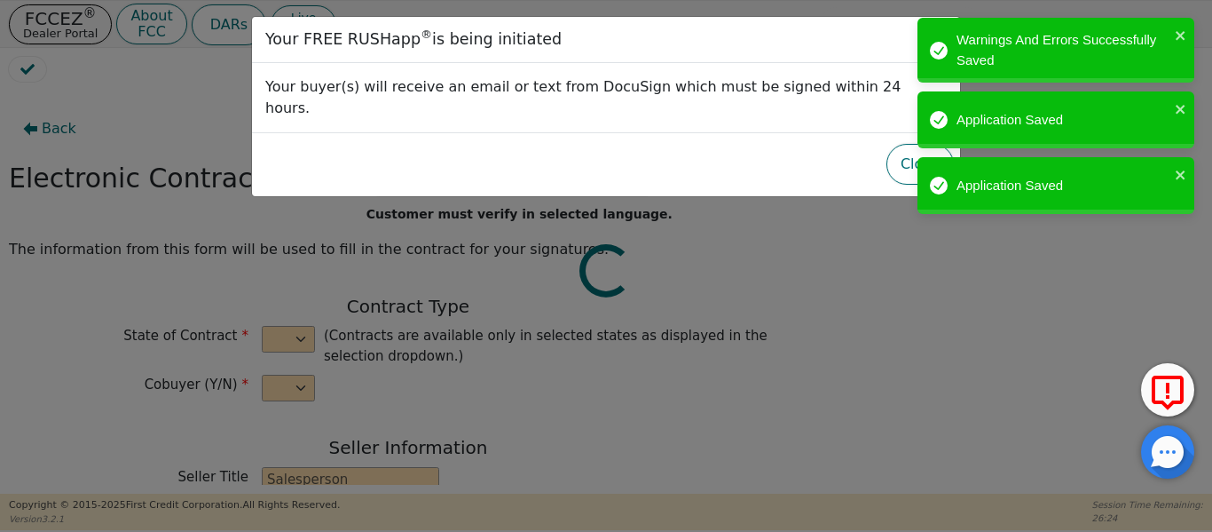
select select "y"
type input "CEO"
type input "Joshua"
type input "Knight"
type input "ENVY LUXE VACATIONS & ESCAPES"
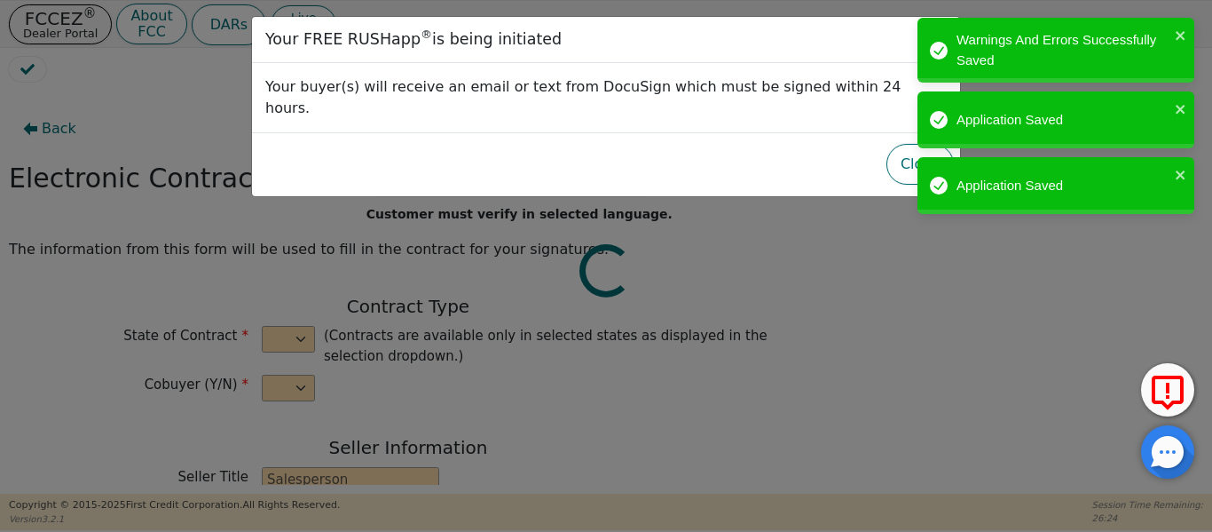
type input "539 W COMMERCE ST #1887"
type input "DALLAS"
select select "TX"
type input "75208"
type input "[PERSON_NAME]"
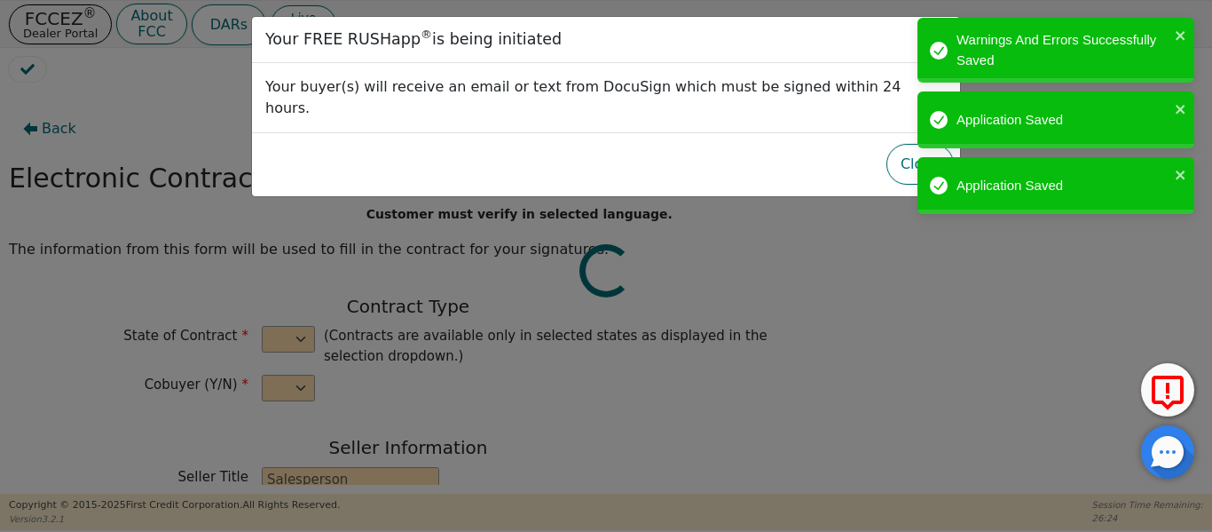
type input "[PERSON_NAME]"
type input "billroeser1@gmail.com"
type input "[PERSON_NAME]"
type input "sanluis23@yahoo.com"
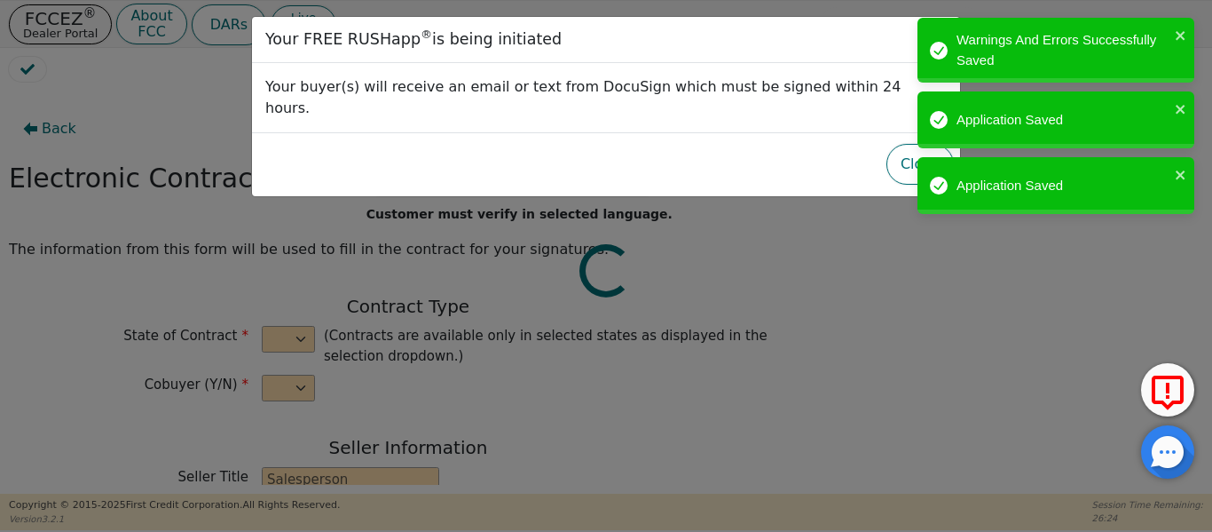
type input "1710 Atlas Rd"
type input "Cedar Park"
select select "TX"
type input "78613"
type input "2025-08-22"
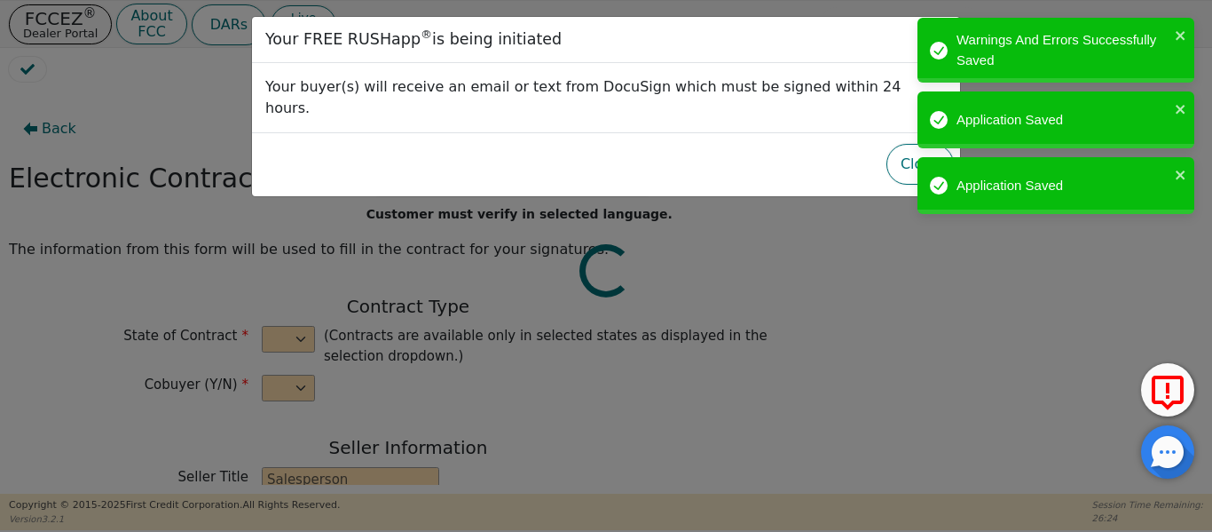
type input "17.99"
type input "2025-09-22"
type input "48"
type input "6"
type input "4995.00"
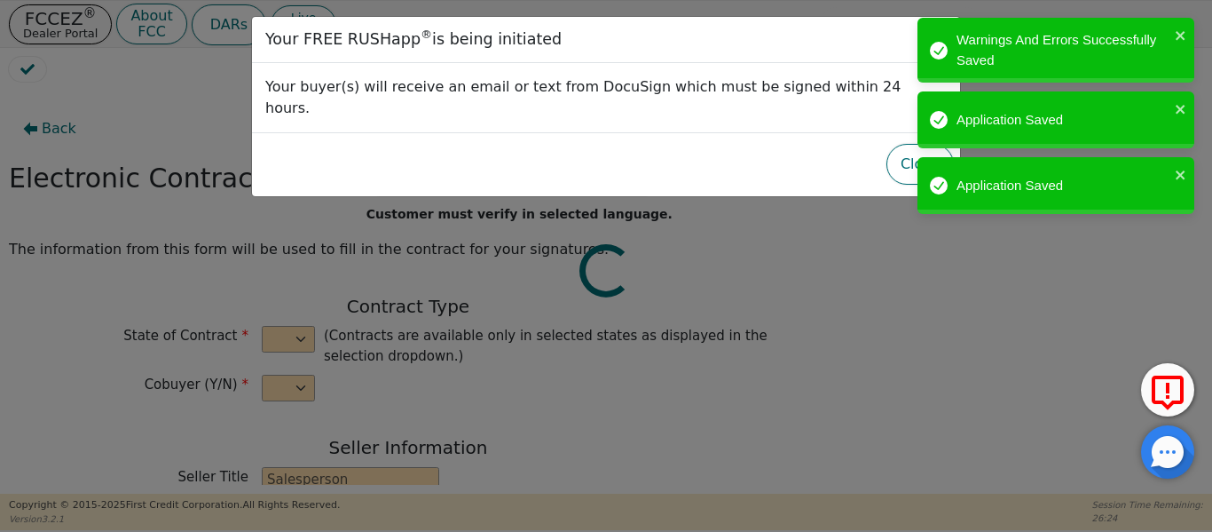
type input "500.00"
type input "4495.00"
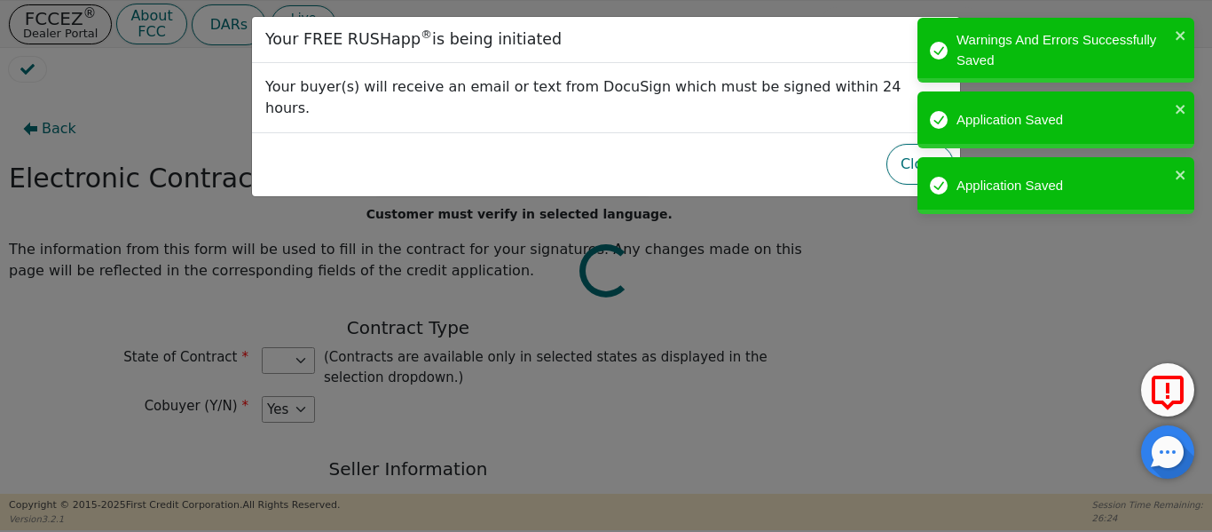
select select "TX"
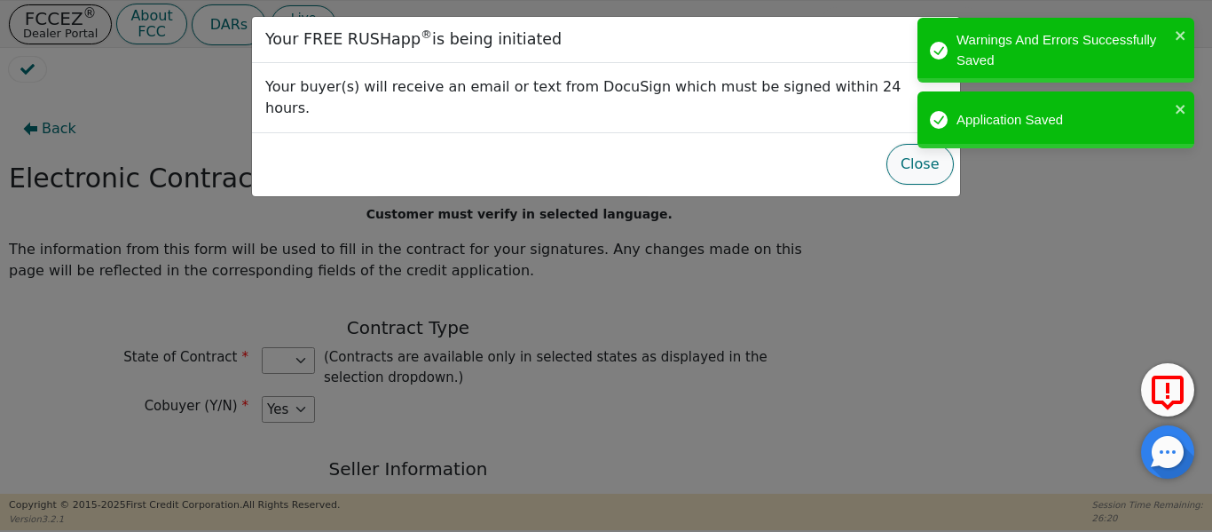
click at [908, 148] on button "Close" at bounding box center [919, 164] width 67 height 41
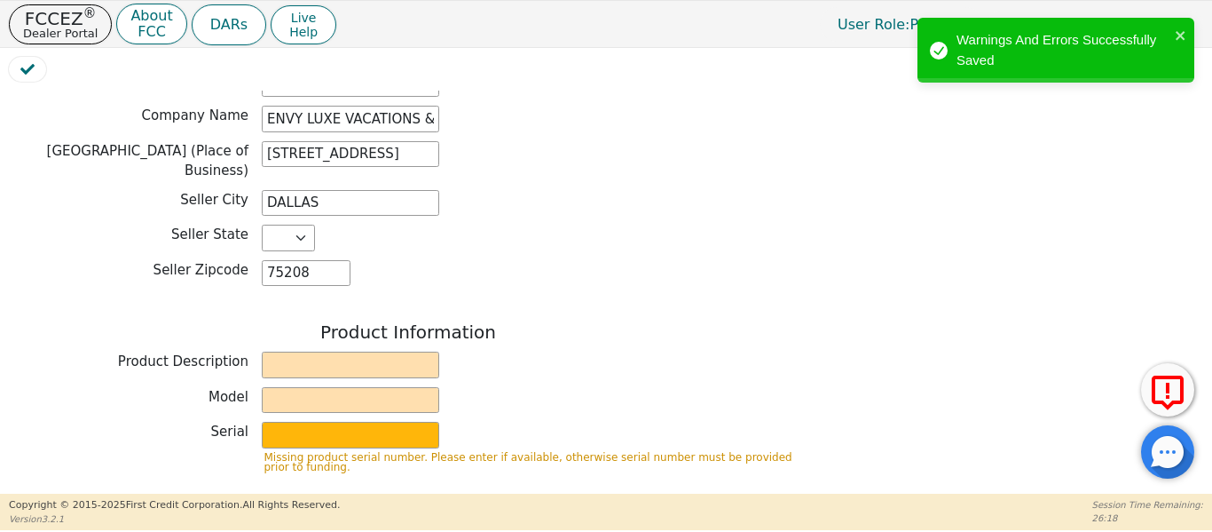
scroll to position [621, 0]
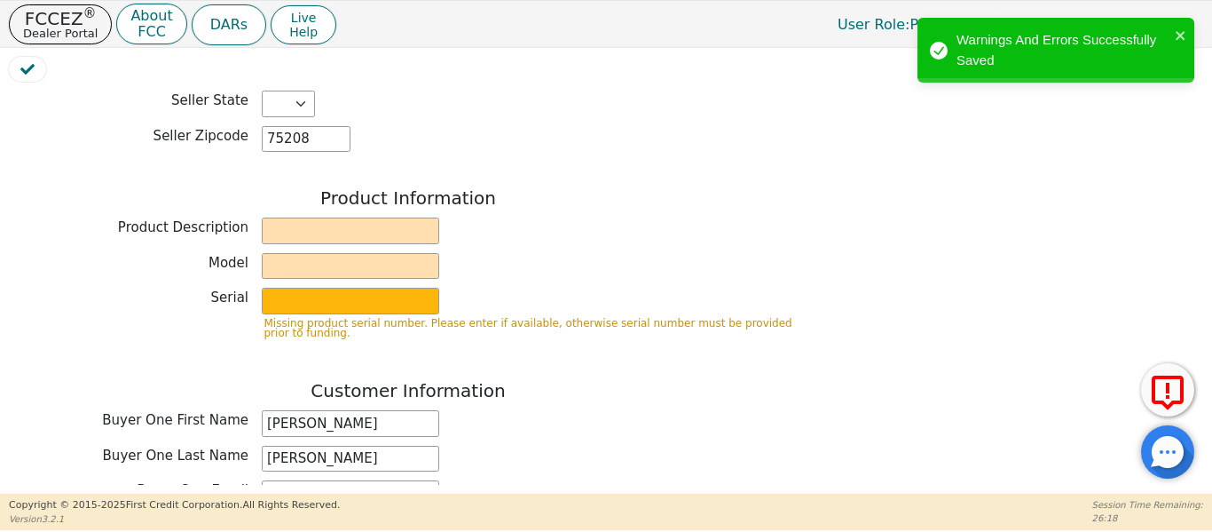
click at [292, 203] on div "Product Information Product Description Model Serial Missing product serial num…" at bounding box center [408, 270] width 799 height 166
click at [297, 217] on input "text" at bounding box center [350, 230] width 177 height 27
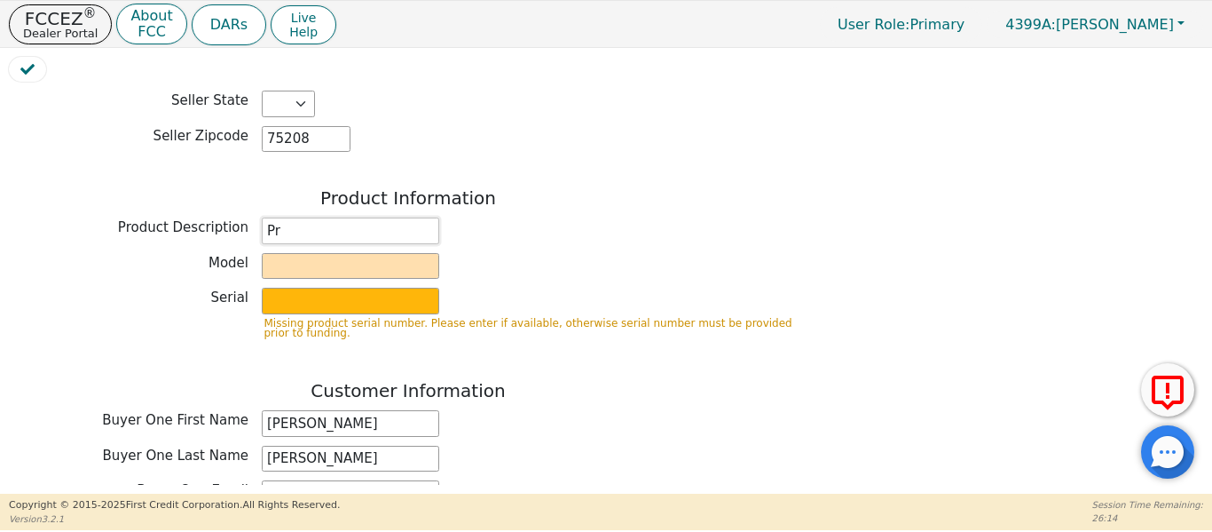
type input "P"
type input "Travel Membership"
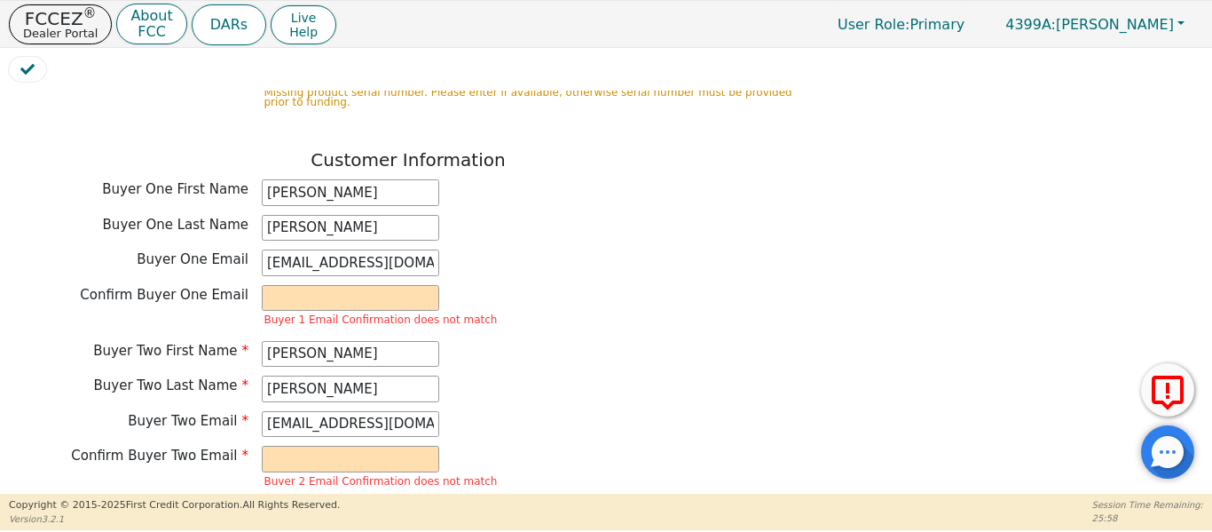
scroll to position [887, 0]
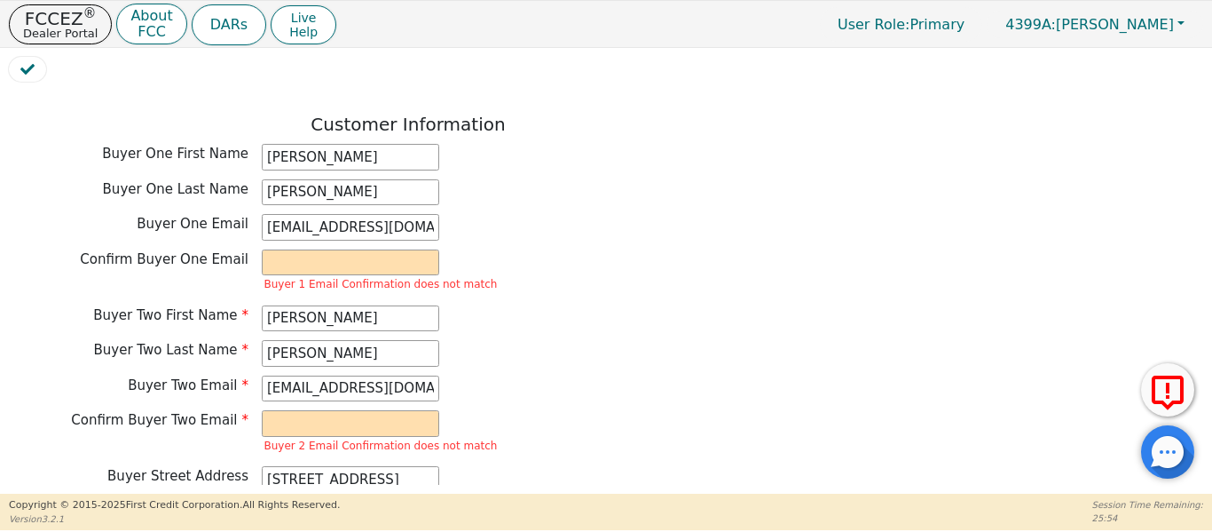
type input "Premier Membership"
drag, startPoint x: 401, startPoint y: 217, endPoint x: 250, endPoint y: 201, distance: 151.7
click at [250, 214] on div "Buyer One Email billroeser1@gmail.com" at bounding box center [408, 227] width 799 height 27
click at [319, 249] on input "email" at bounding box center [350, 262] width 177 height 27
paste input "billroeser1@gmail.com"
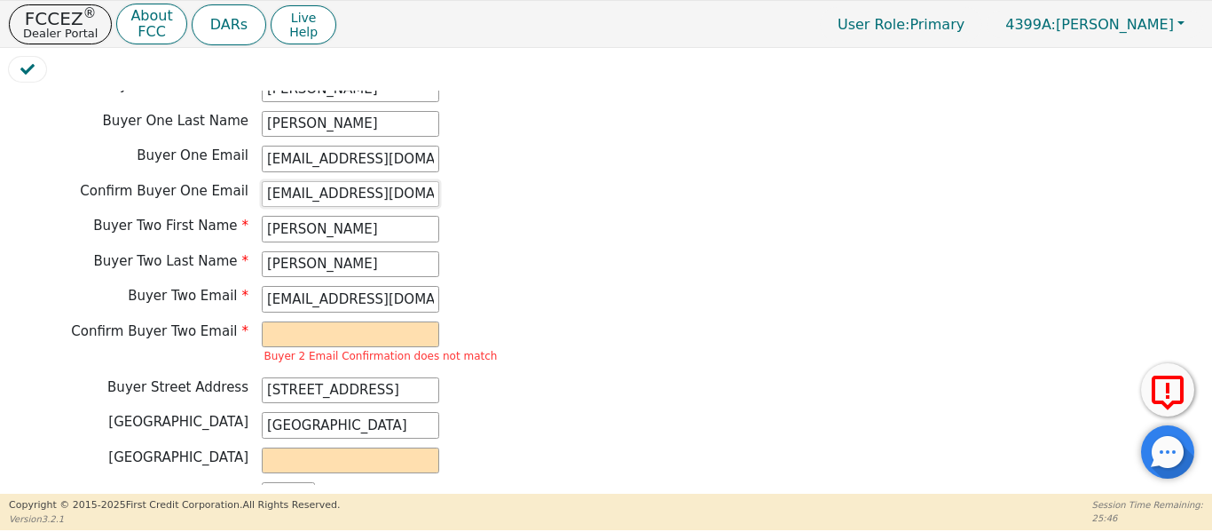
scroll to position [976, 0]
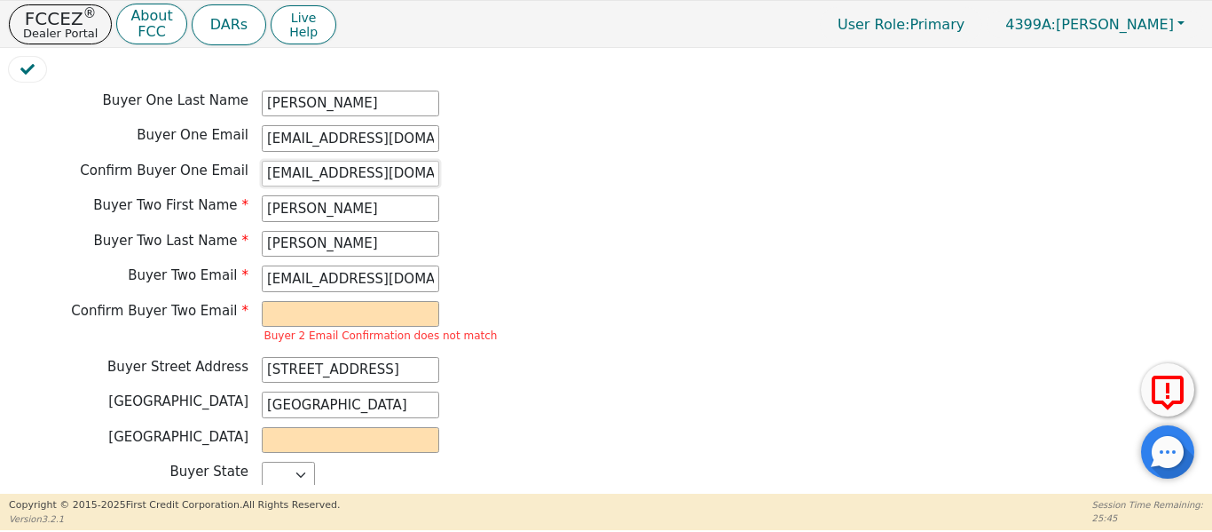
type input "billroeser1@gmail.com"
drag, startPoint x: 403, startPoint y: 267, endPoint x: 228, endPoint y: 272, distance: 174.9
click at [221, 270] on div "Buyer Two Email sanluis23@yahoo.com" at bounding box center [408, 278] width 799 height 27
paste input "sanluis23@yahoo.com"
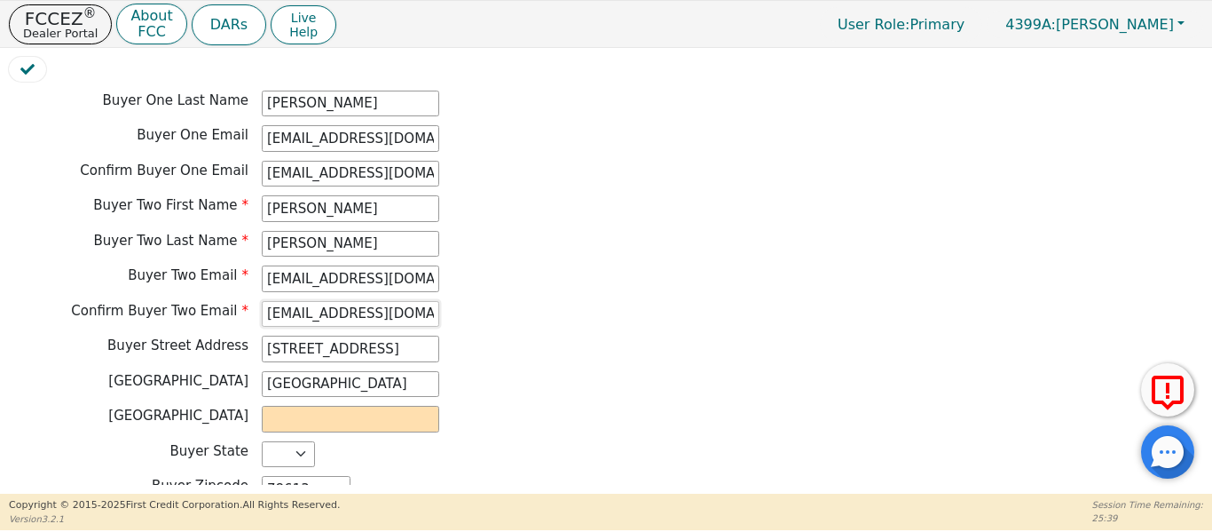
type input "sanluis23@yahoo.com"
click at [299, 406] on input "text" at bounding box center [350, 419] width 177 height 27
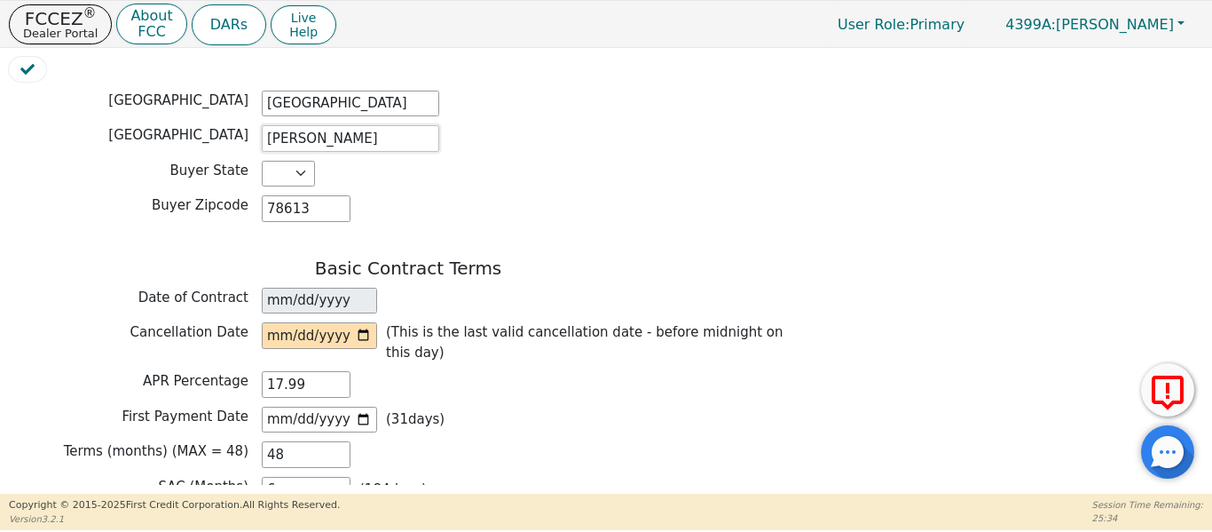
scroll to position [1360, 0]
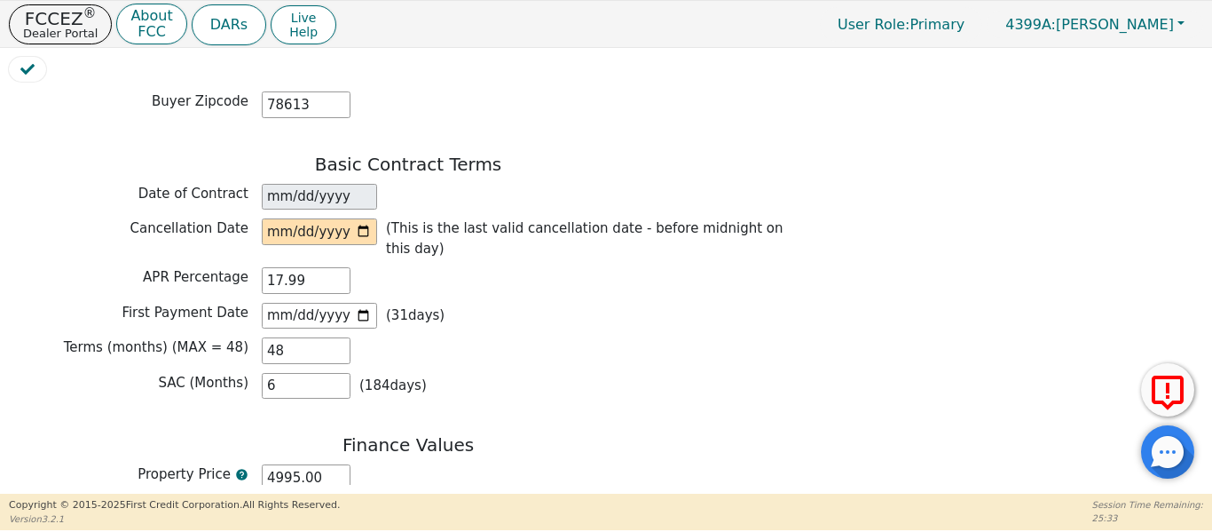
type input "Williamson"
click at [363, 218] on input "date" at bounding box center [319, 231] width 115 height 27
type input "2025-08-26"
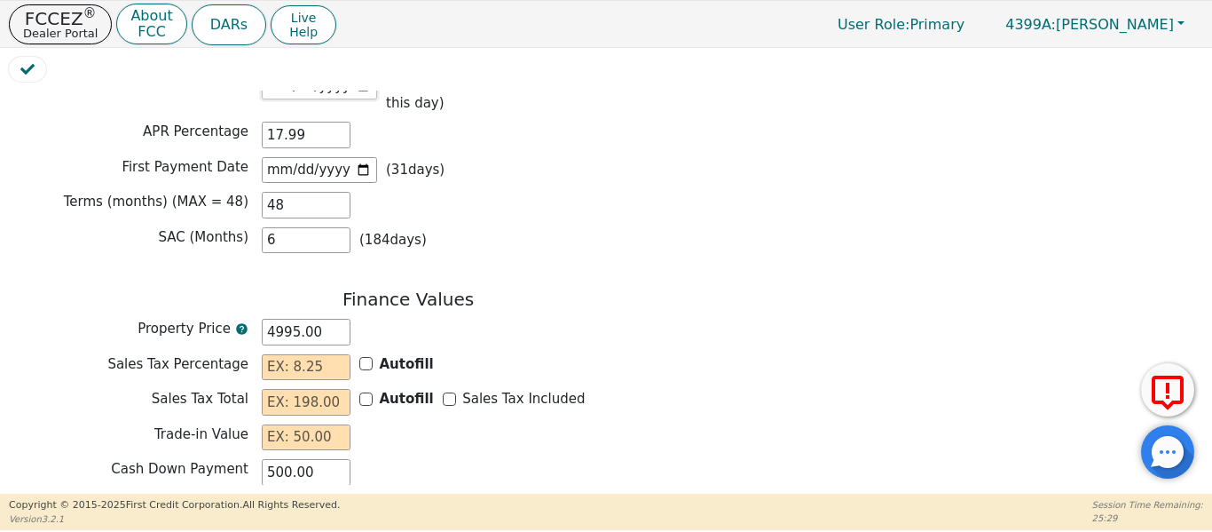
scroll to position [1509, 0]
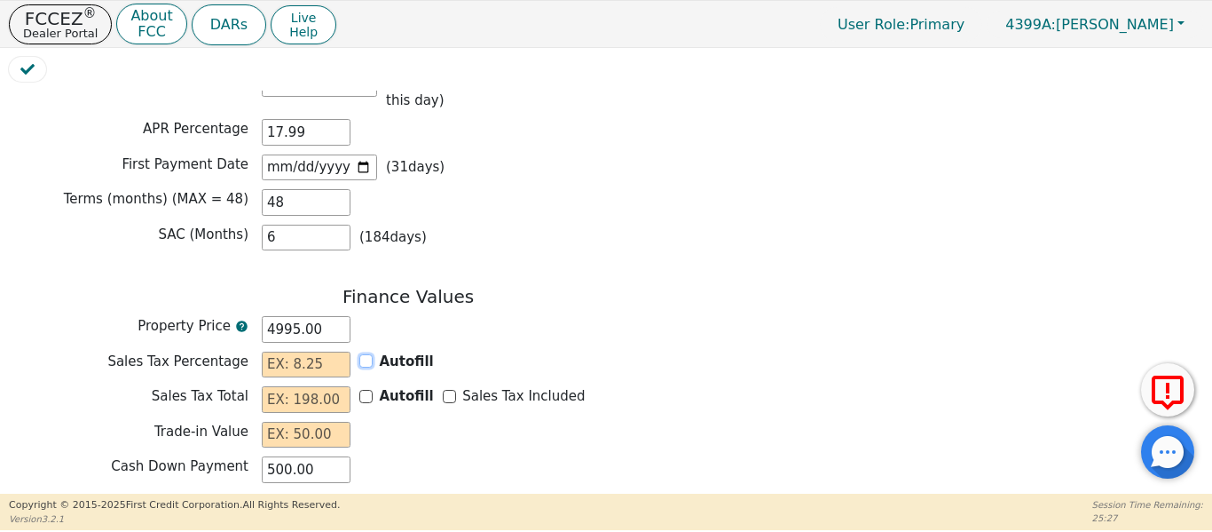
click at [368, 354] on input "Autofill" at bounding box center [365, 360] width 13 height 13
checkbox input "true"
type input "0.00"
click at [443, 390] on input "Sales Tax Included" at bounding box center [449, 396] width 13 height 13
checkbox input "true"
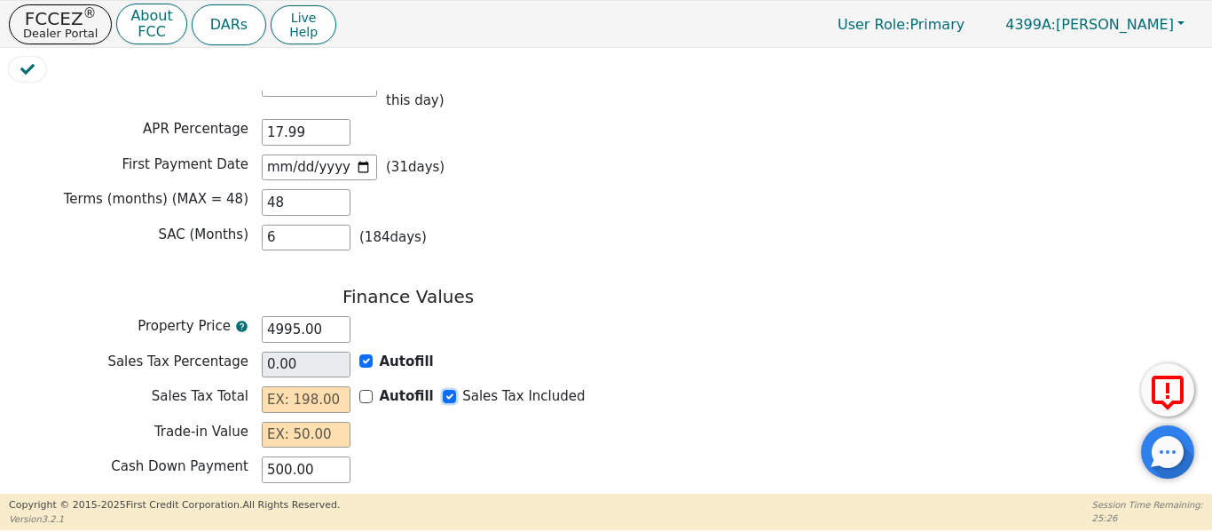
type input "0.00"
click at [335, 422] on input "text" at bounding box center [306, 435] width 89 height 27
type input "0.00"
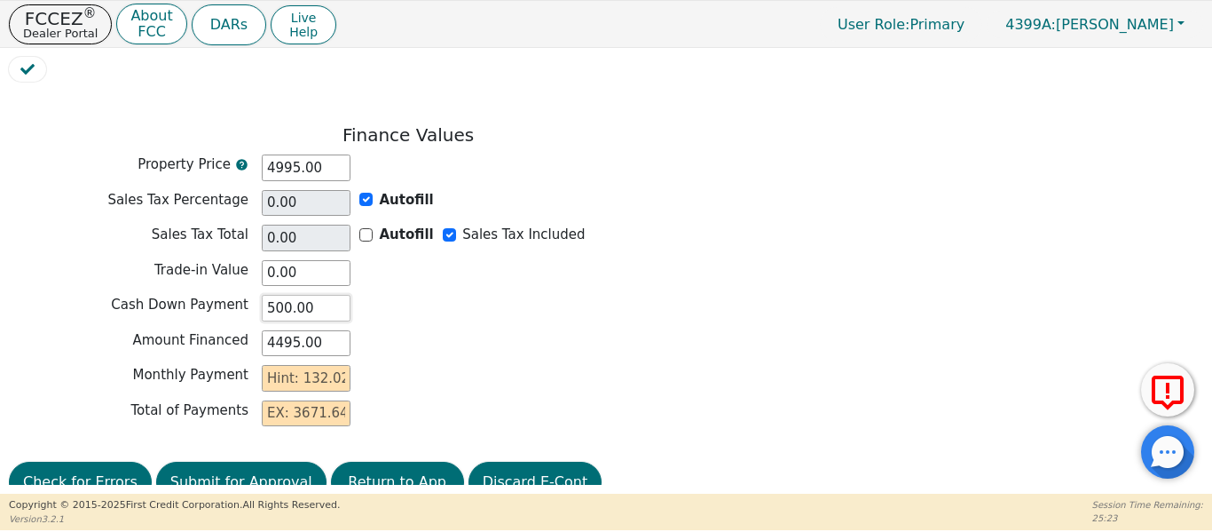
scroll to position [1674, 0]
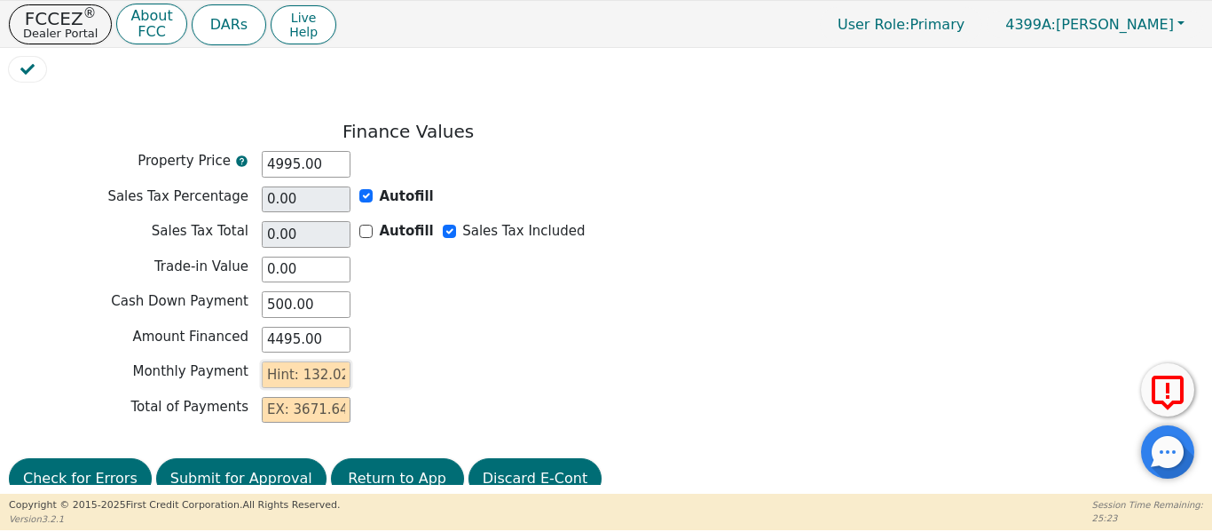
click at [313, 361] on input "text" at bounding box center [306, 374] width 89 height 27
type input "1"
type input "48.00"
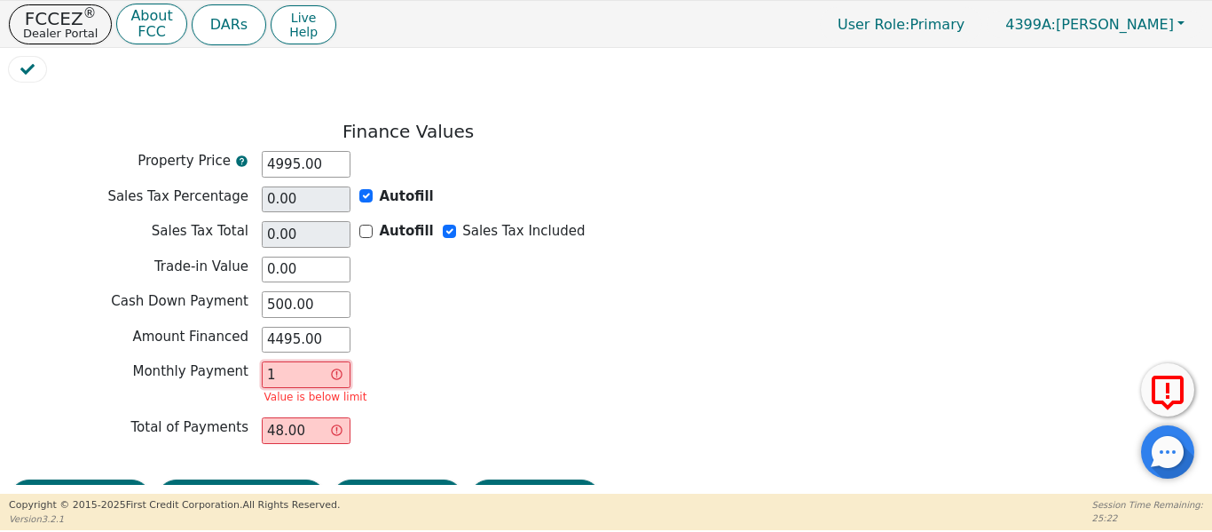
type input "13"
type input "624.00"
type input "132"
type input "6336.00"
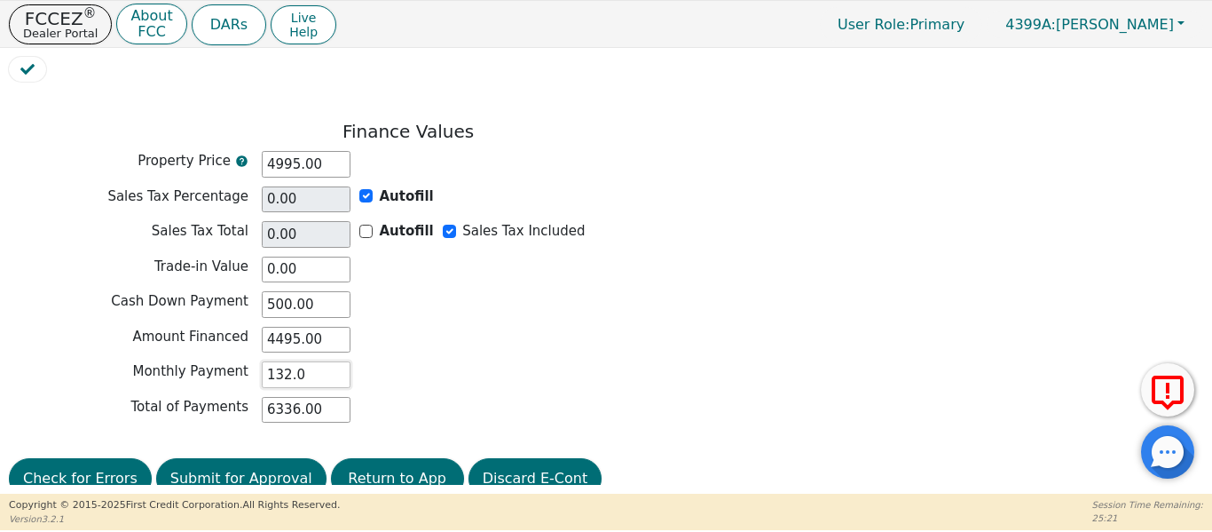
type input "132.02"
type input "6336.96"
type input "132.02"
click at [241, 460] on button "Submit for Approval" at bounding box center [241, 478] width 170 height 41
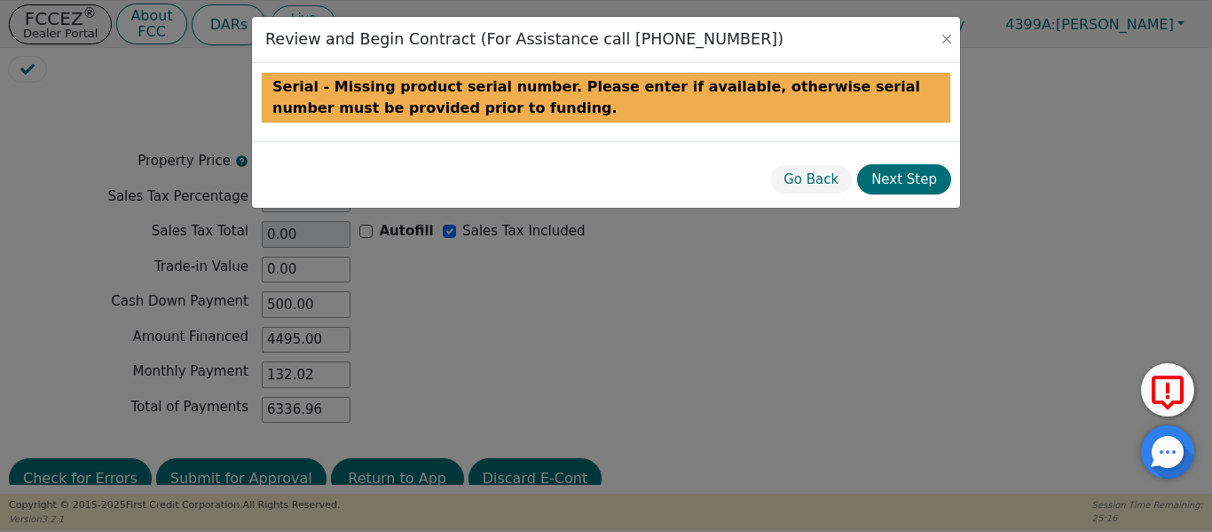
click at [839, 185] on button "Go Back" at bounding box center [810, 179] width 83 height 31
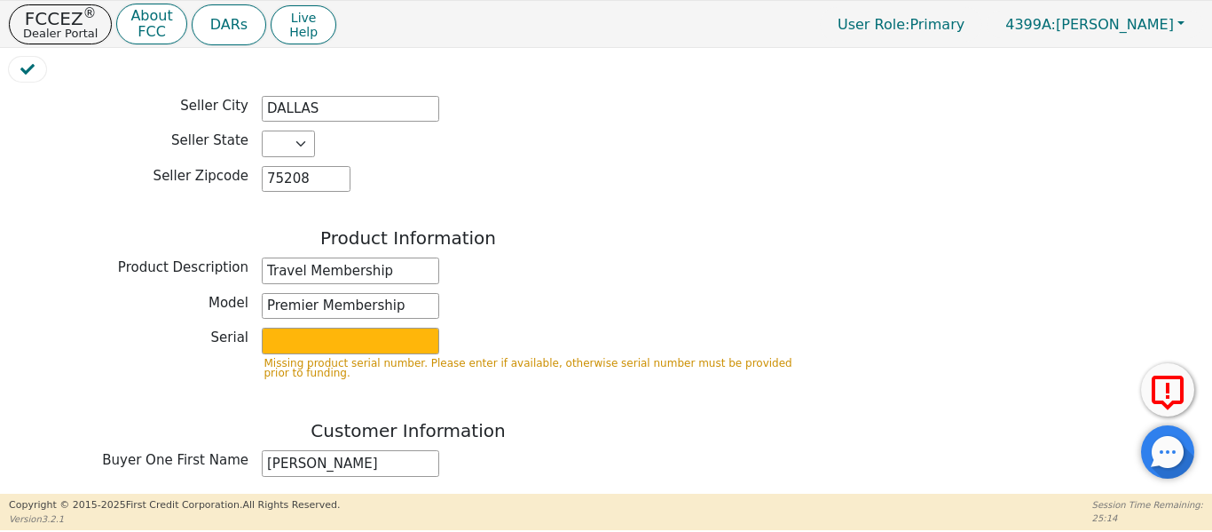
scroll to position [596, 0]
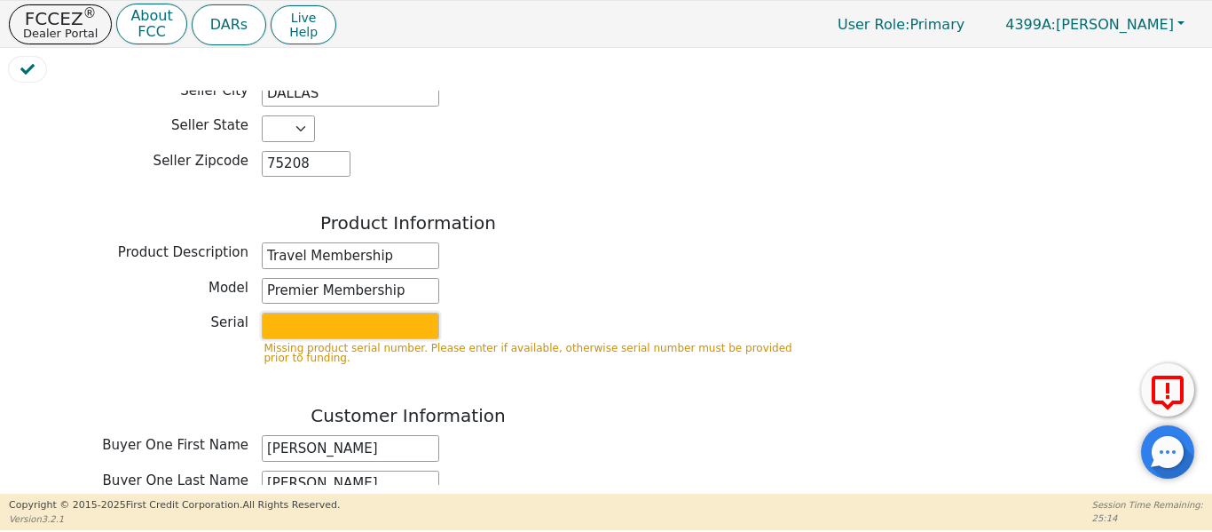
click at [301, 312] on input "text" at bounding box center [350, 325] width 177 height 27
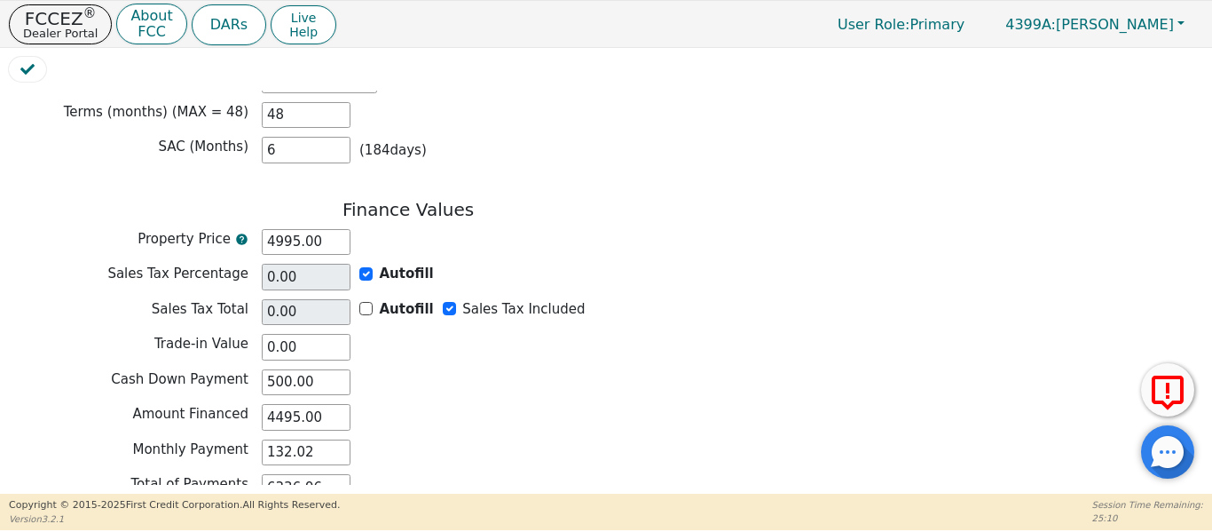
scroll to position [1643, 0]
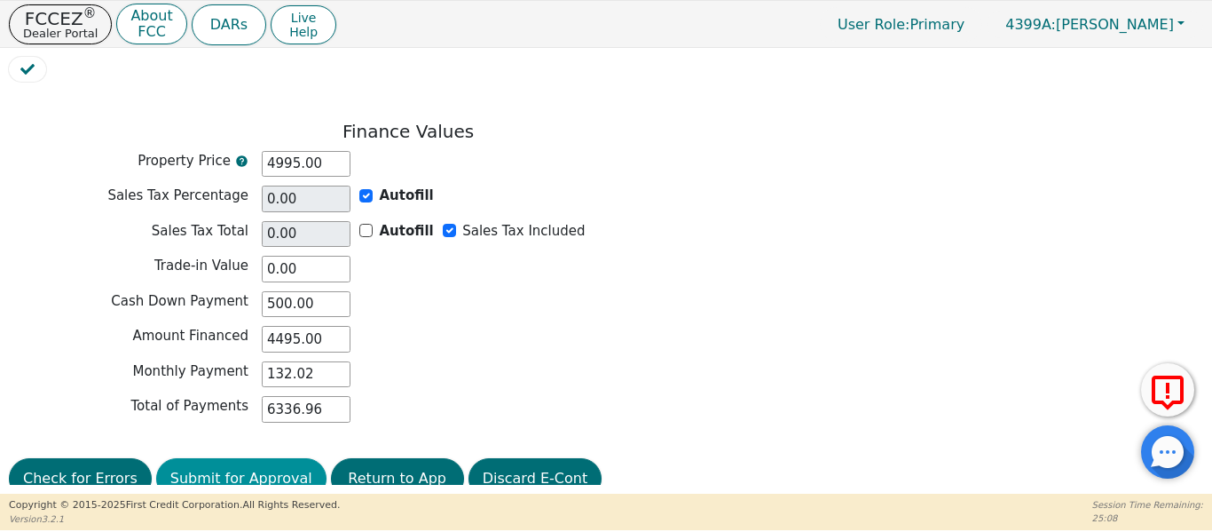
type input "n/a"
click at [217, 458] on button "Submit for Approval" at bounding box center [241, 478] width 170 height 41
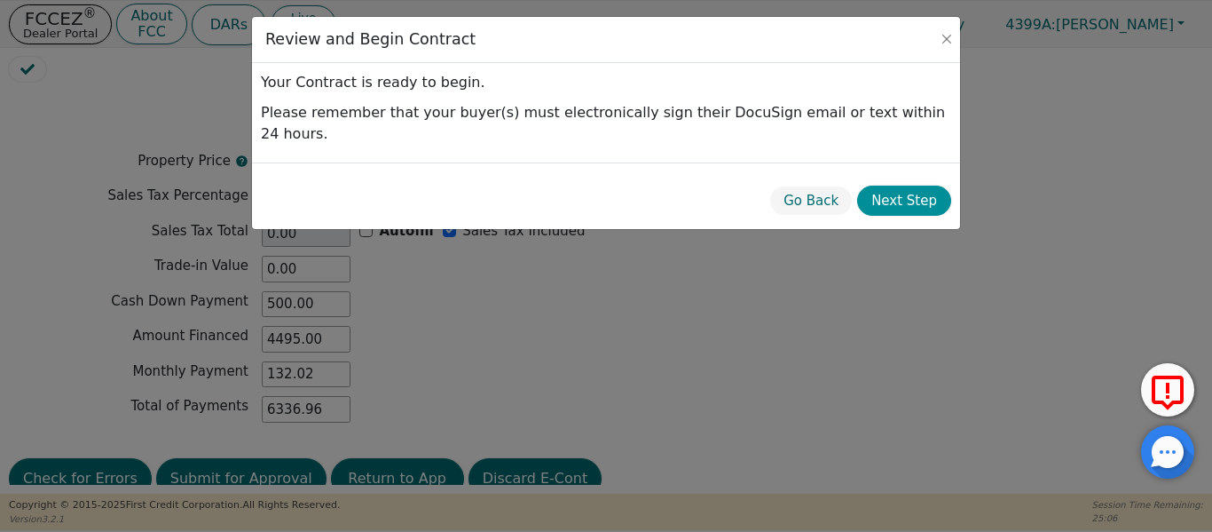
click at [904, 187] on button "Next Step" at bounding box center [904, 200] width 94 height 31
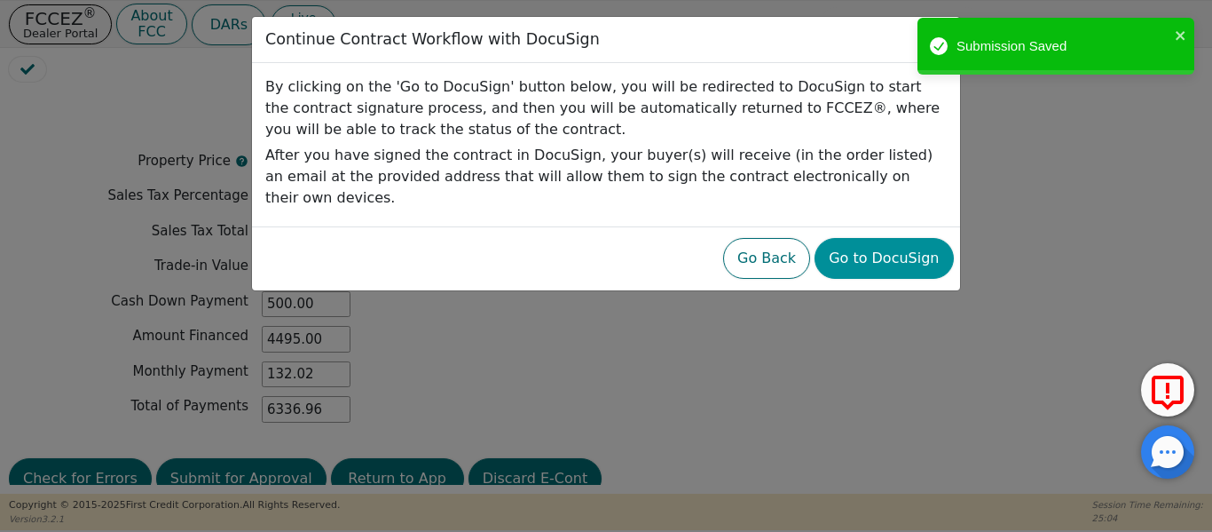
click at [916, 245] on button "Go to DocuSign" at bounding box center [884, 258] width 138 height 41
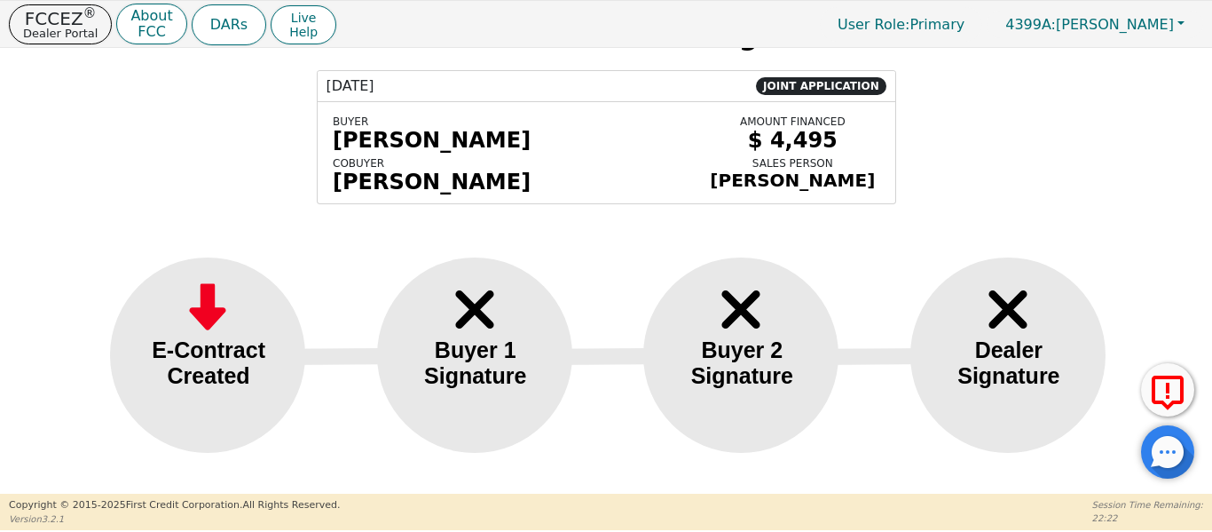
scroll to position [92, 0]
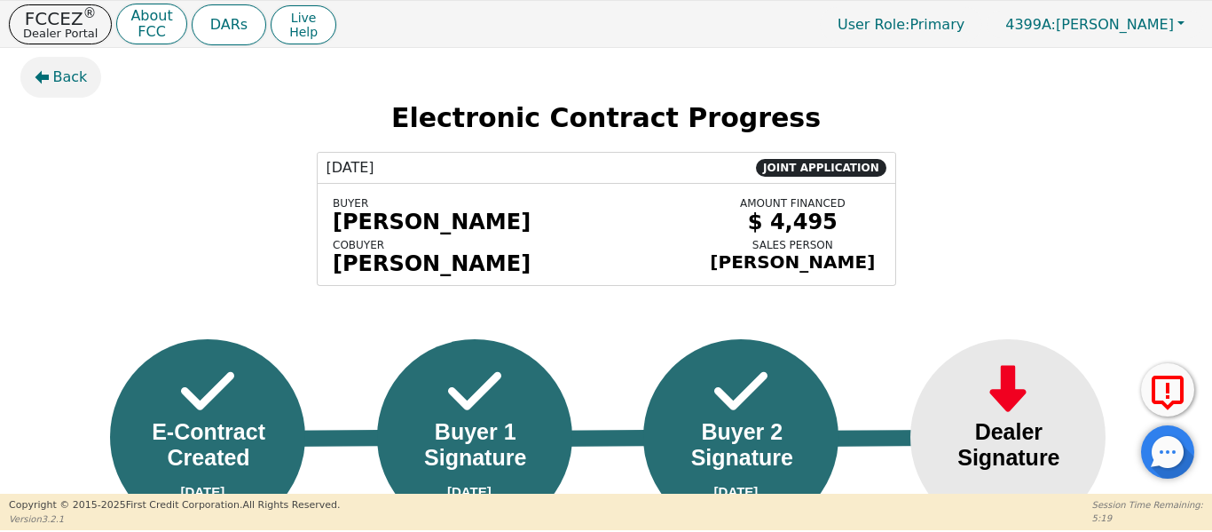
click at [59, 91] on button "Back" at bounding box center [61, 77] width 82 height 41
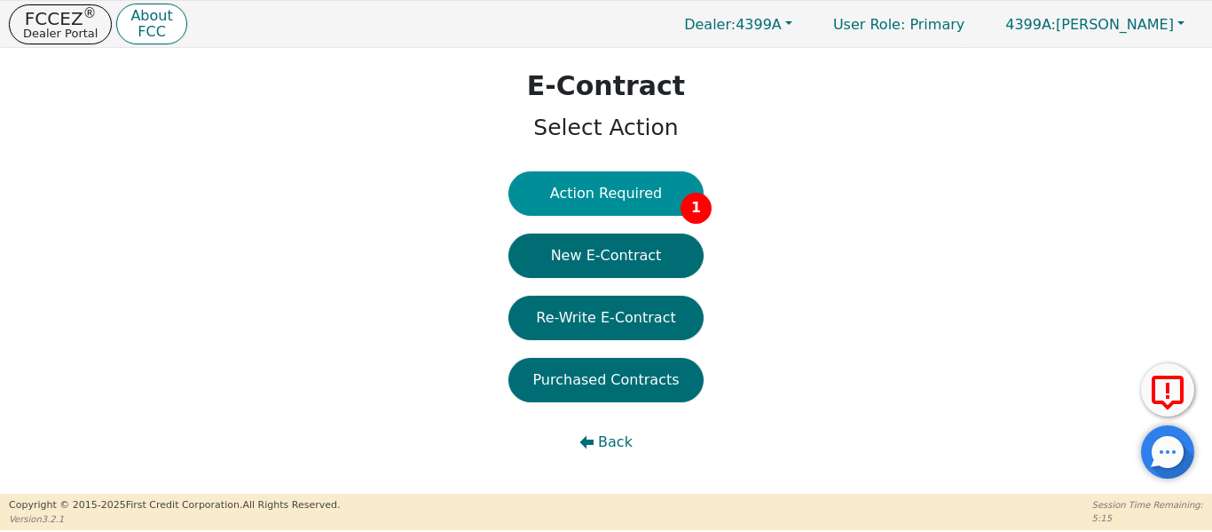
click at [574, 201] on button "Action Required 1" at bounding box center [605, 193] width 195 height 44
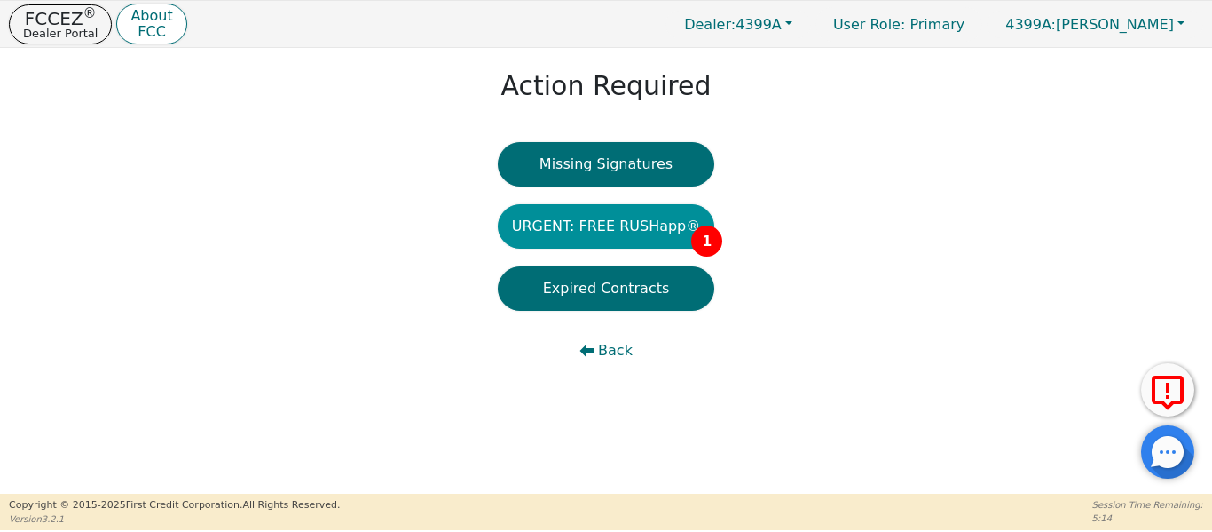
click at [577, 225] on button "URGENT: FREE RUSHapp® 1" at bounding box center [606, 226] width 217 height 44
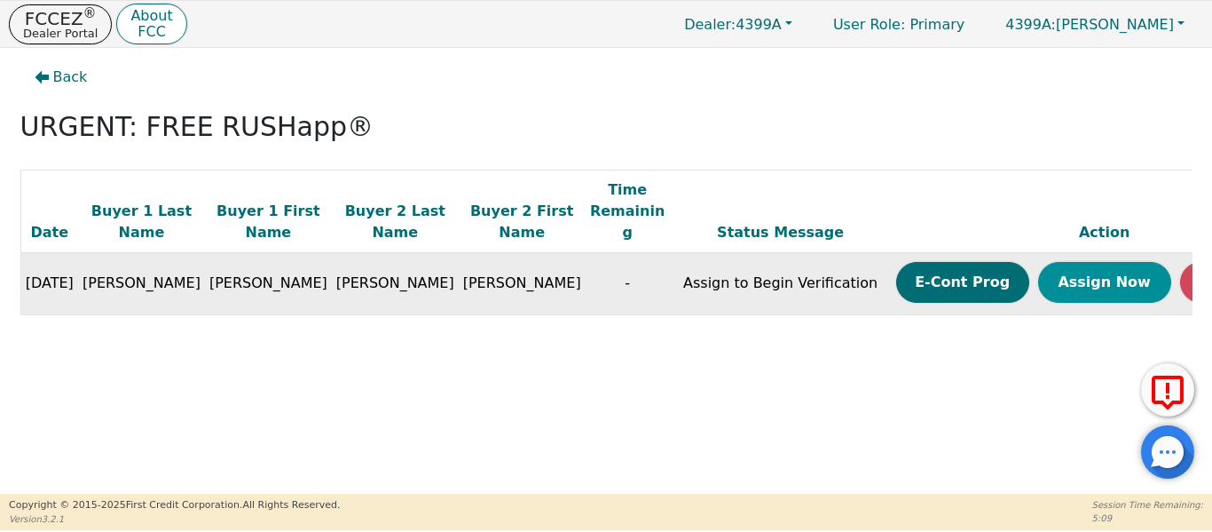
click at [1038, 264] on button "Assign Now" at bounding box center [1104, 282] width 133 height 41
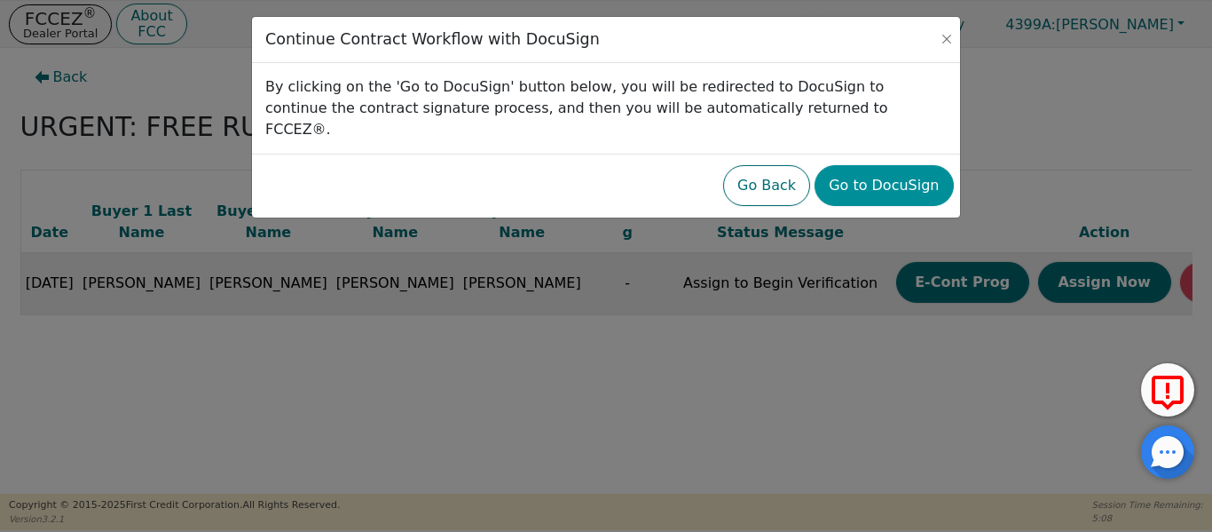
click at [871, 165] on button "Go to DocuSign" at bounding box center [884, 185] width 138 height 41
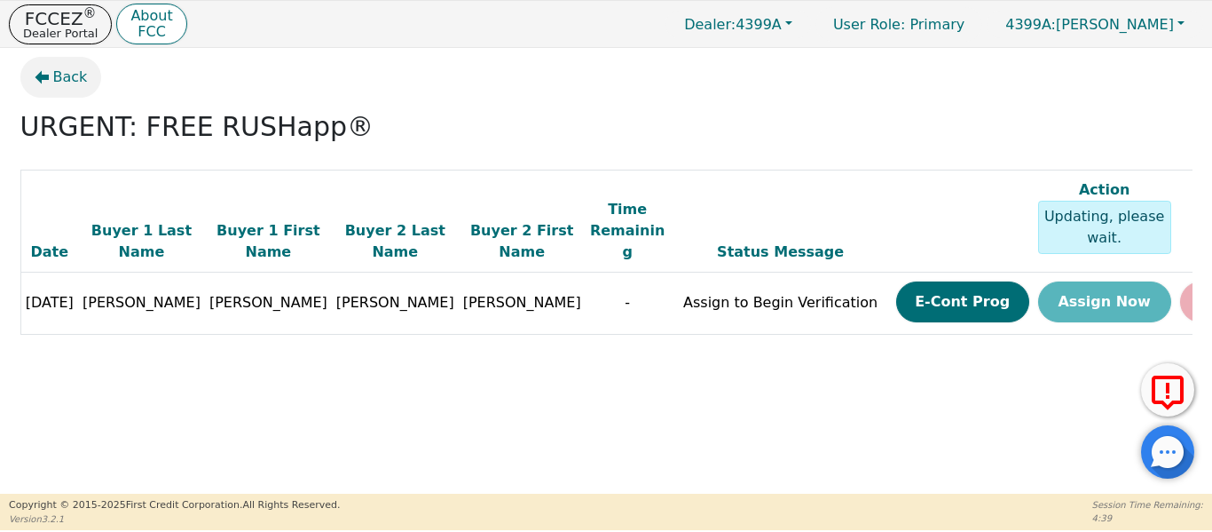
click at [51, 75] on button "Back" at bounding box center [61, 77] width 82 height 41
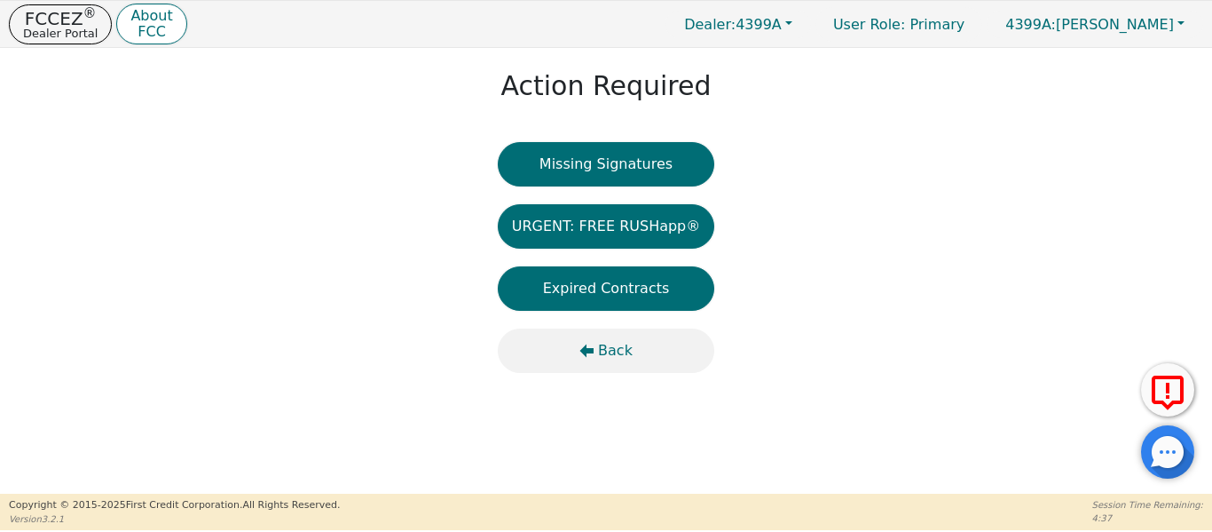
click at [590, 358] on button "Back" at bounding box center [606, 350] width 217 height 44
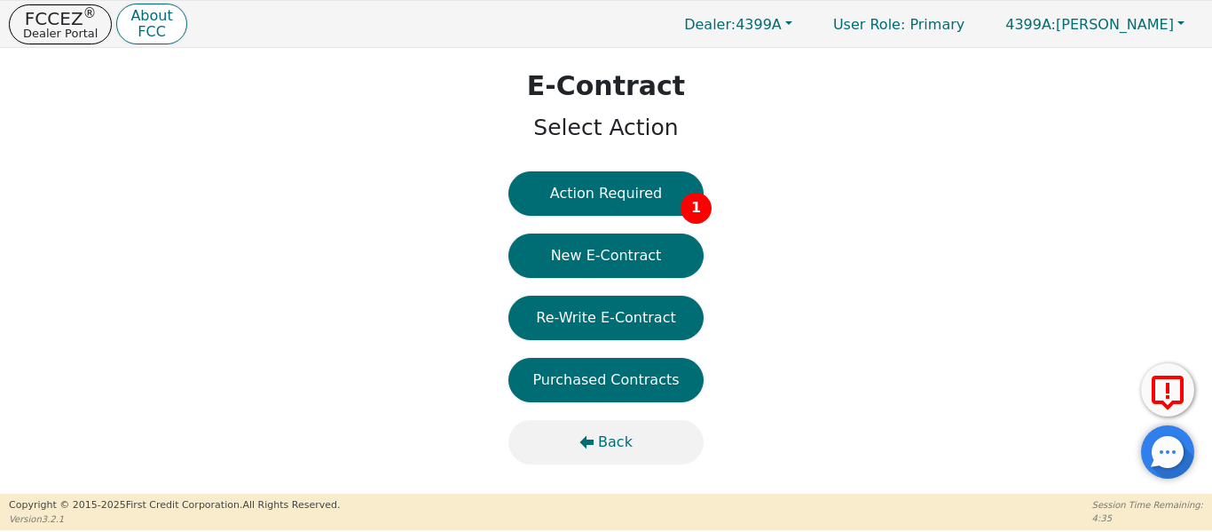
click at [608, 432] on span "Back" at bounding box center [615, 441] width 35 height 21
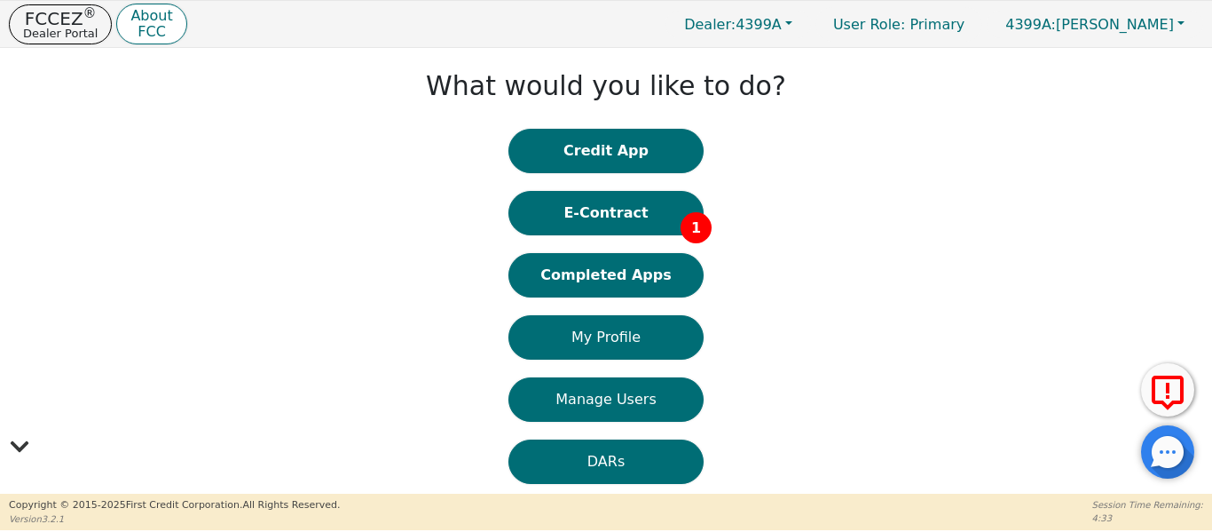
click at [571, 275] on button "Completed Apps" at bounding box center [605, 275] width 195 height 44
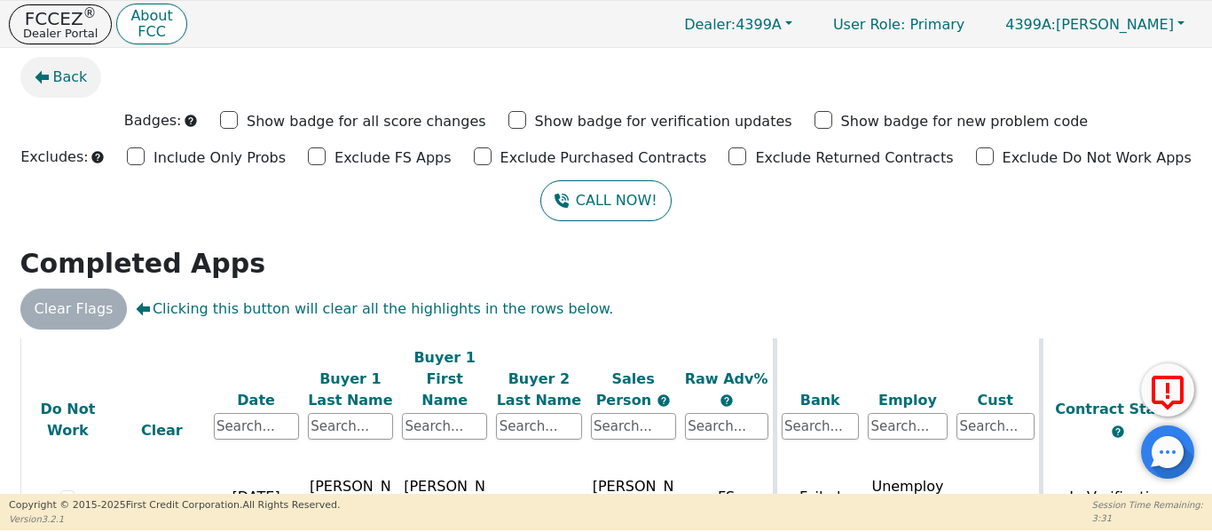
click at [78, 74] on span "Back" at bounding box center [70, 77] width 35 height 21
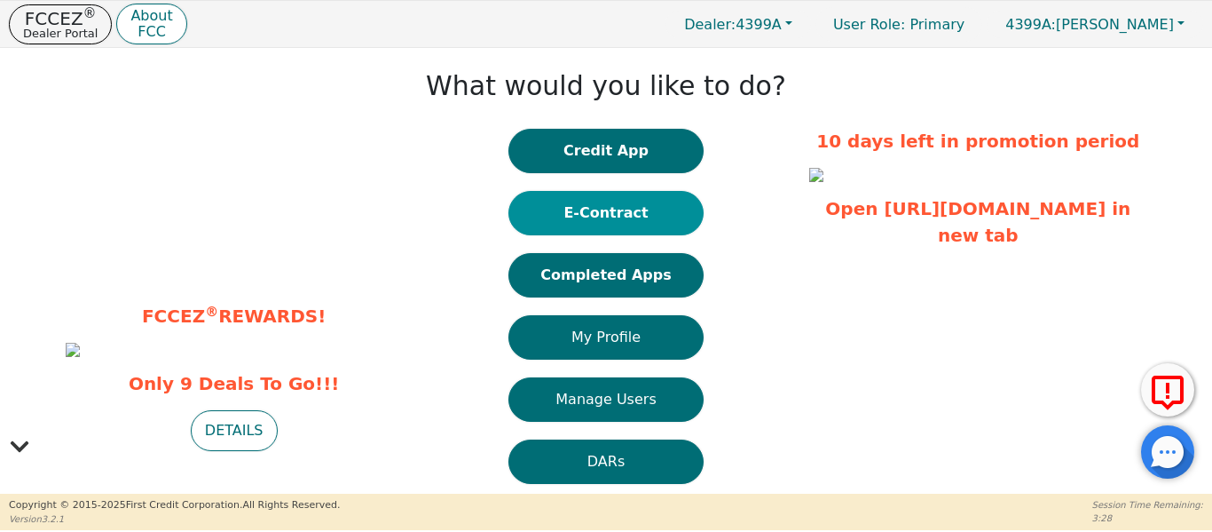
click at [599, 216] on button "E-Contract" at bounding box center [605, 213] width 195 height 44
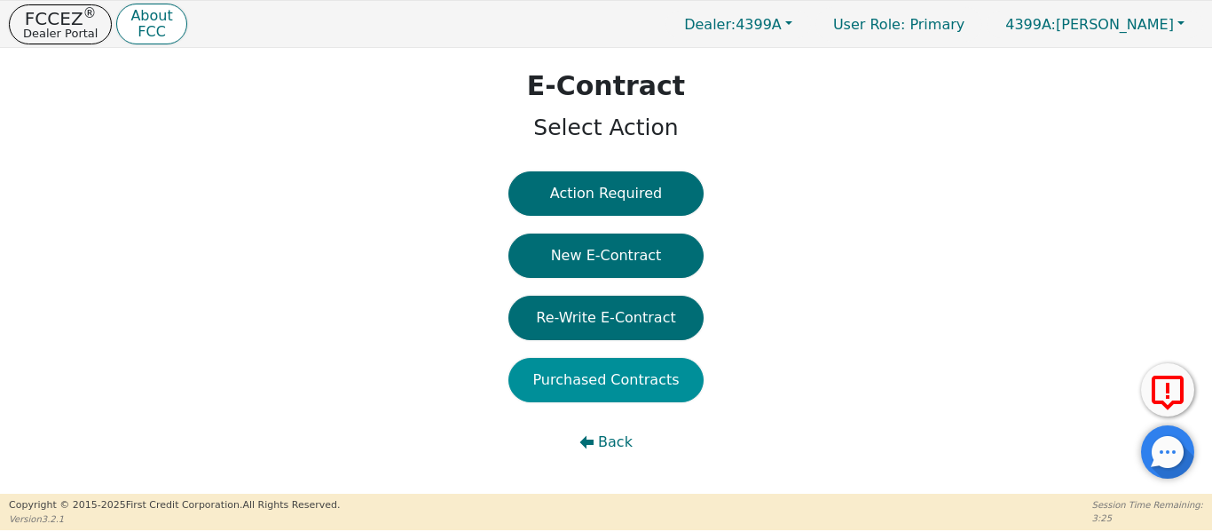
click at [584, 380] on button "Purchased Contracts" at bounding box center [605, 380] width 195 height 44
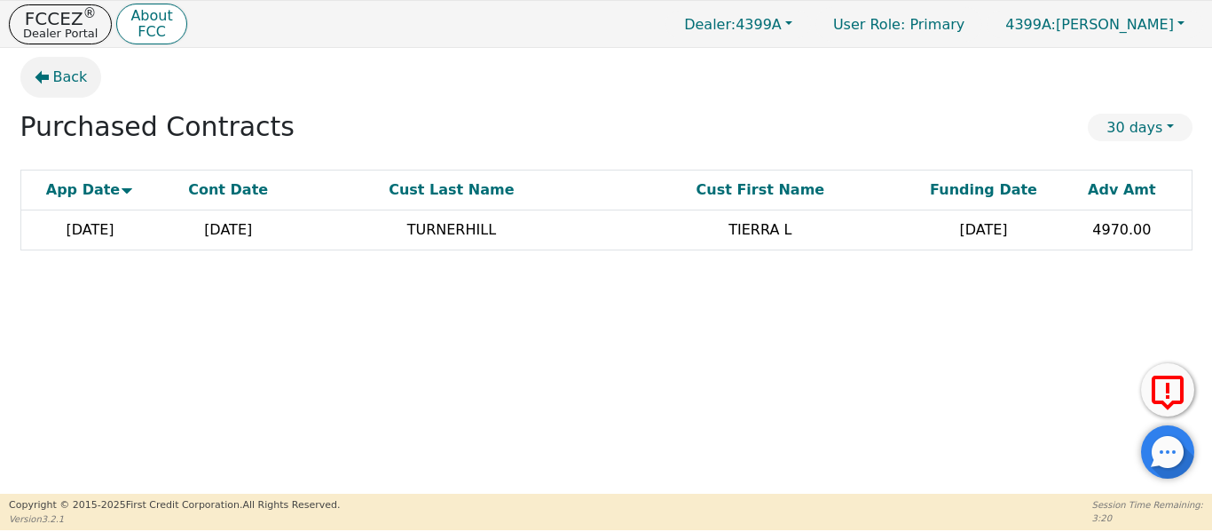
click at [52, 91] on button "Back" at bounding box center [61, 77] width 82 height 41
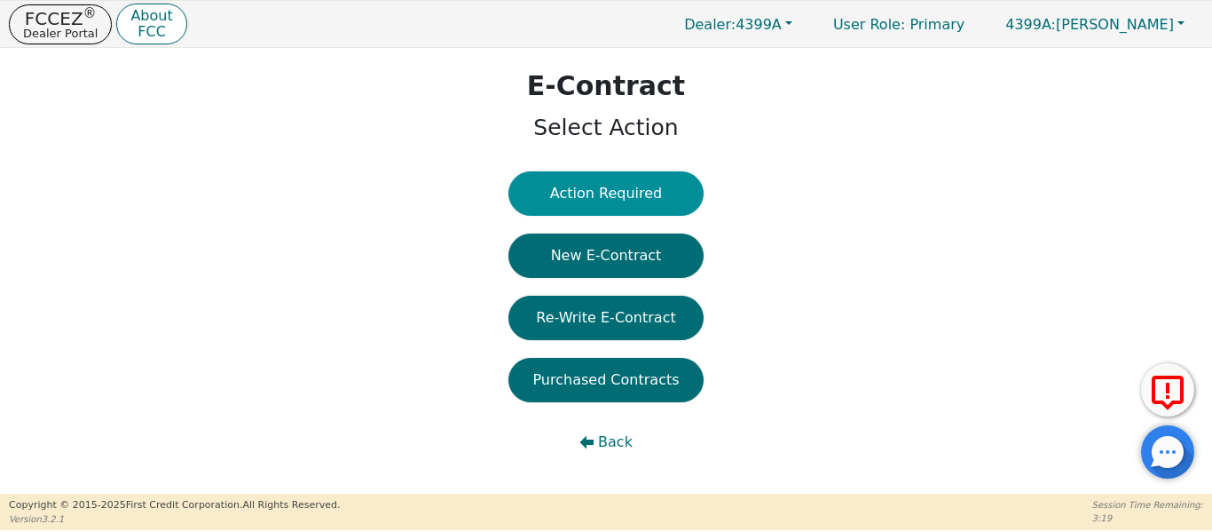
click at [539, 199] on button "Action Required" at bounding box center [605, 193] width 195 height 44
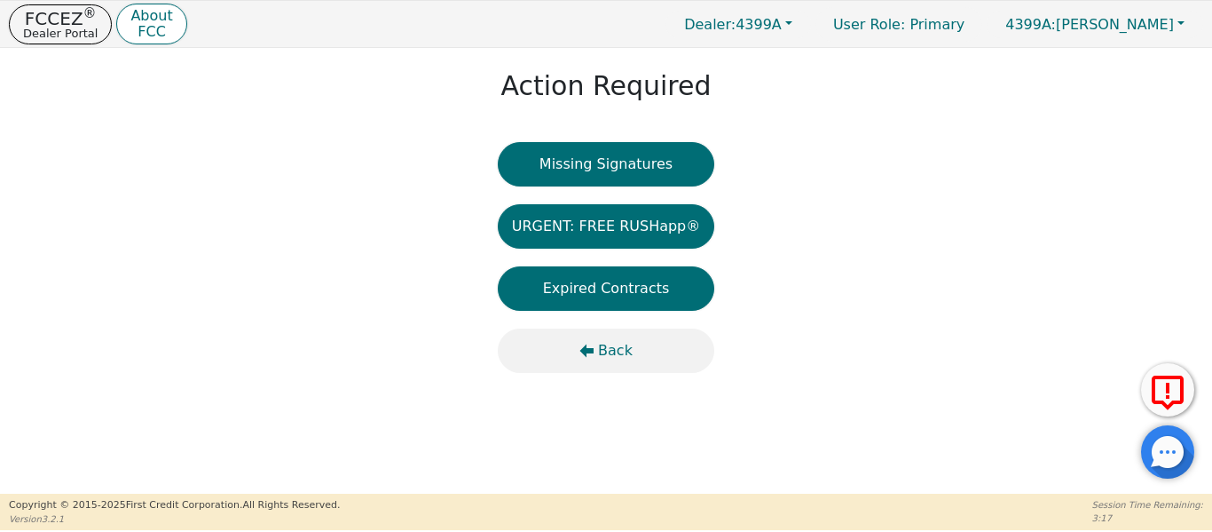
click at [610, 352] on span "Back" at bounding box center [615, 350] width 35 height 21
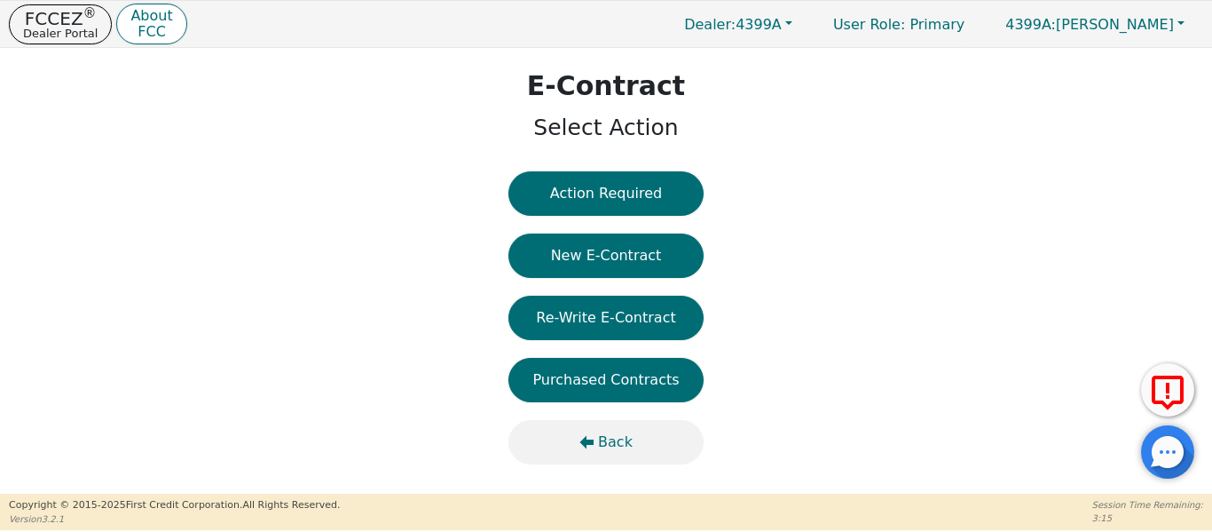
click at [603, 447] on span "Back" at bounding box center [615, 441] width 35 height 21
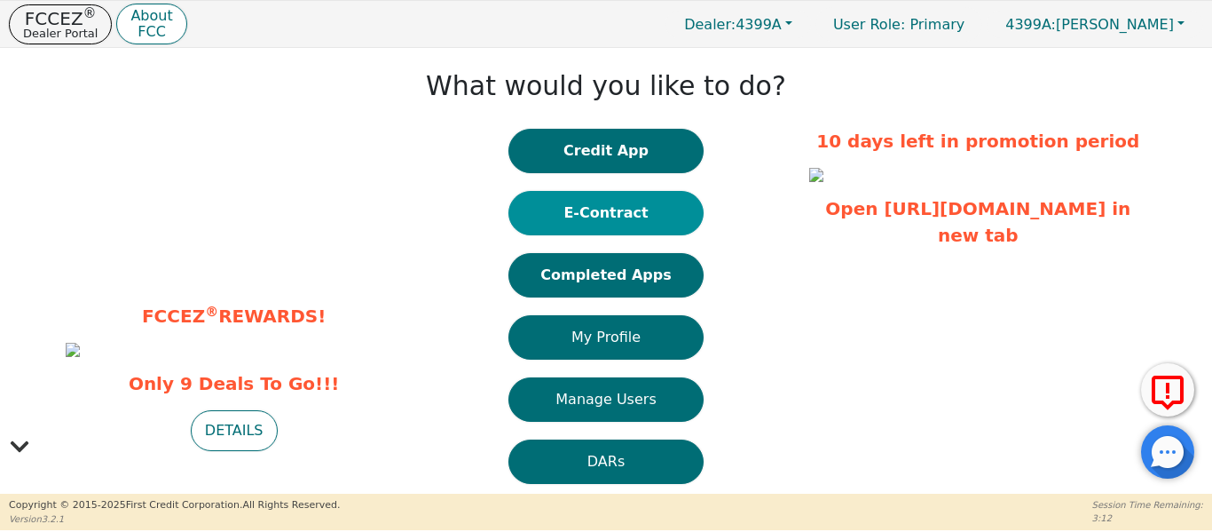
click at [564, 204] on button "E-Contract" at bounding box center [605, 213] width 195 height 44
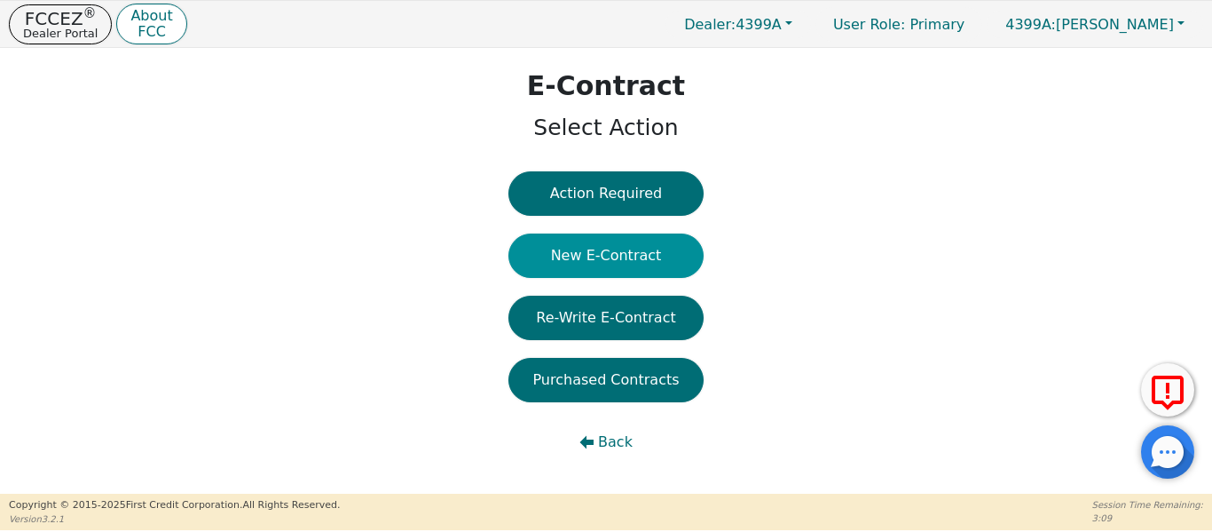
click at [564, 258] on button "New E-Contract" at bounding box center [605, 255] width 195 height 44
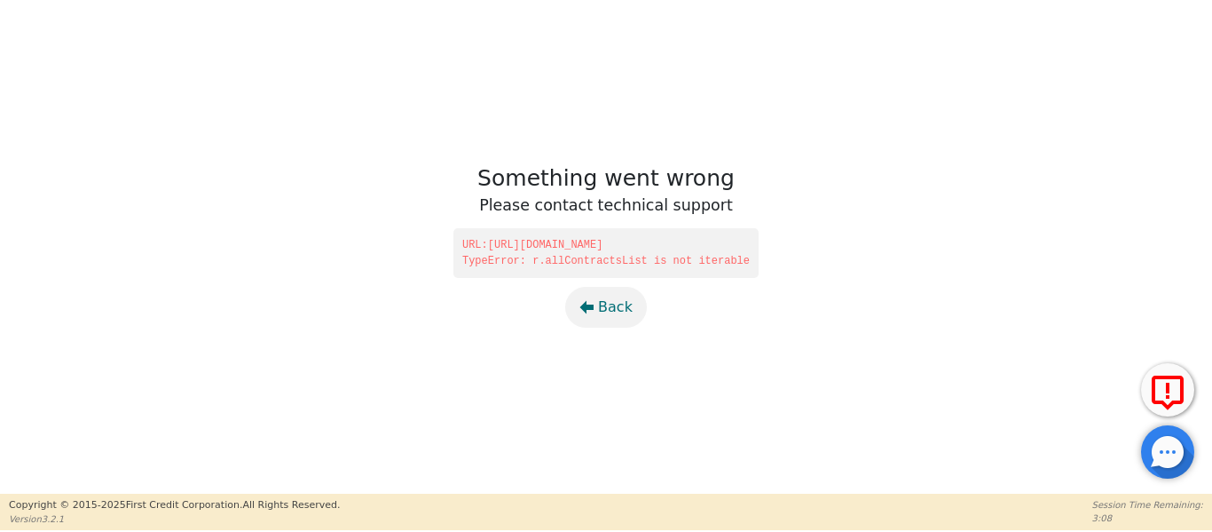
click at [598, 311] on button "Back" at bounding box center [606, 307] width 82 height 41
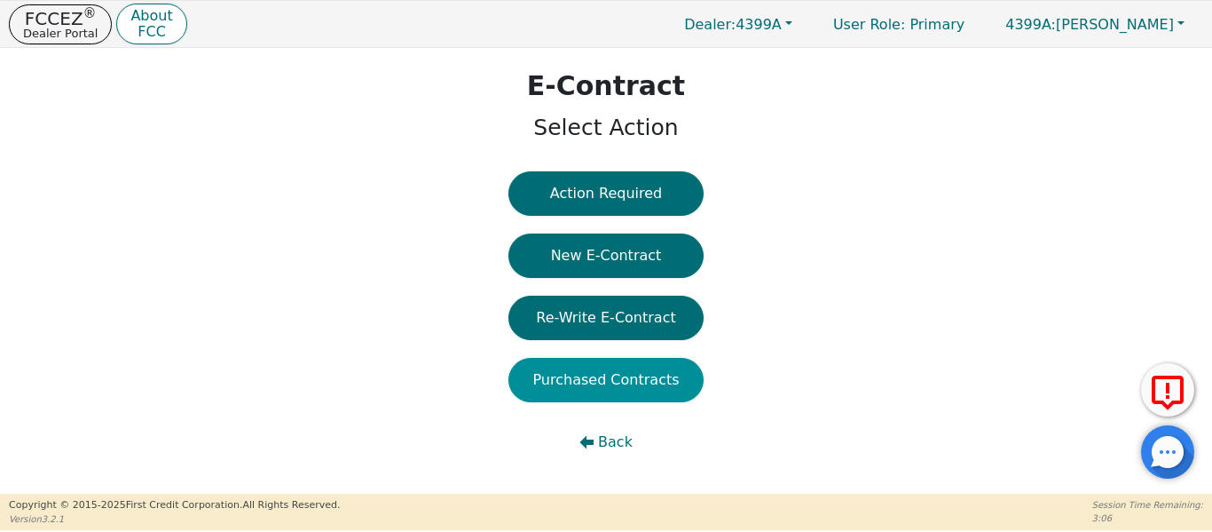
click at [603, 366] on button "Purchased Contracts" at bounding box center [605, 380] width 195 height 44
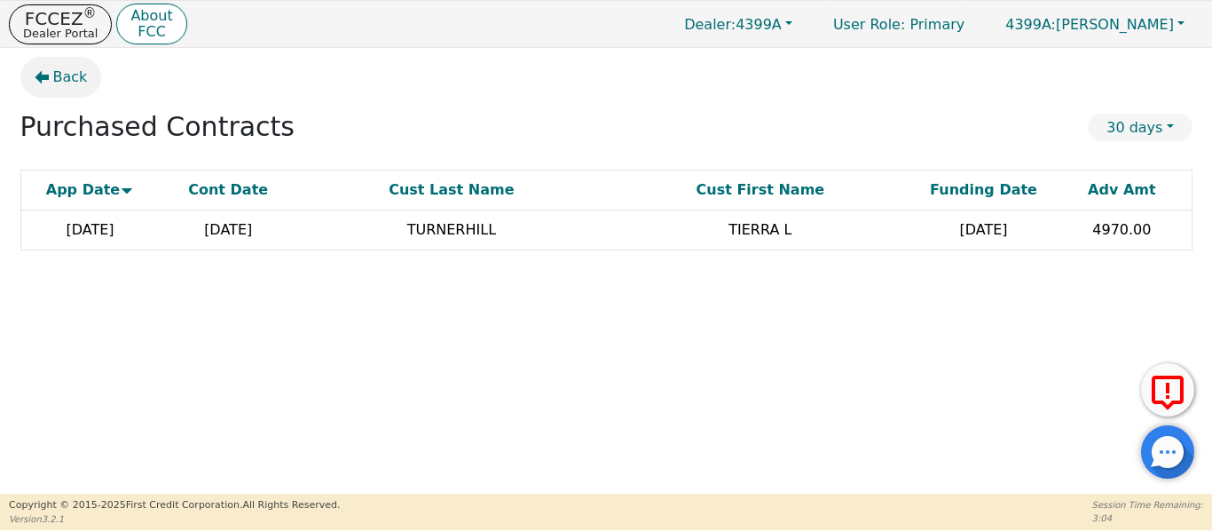
click at [58, 83] on span "Back" at bounding box center [70, 77] width 35 height 21
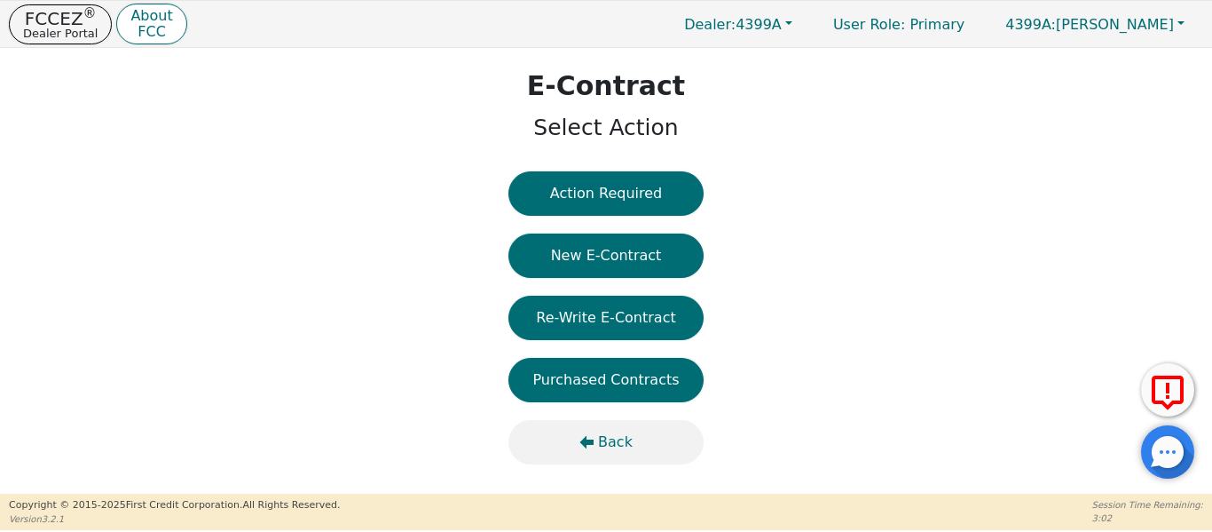
click at [594, 435] on icon "button" at bounding box center [586, 442] width 14 height 14
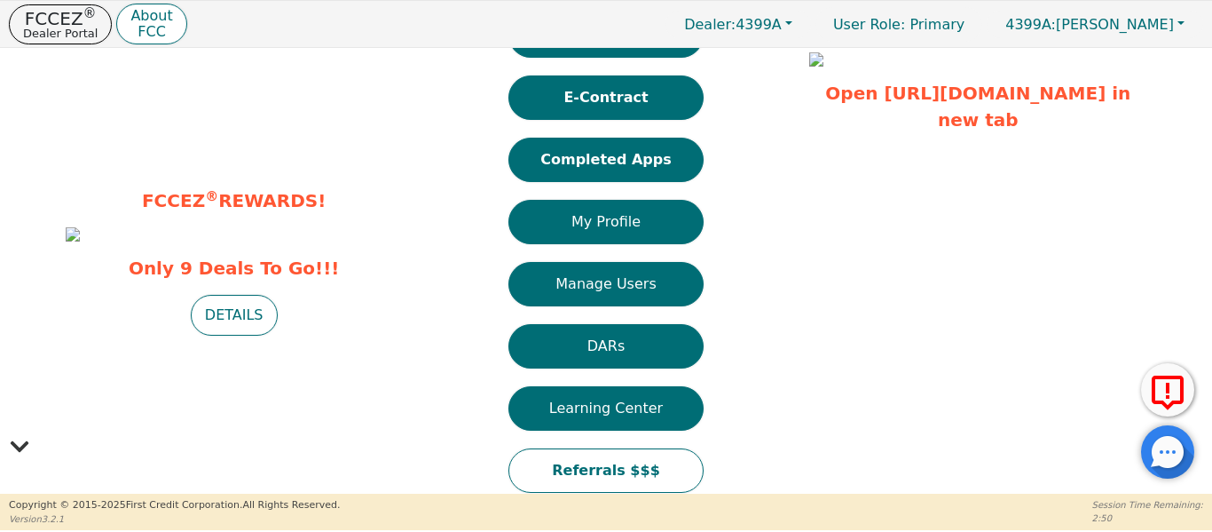
scroll to position [130, 0]
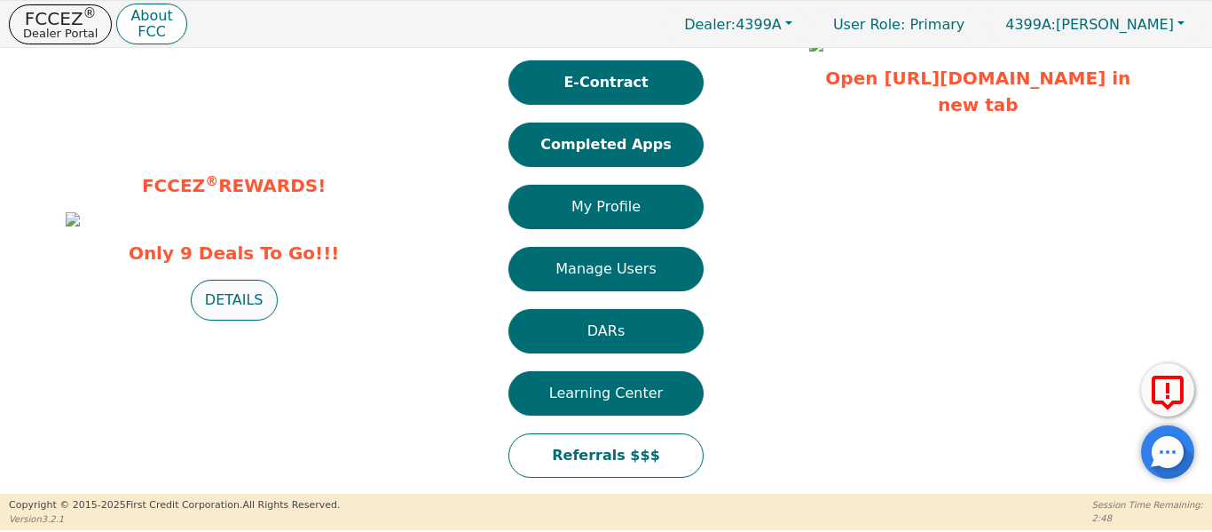
click at [213, 320] on button "DETAILS" at bounding box center [234, 300] width 87 height 41
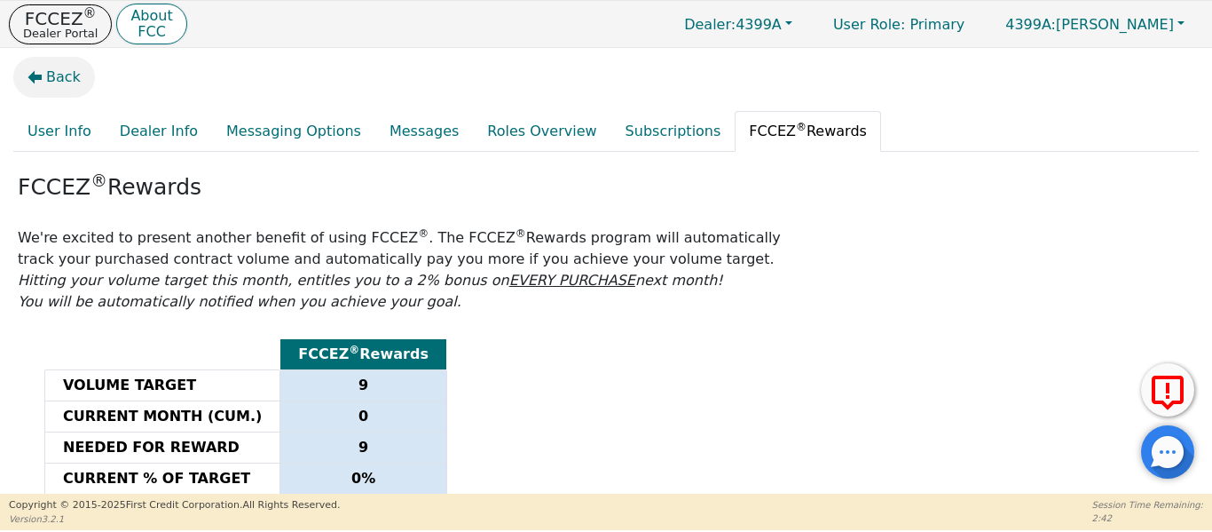
click at [64, 86] on span "Back" at bounding box center [63, 77] width 35 height 21
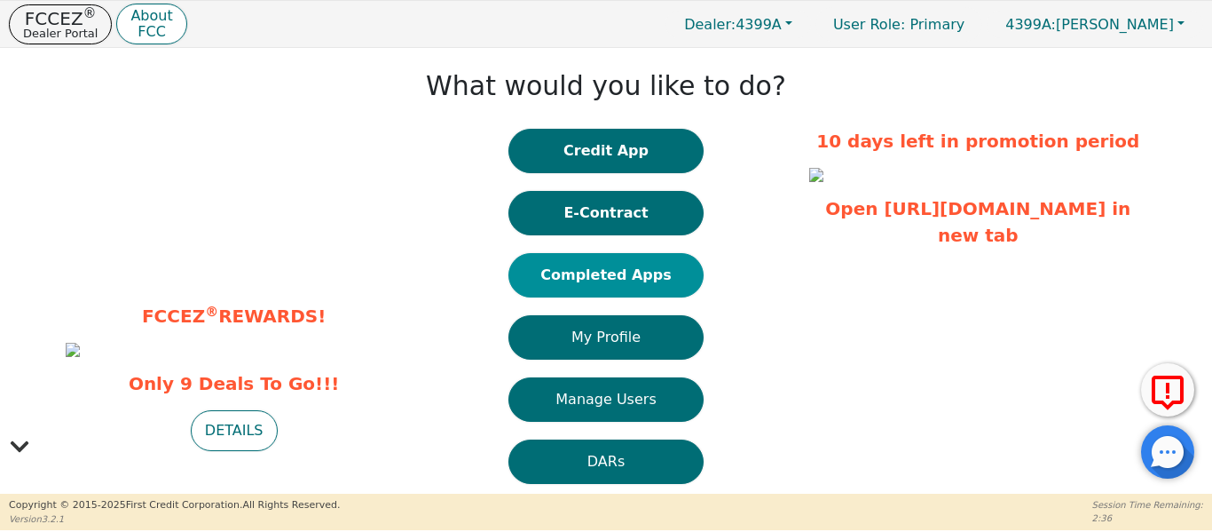
click at [588, 278] on button "Completed Apps" at bounding box center [605, 275] width 195 height 44
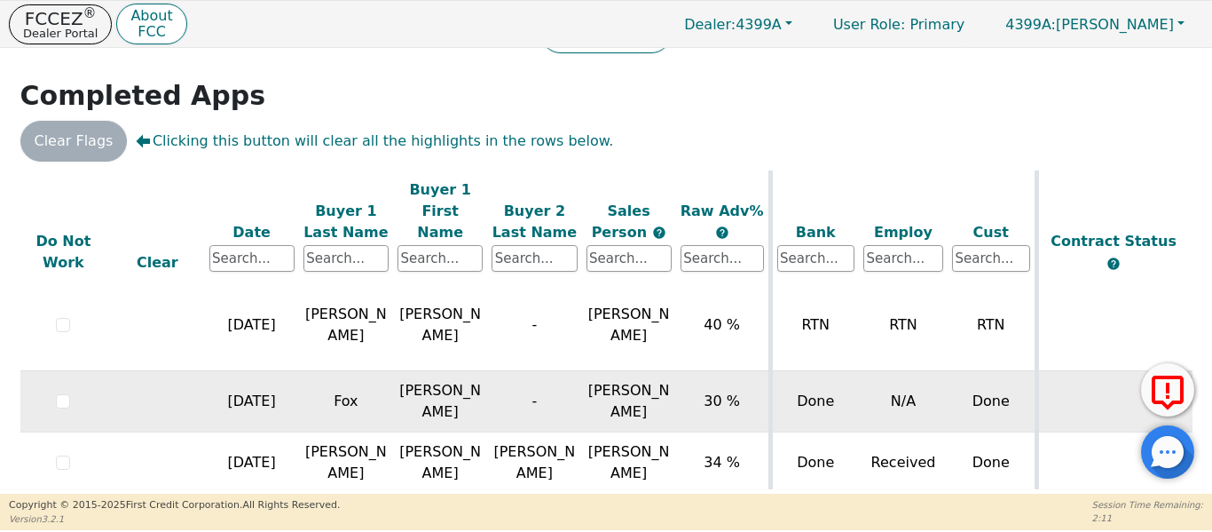
scroll to position [21, 4]
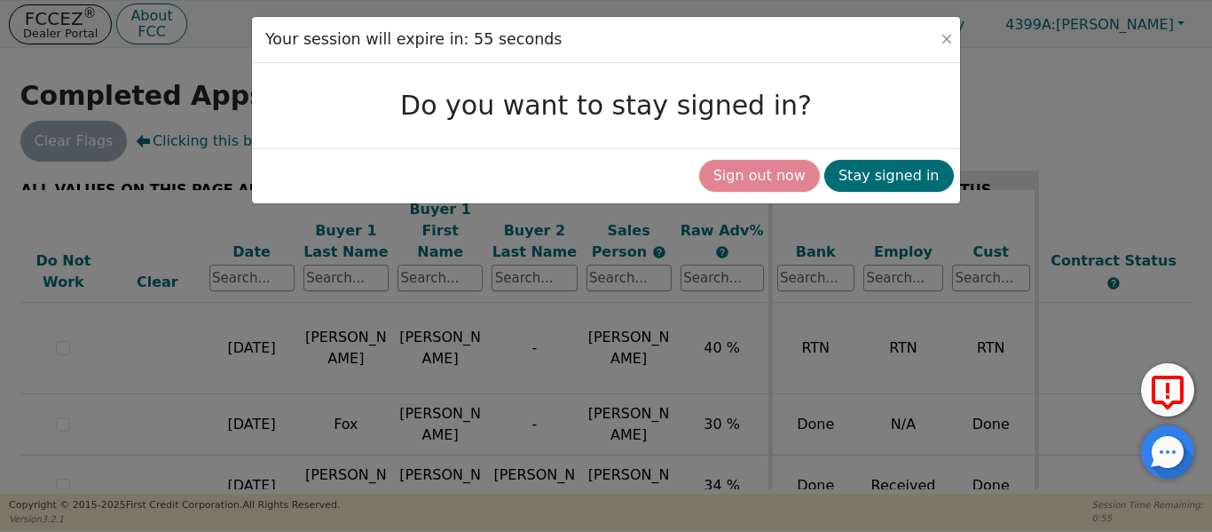
click at [771, 172] on button "Sign out now" at bounding box center [759, 176] width 121 height 32
